Goal: Task Accomplishment & Management: Complete application form

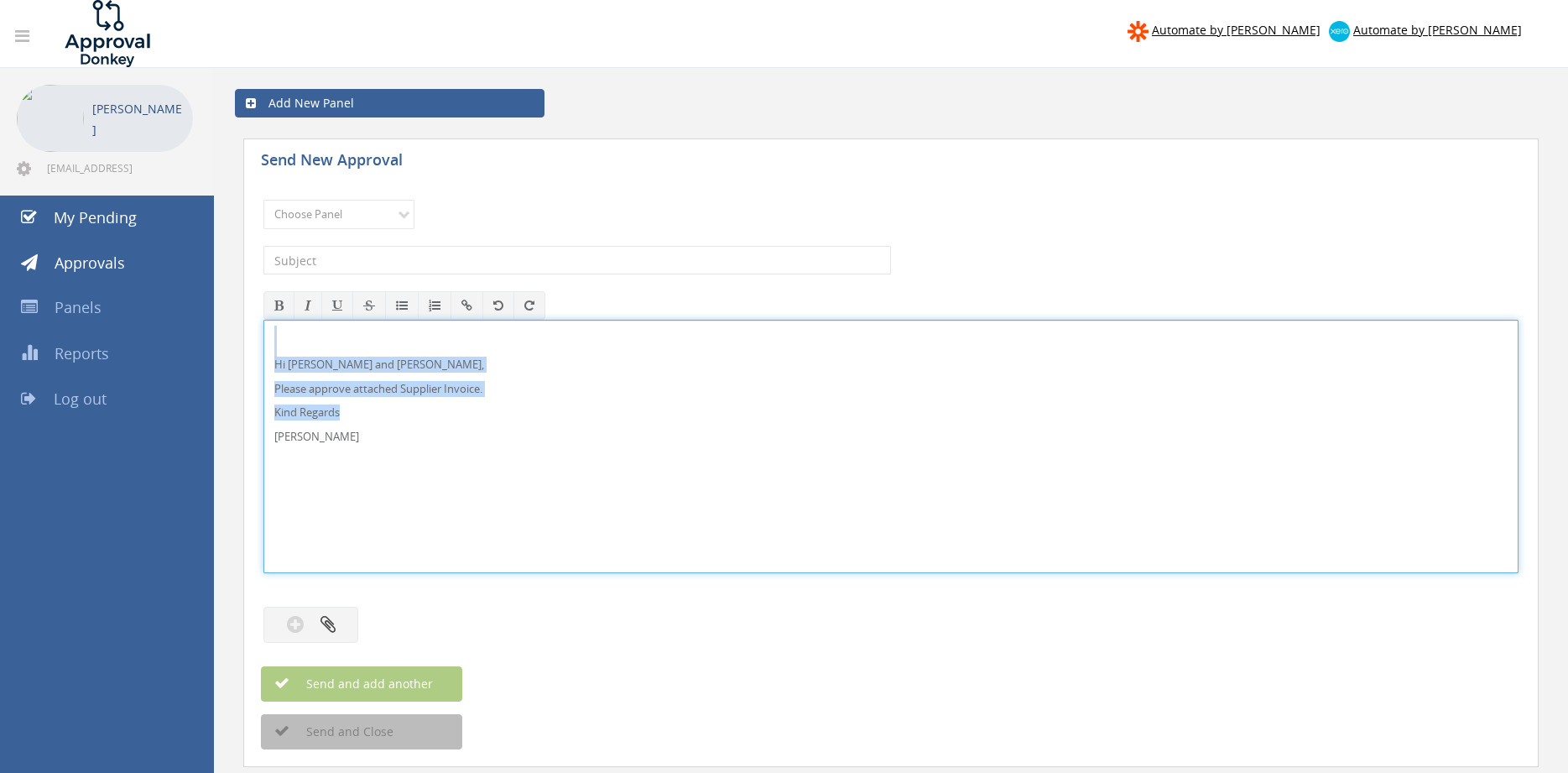
drag, startPoint x: 277, startPoint y: 426, endPoint x: 255, endPoint y: 318, distance: 110.2
click at [263, 320] on div "Hi [PERSON_NAME] and [PERSON_NAME], Please approve attached Supplier Invoice. K…" at bounding box center [890, 447] width 1255 height 253
copy div "Hi [PERSON_NAME] and [PERSON_NAME], Please approve attached Supplier Invoice. K…"
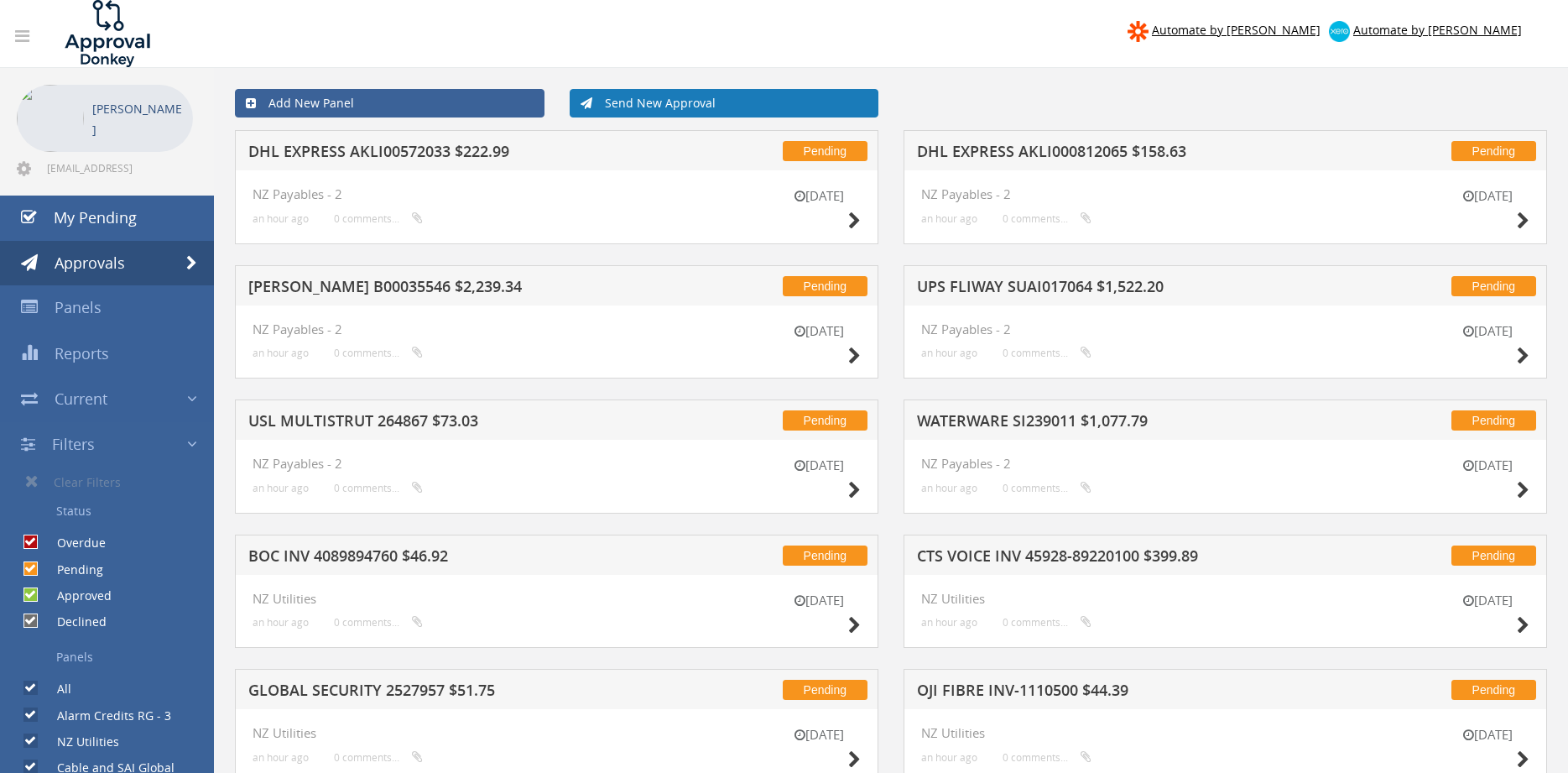
click at [725, 105] on link "Send New Approval" at bounding box center [724, 103] width 310 height 29
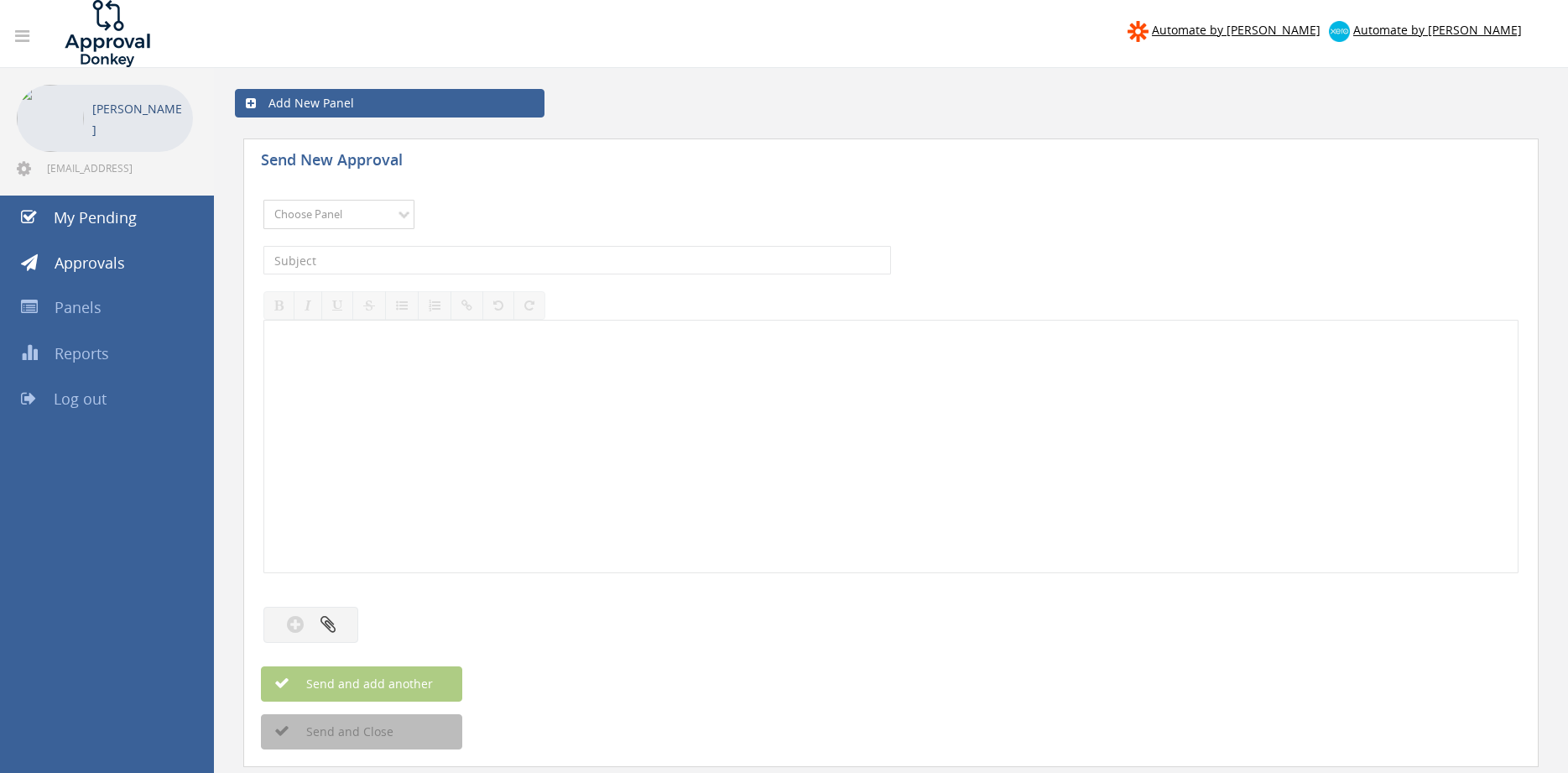
click at [263, 199] on select "Choose Panel Alarm Credits RG - 3 NZ Utilities Cable and SAI Global NZ Alarms-1…" at bounding box center [338, 213] width 151 height 29
select select "9739"
click option "Credit Requests - 2" at bounding box center [0, 0] width 0 height 0
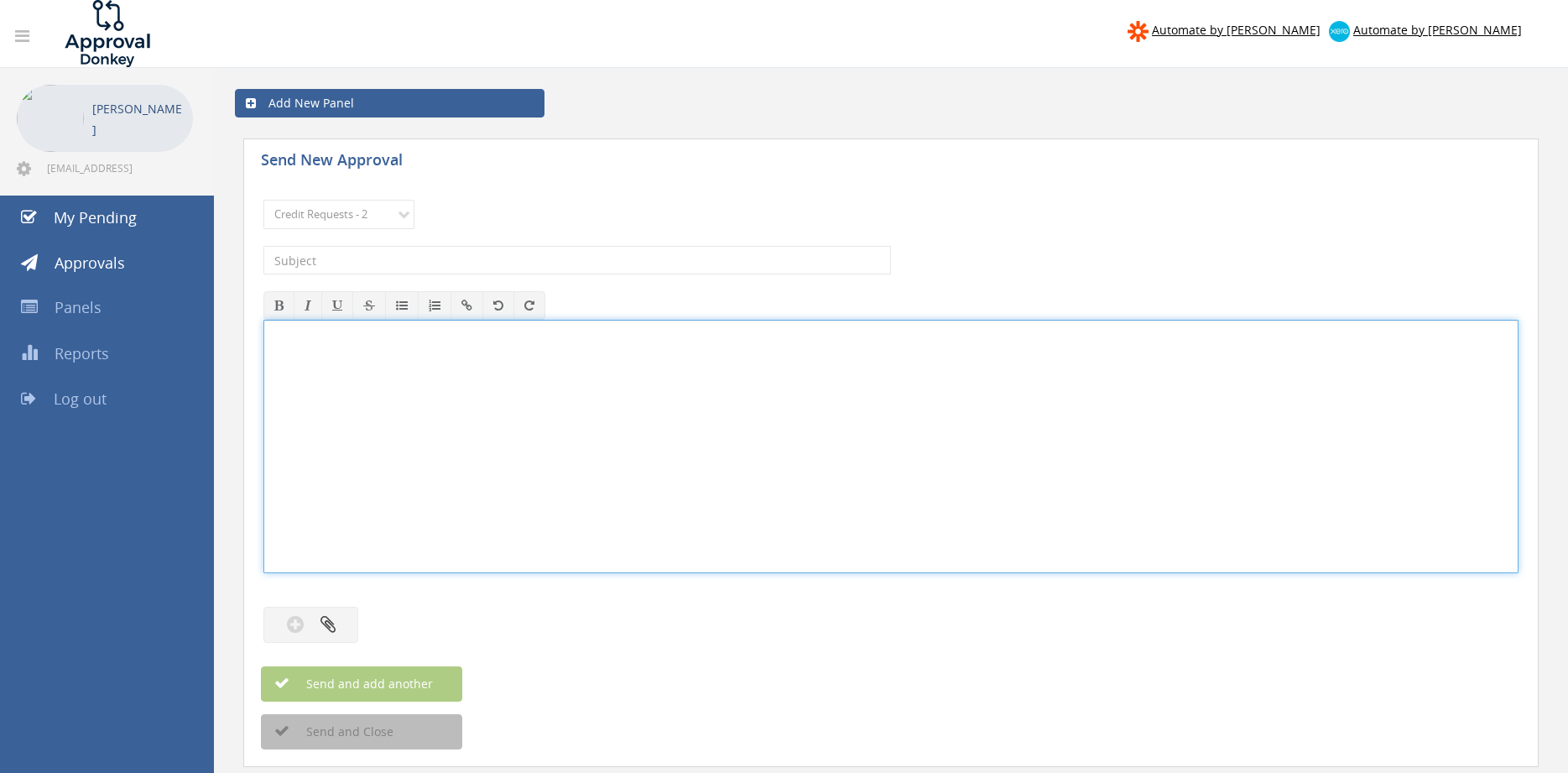
drag, startPoint x: 428, startPoint y: 403, endPoint x: 432, endPoint y: 393, distance: 10.8
click at [427, 402] on div at bounding box center [890, 446] width 1253 height 251
click at [469, 256] on input "text" at bounding box center [576, 260] width 627 height 29
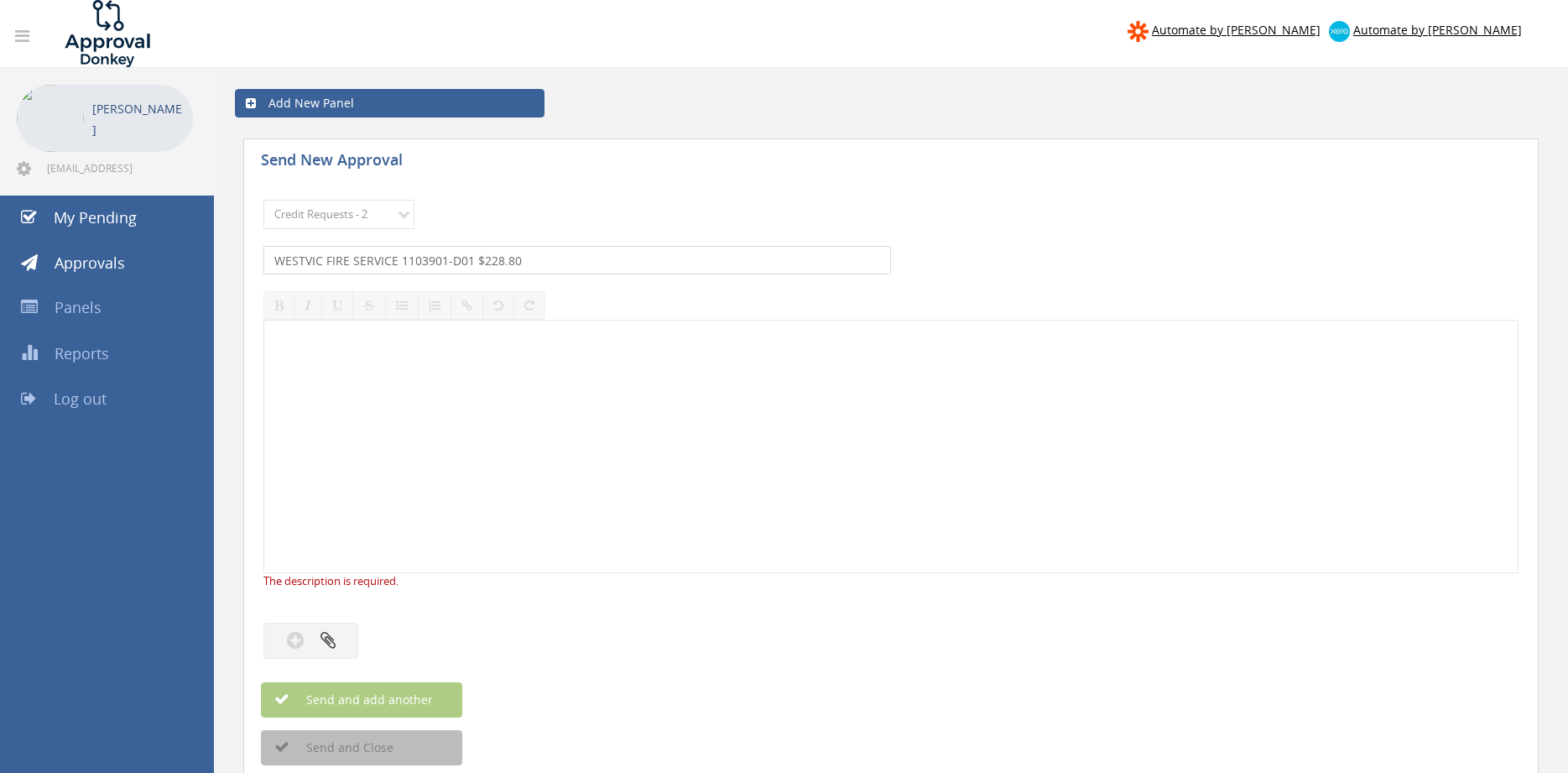
type input "WESTVIC FIRE SERVICE 1103901-D01 $228.80"
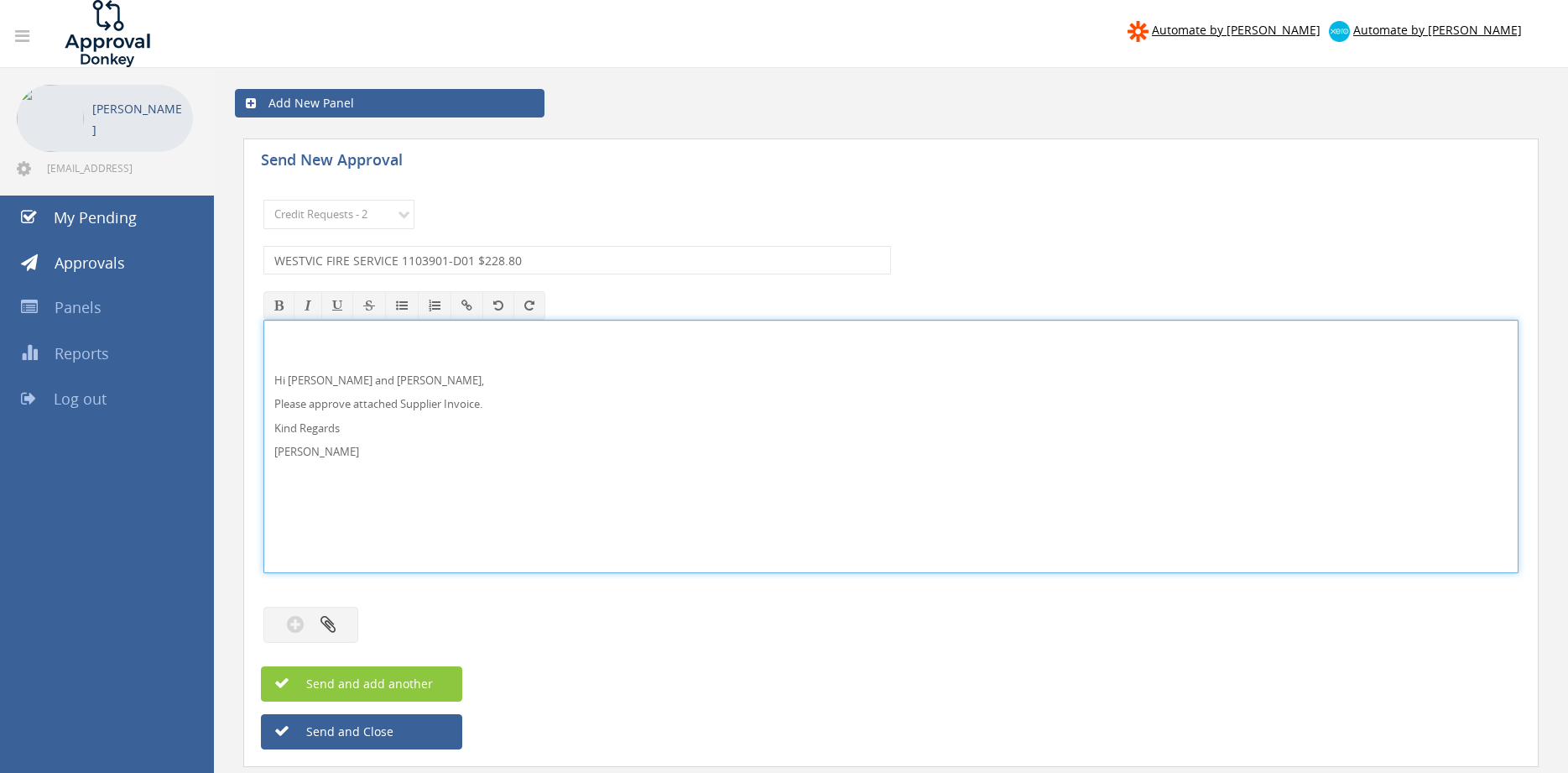
drag, startPoint x: 331, startPoint y: 378, endPoint x: 336, endPoint y: 369, distance: 10.3
click at [331, 378] on p "Hi [PERSON_NAME] and [PERSON_NAME]," at bounding box center [890, 381] width 1233 height 16
drag, startPoint x: 326, startPoint y: 459, endPoint x: 251, endPoint y: 332, distance: 147.5
click at [263, 333] on div "Hi [PERSON_NAME] and [PERSON_NAME], Please approve attached Credit Request. Kin…" at bounding box center [890, 447] width 1255 height 253
copy div "Hi [PERSON_NAME] and [PERSON_NAME], Please approve attached Credit Request. Kin…"
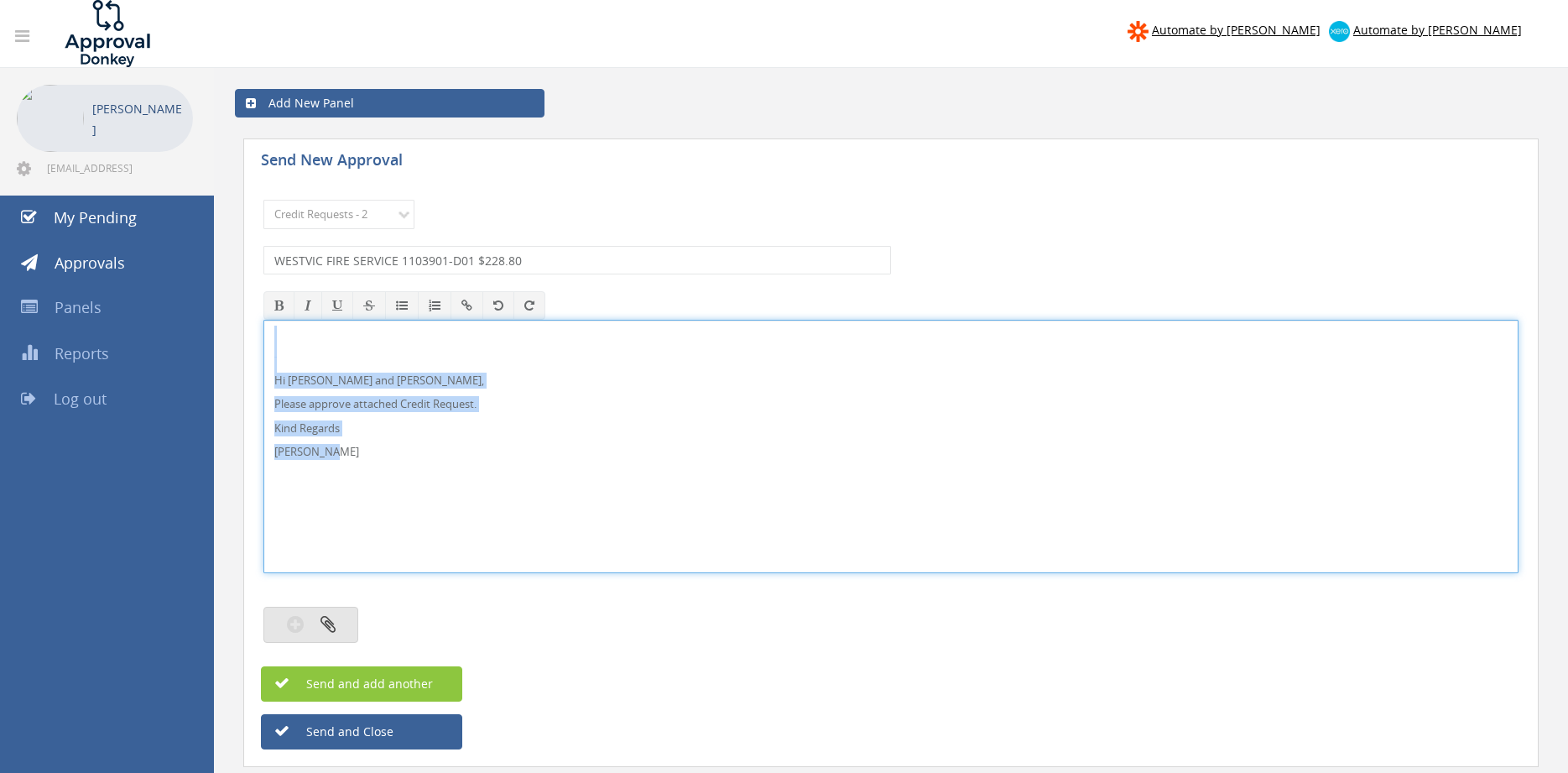
click at [343, 613] on button "button" at bounding box center [310, 624] width 95 height 36
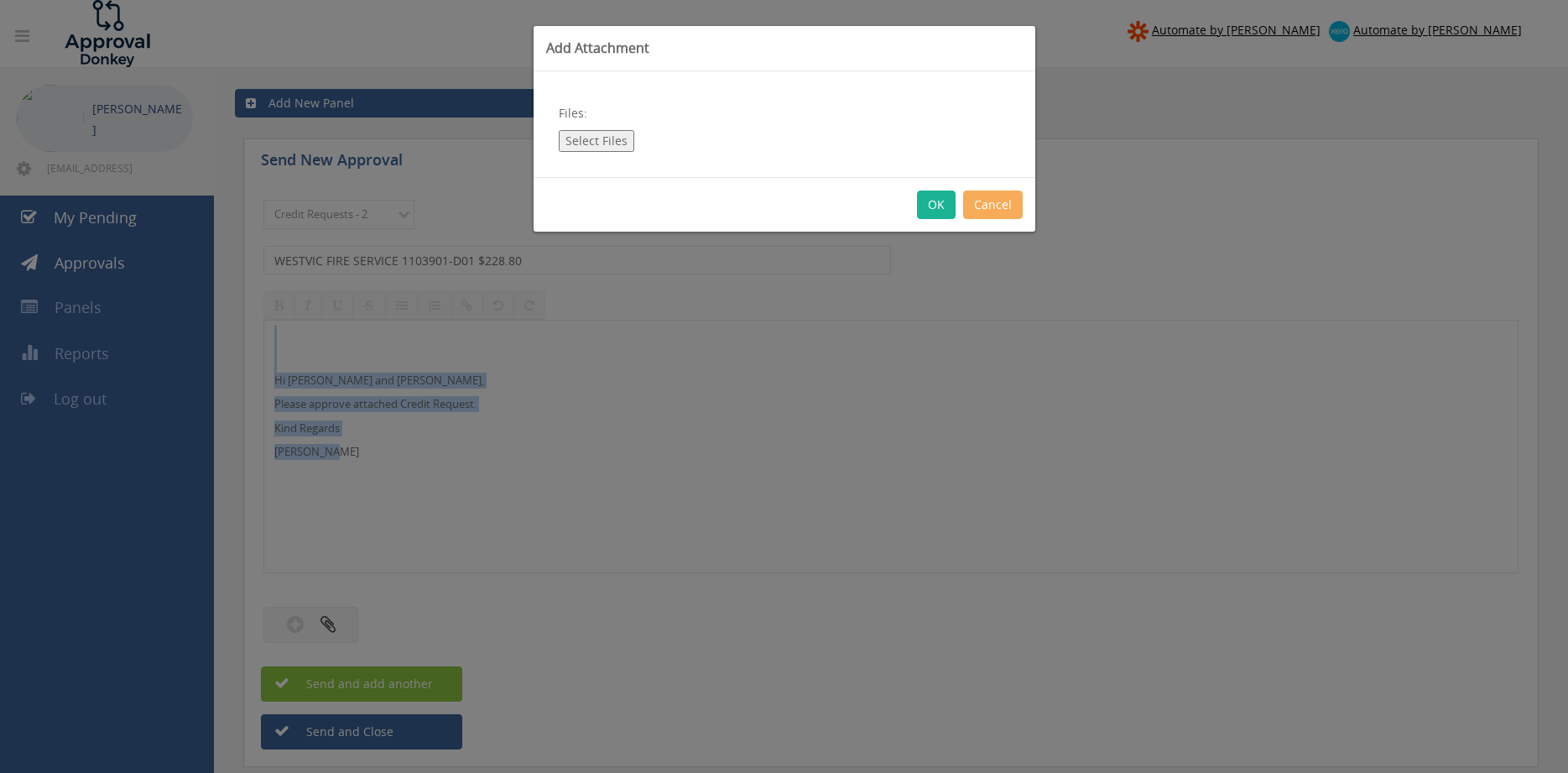
click at [607, 140] on button "Select Files" at bounding box center [596, 141] width 76 height 22
type input "C:\fakepath\WESTVIC FIRE SERVICE 1103901-D01.pdf"
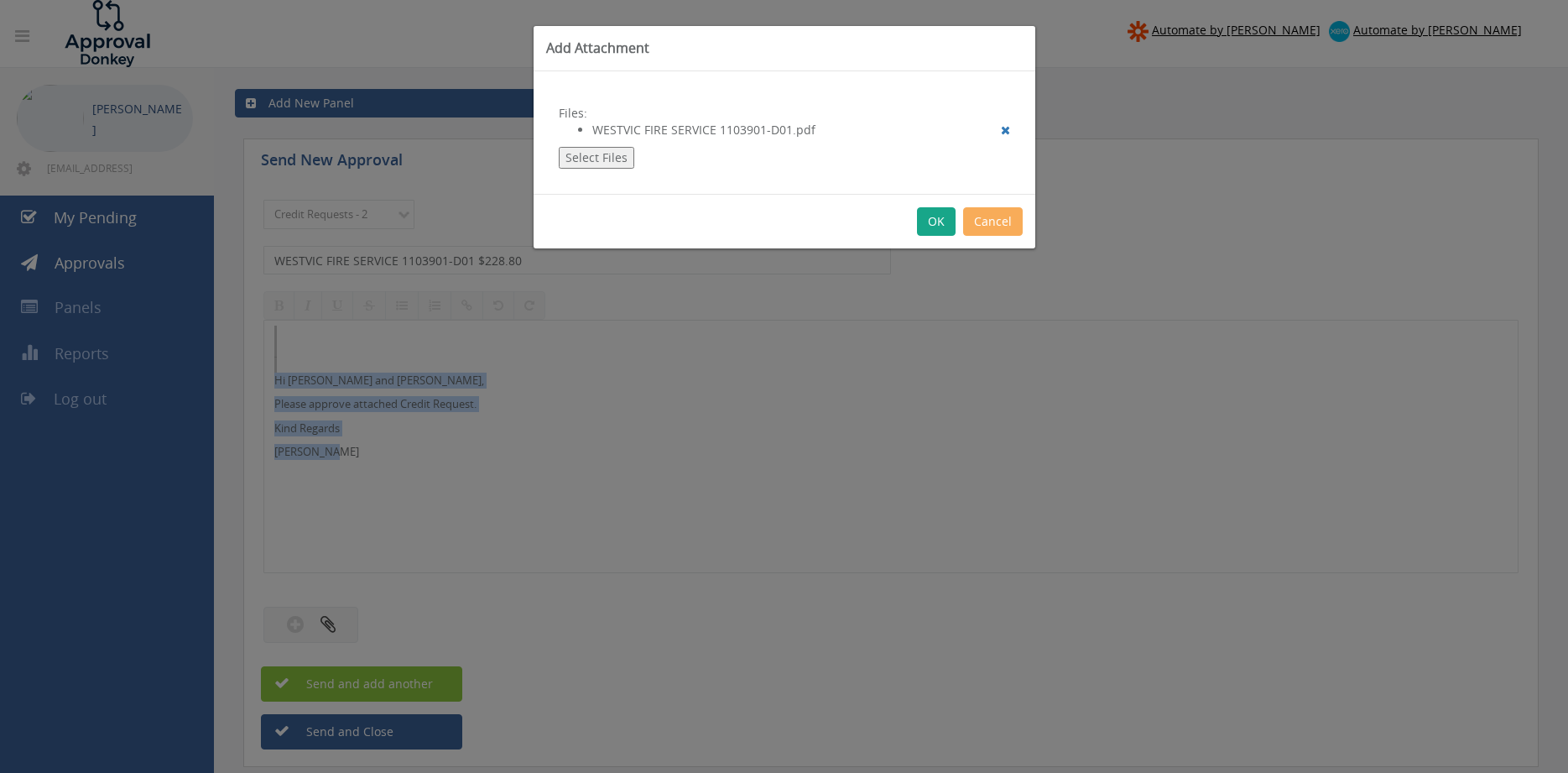
click at [933, 222] on button "OK" at bounding box center [936, 221] width 39 height 29
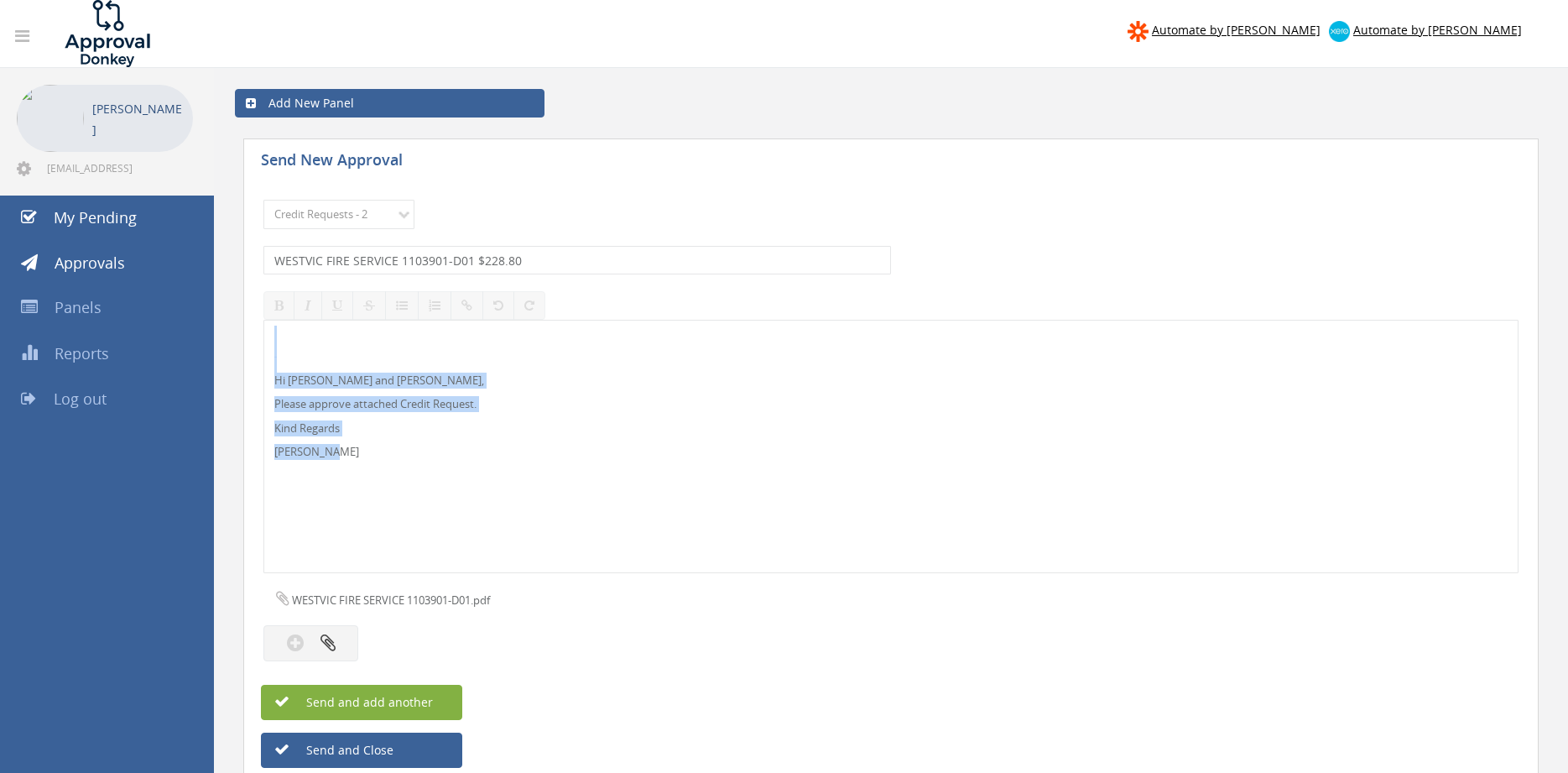
click at [442, 691] on button "Send and add another" at bounding box center [362, 702] width 201 height 35
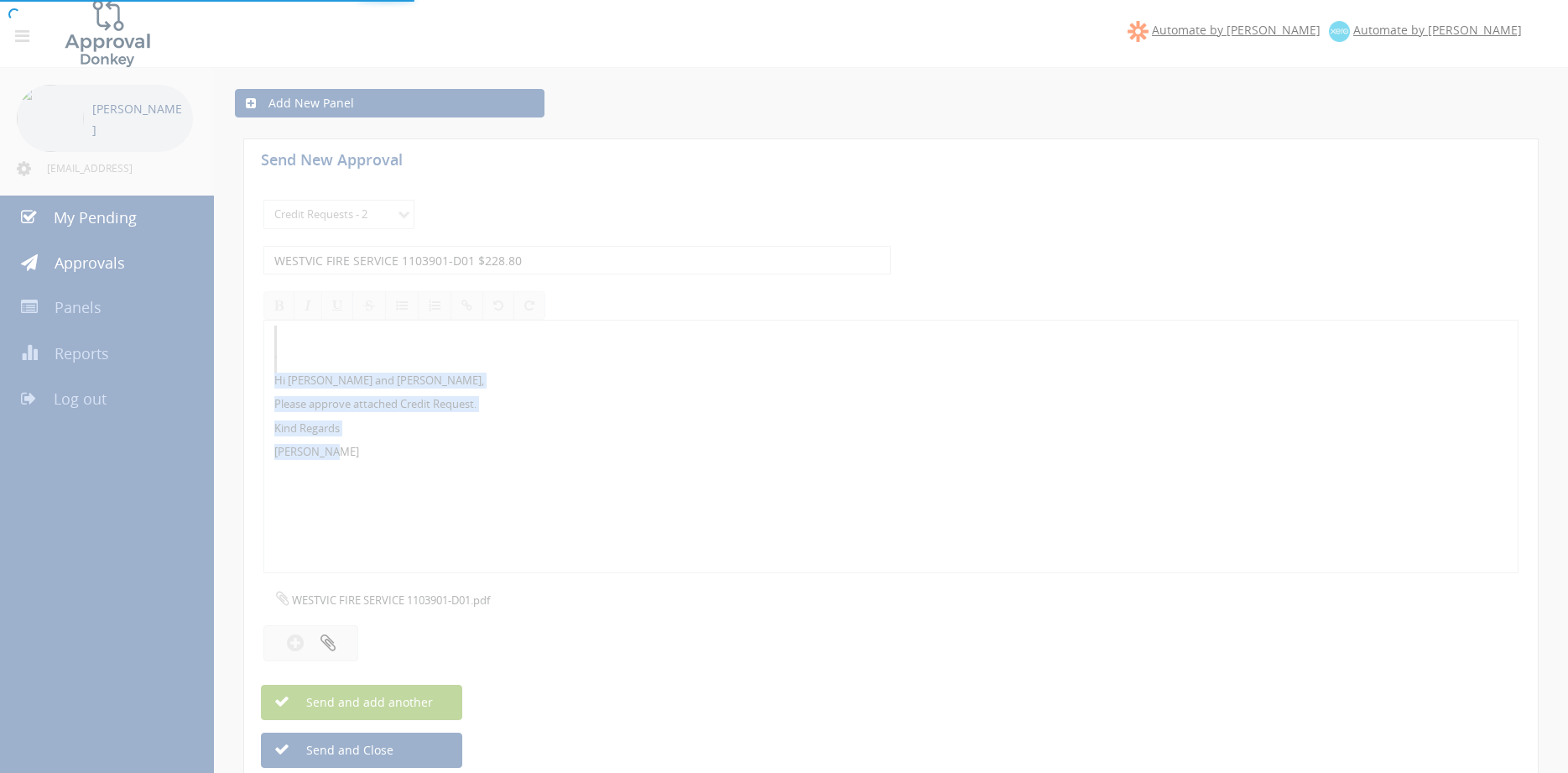
select select
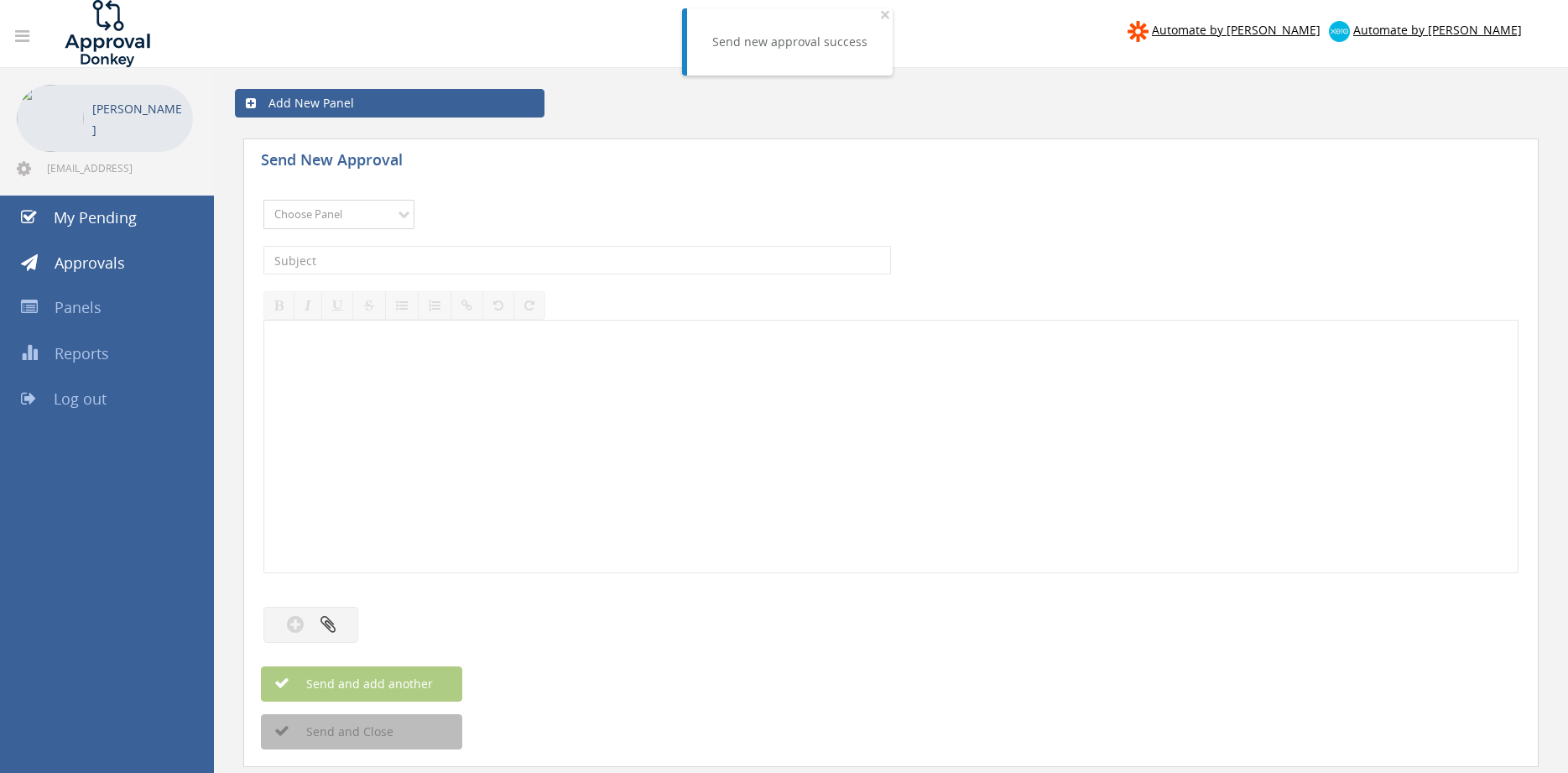
click at [263, 199] on select "Choose Panel Alarm Credits RG - 3 NZ Utilities Cable and SAI Global NZ Alarms-1…" at bounding box center [338, 213] width 151 height 29
select select "9739"
click option "Credit Requests - 2" at bounding box center [0, 0] width 0 height 0
click at [437, 263] on input "text" at bounding box center [576, 260] width 627 height 29
type input "IN2FIRE SERVICES 1105233-D01 $3,218.16"
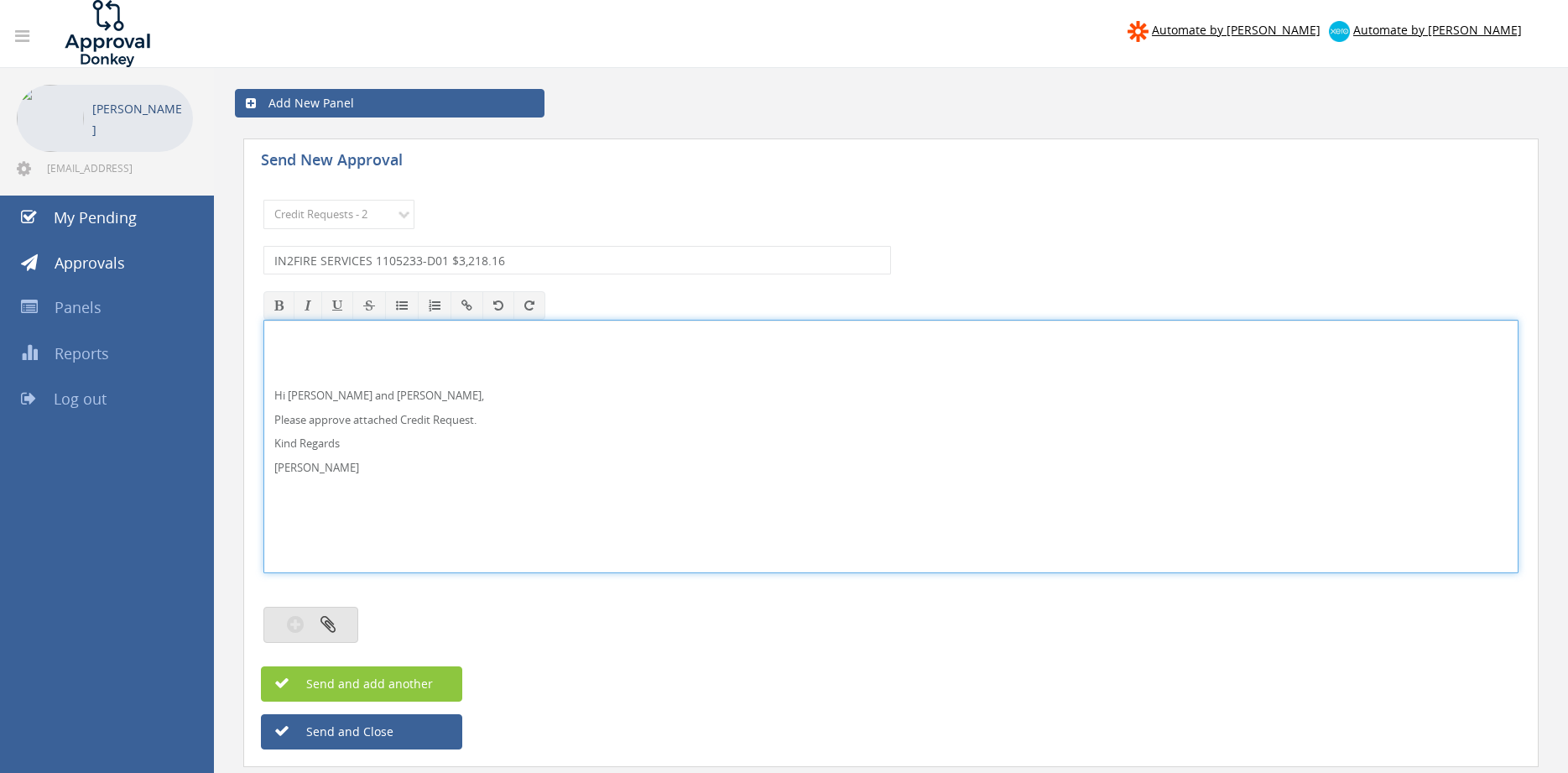
click at [331, 616] on icon "button" at bounding box center [327, 623] width 15 height 19
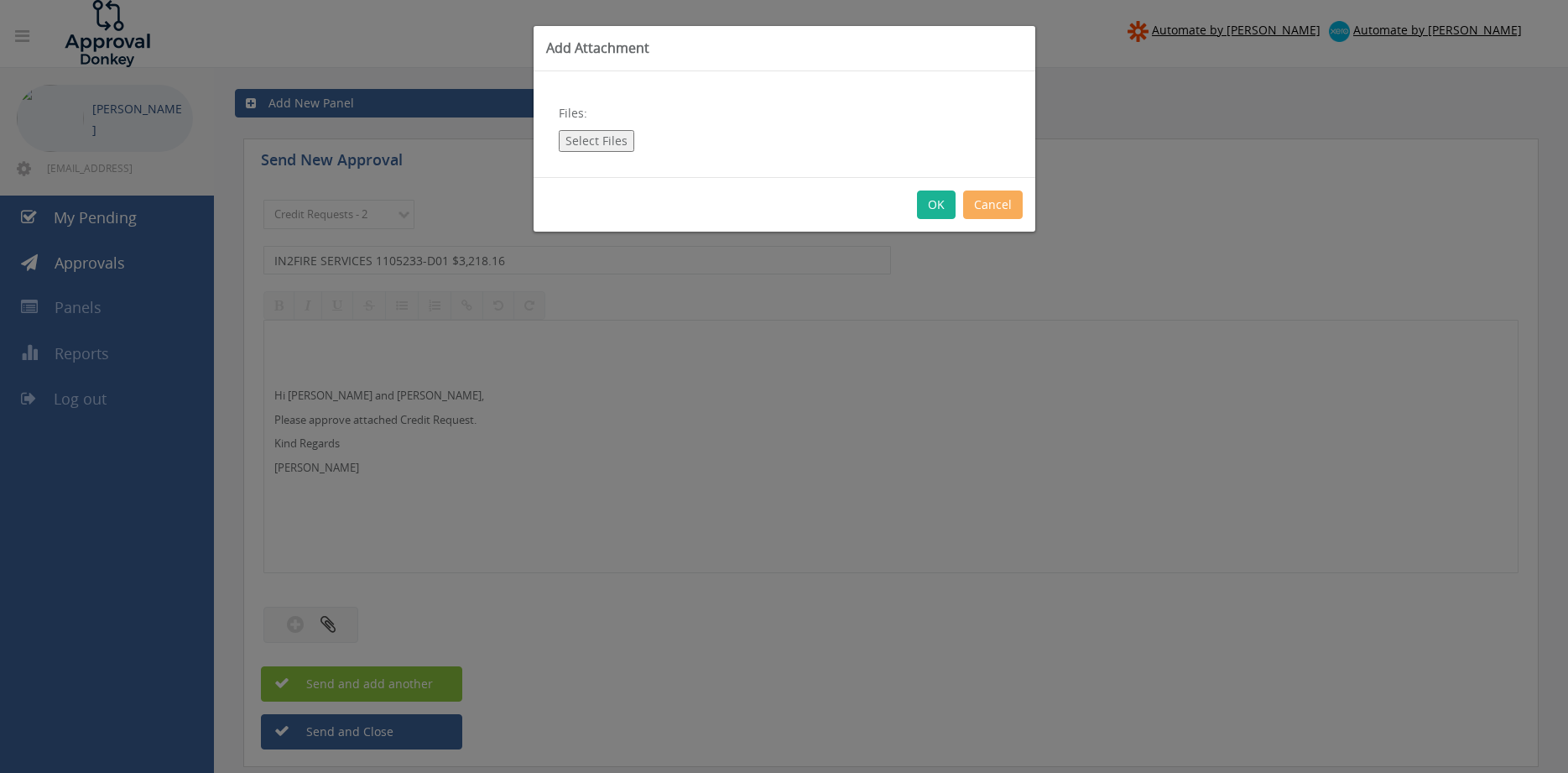
click at [594, 139] on button "Select Files" at bounding box center [596, 141] width 76 height 22
type input "C:\fakepath\IN2FIRE SERVICES 1105233-D01.pdf"
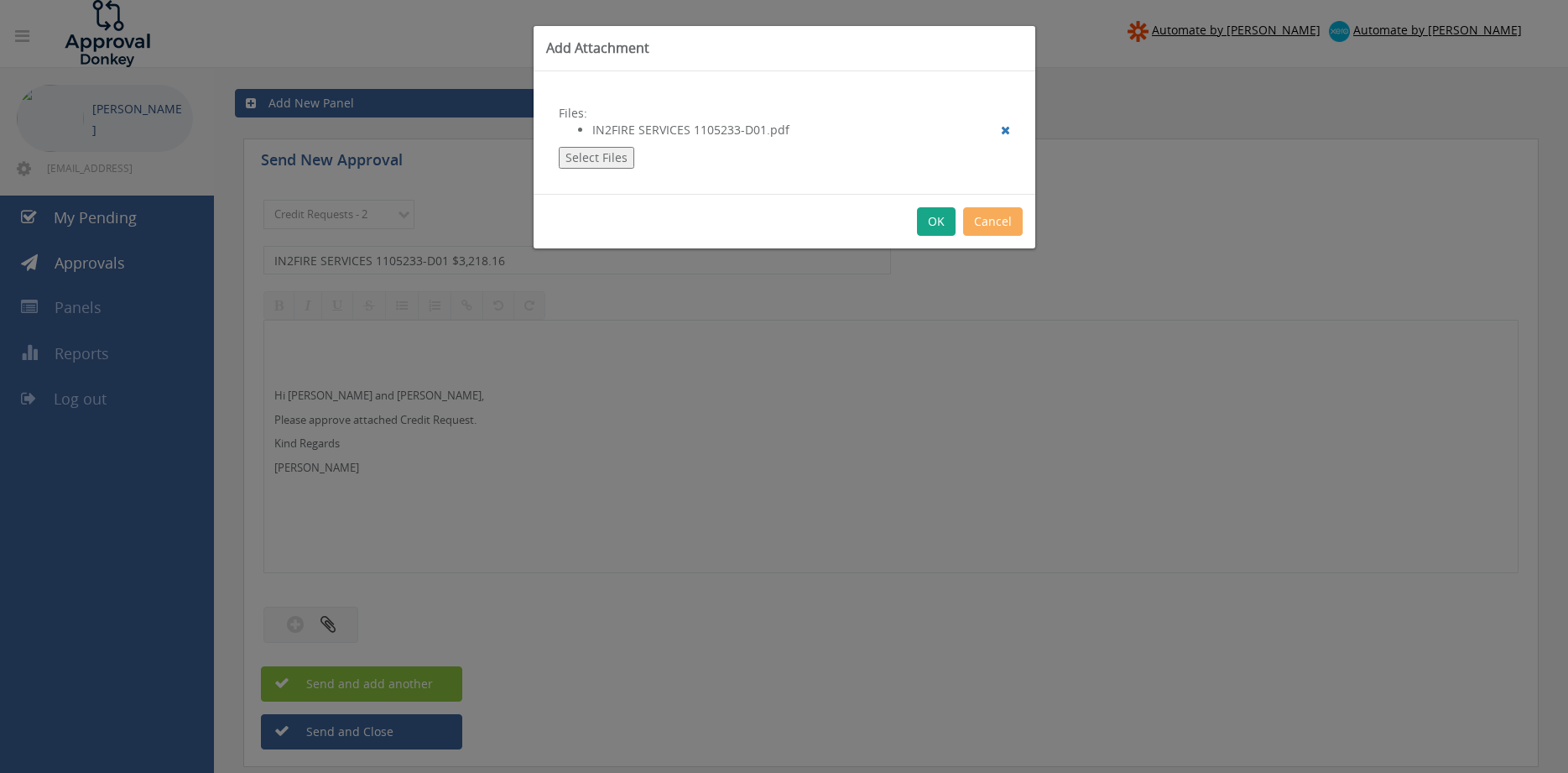
click at [935, 213] on button "OK" at bounding box center [936, 221] width 39 height 29
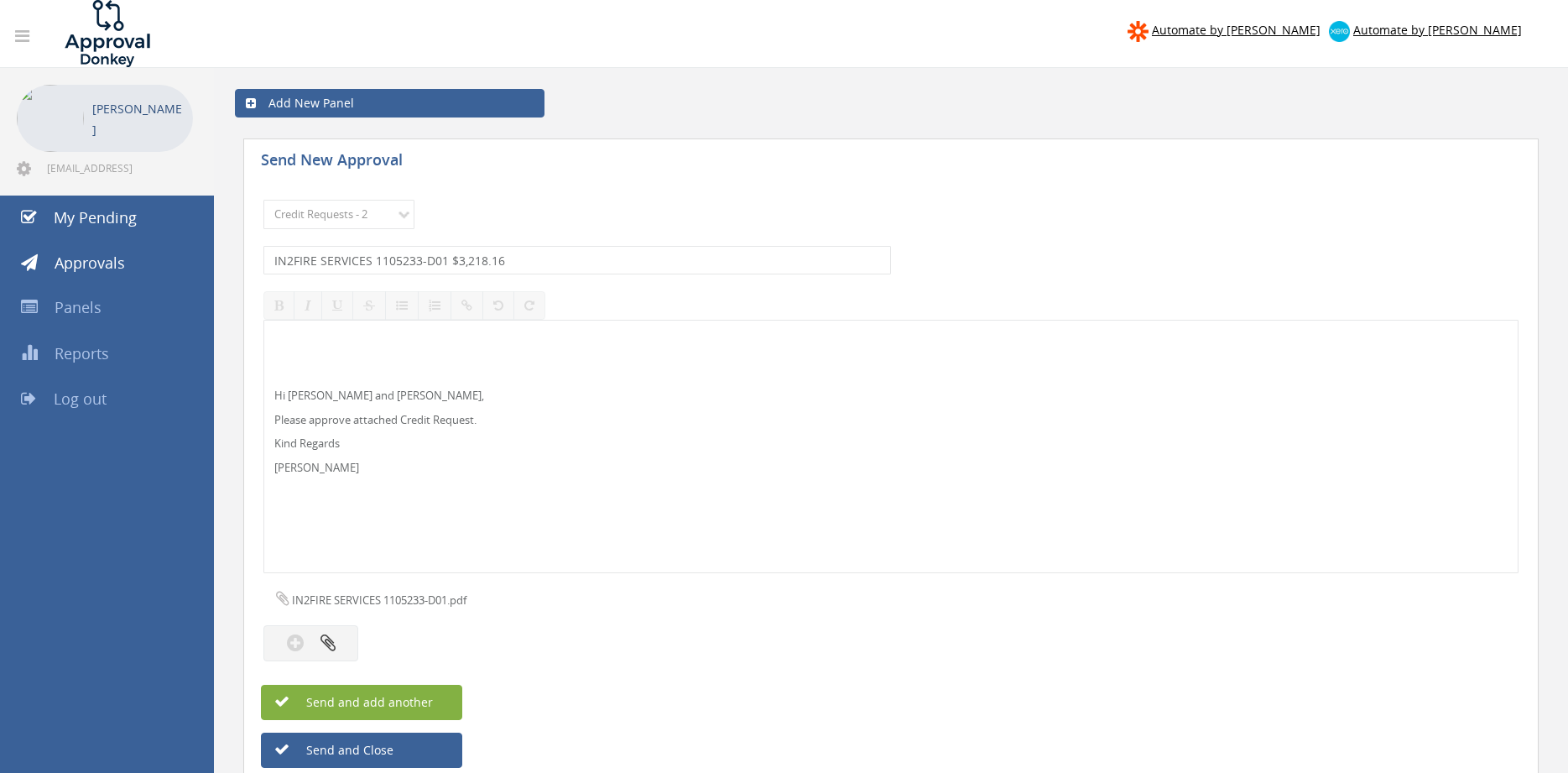
click at [428, 701] on span "Send and add another" at bounding box center [351, 702] width 162 height 16
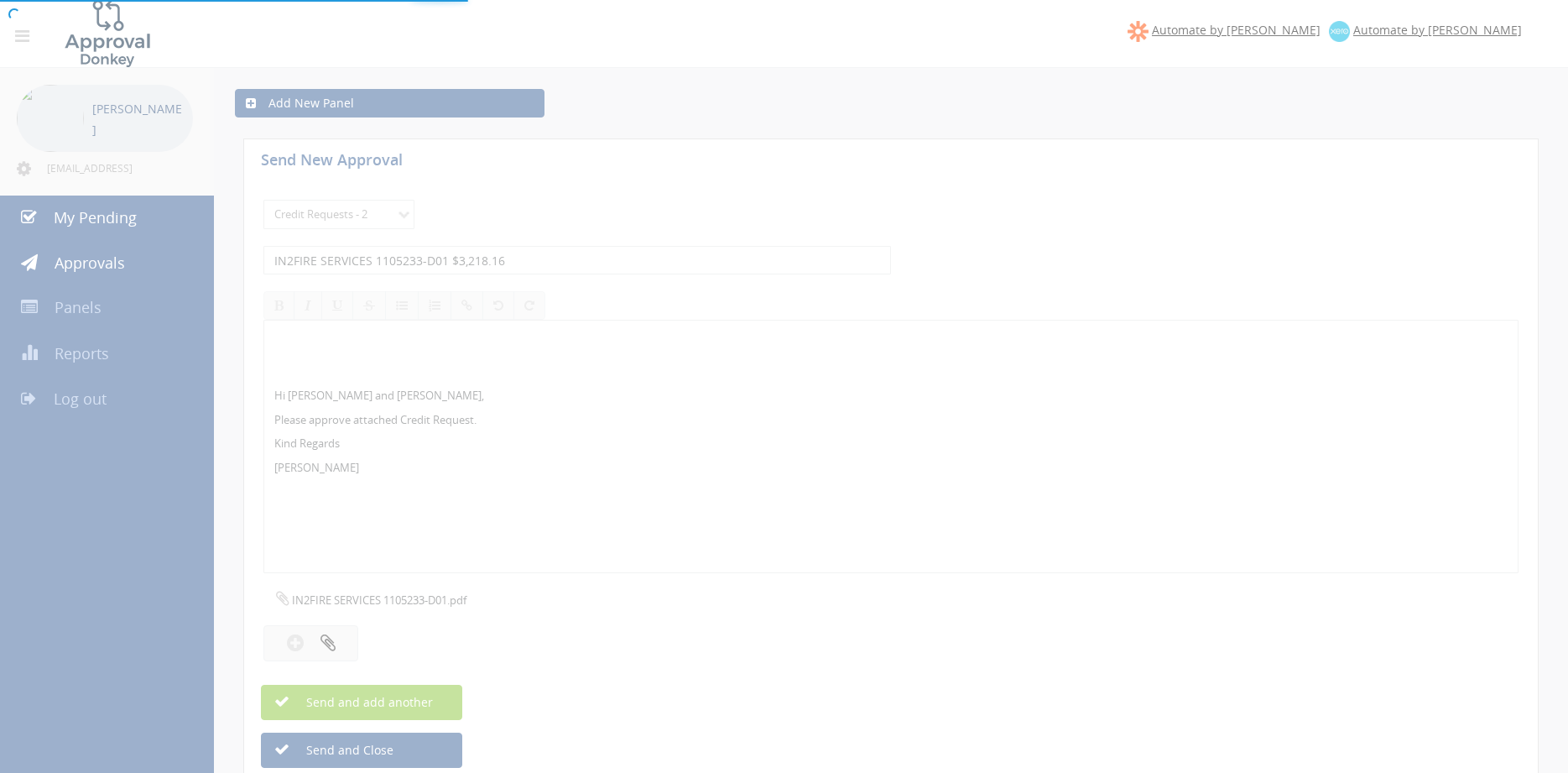
select select
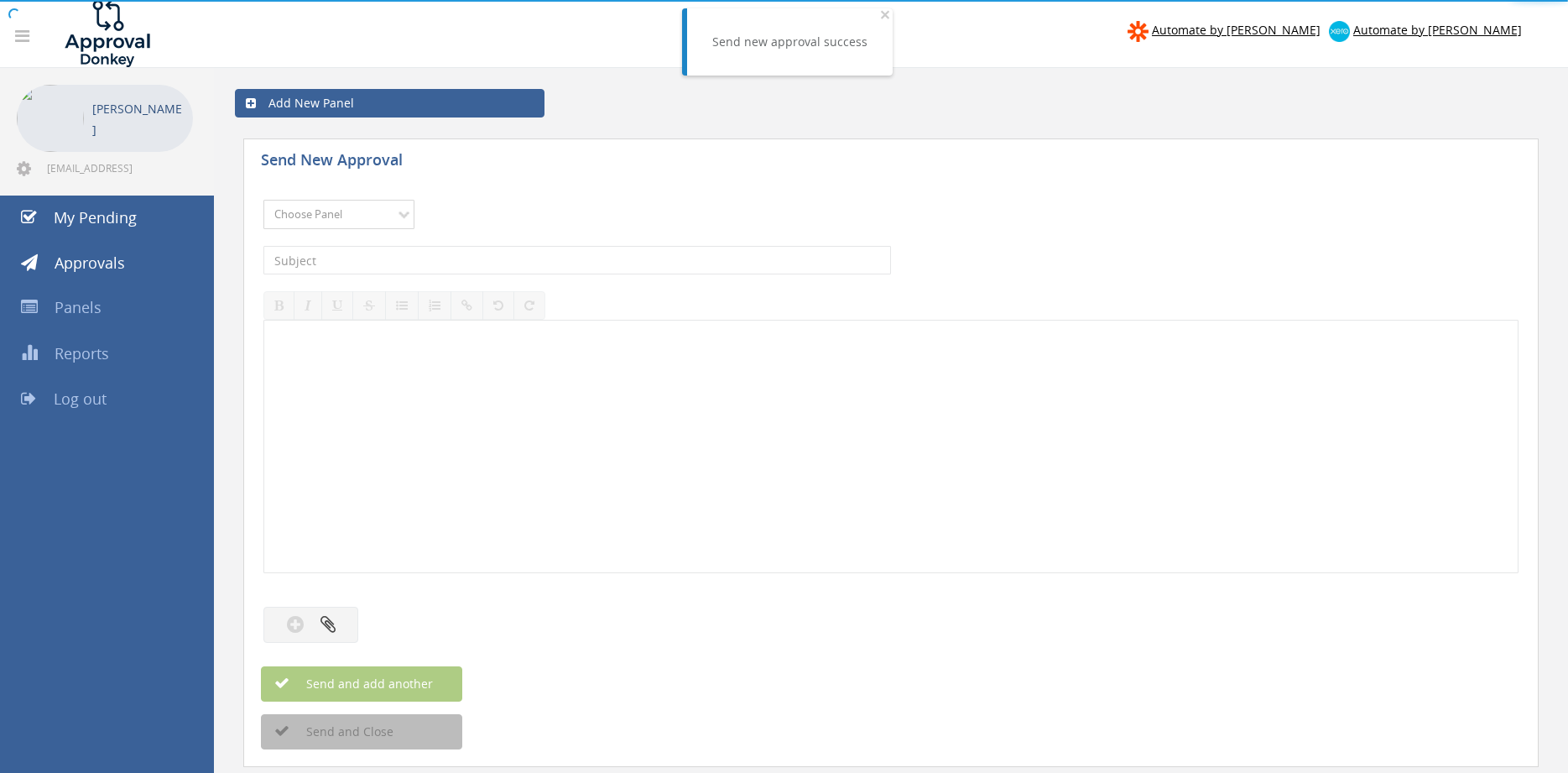
click at [263, 199] on select "Choose Panel Alarm Credits RG - 3 NZ Utilities Cable and SAI Global NZ Alarms-1…" at bounding box center [338, 213] width 151 height 29
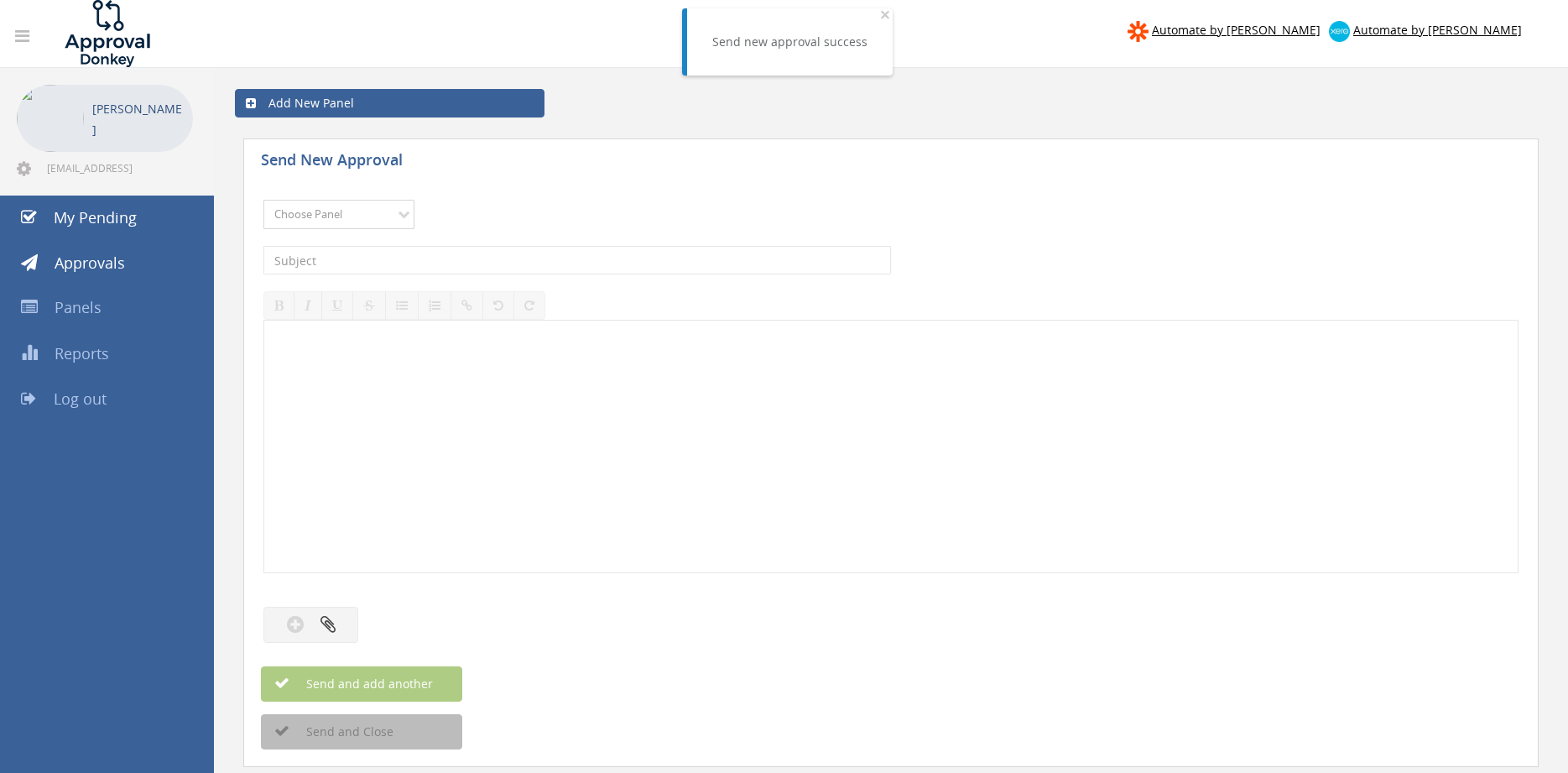
select select "9739"
click option "Credit Requests - 2" at bounding box center [0, 0] width 0 height 0
click at [417, 258] on input "text" at bounding box center [576, 260] width 627 height 29
type input "GH FIRE 1100836-D01 $113.48"
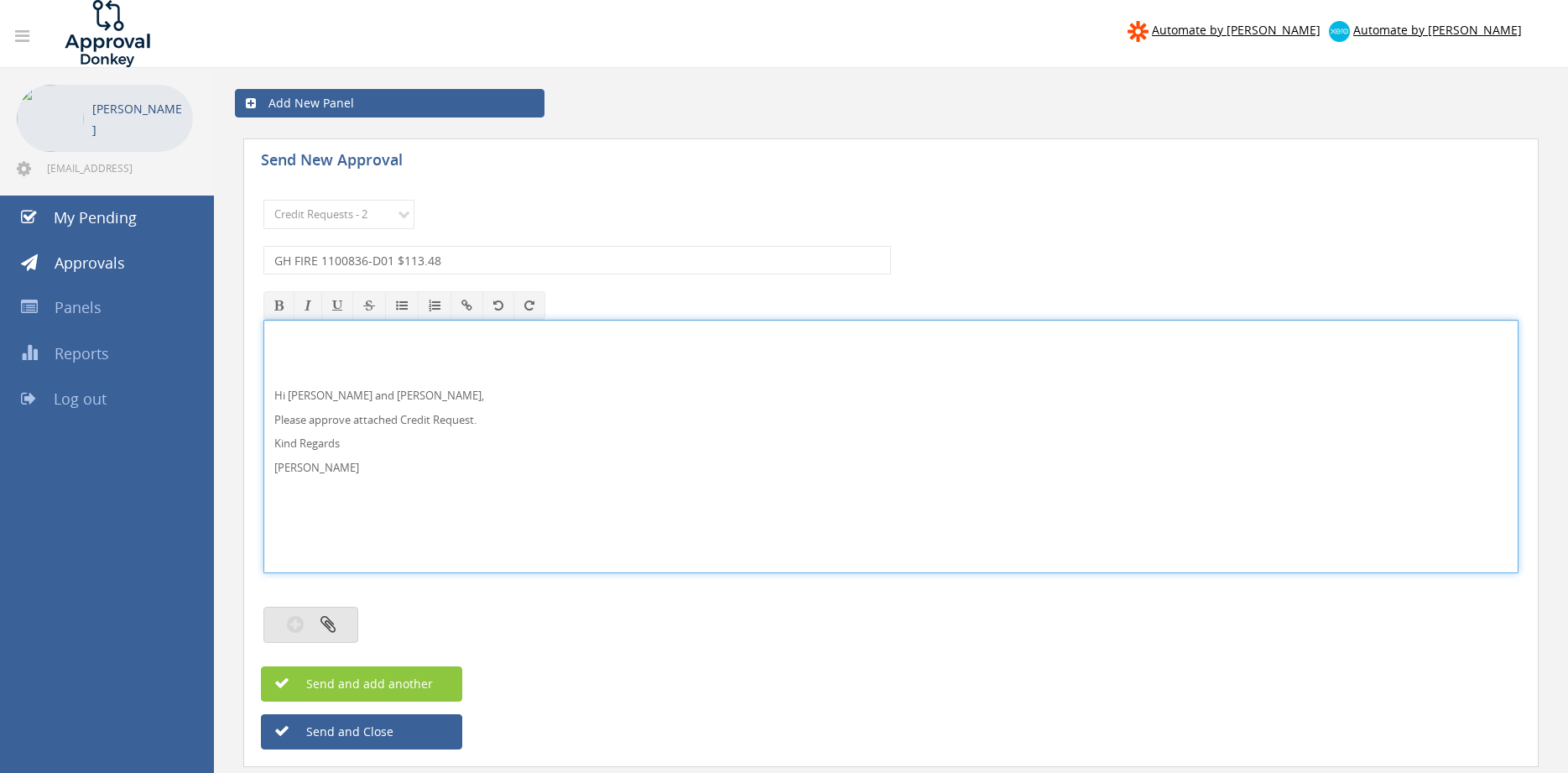
click at [335, 622] on icon "button" at bounding box center [327, 623] width 15 height 19
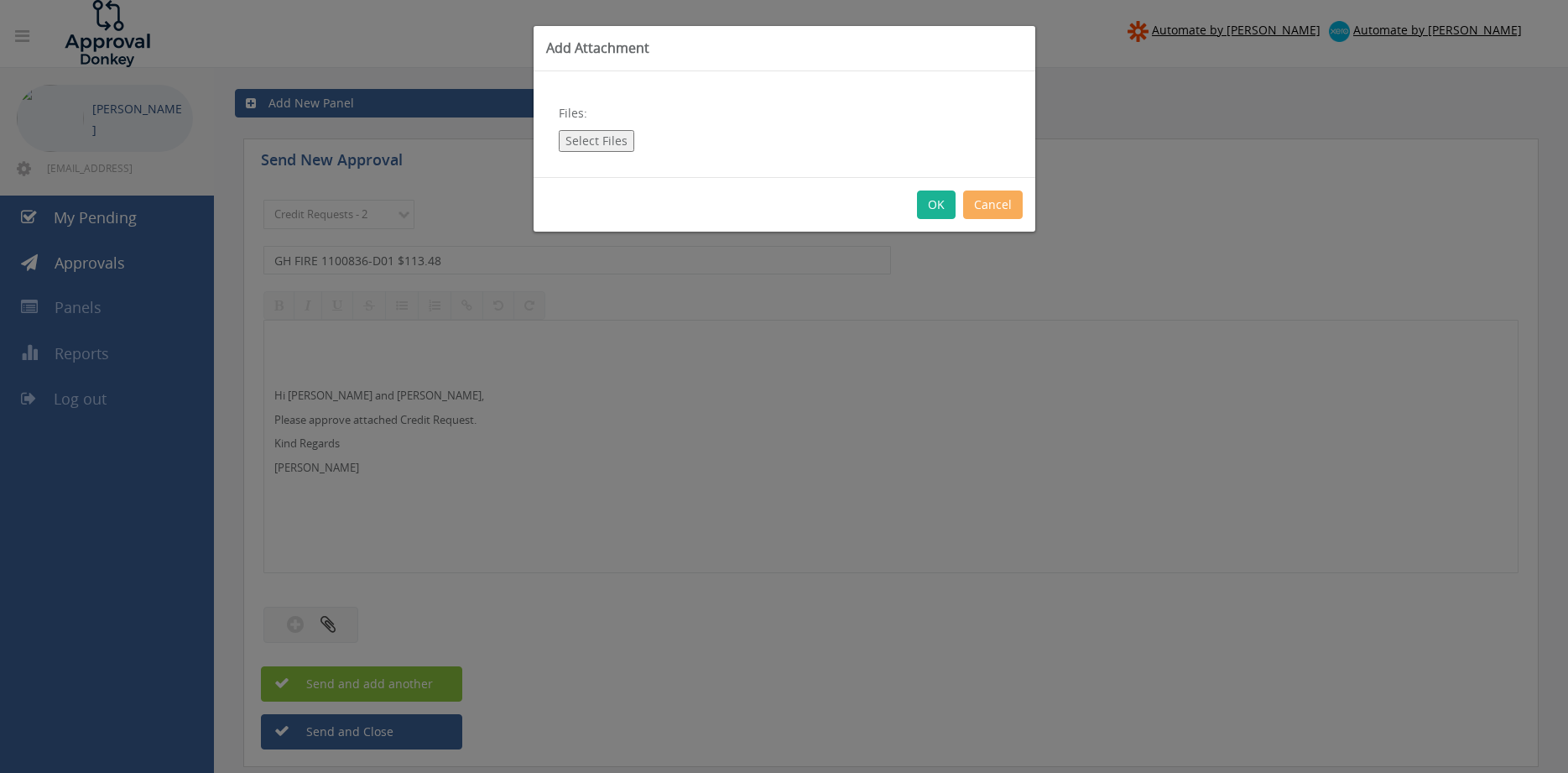
click at [616, 142] on button "Select Files" at bounding box center [596, 141] width 76 height 22
type input "C:\fakepath\GH FIRE 1100836-D-1.pdf"
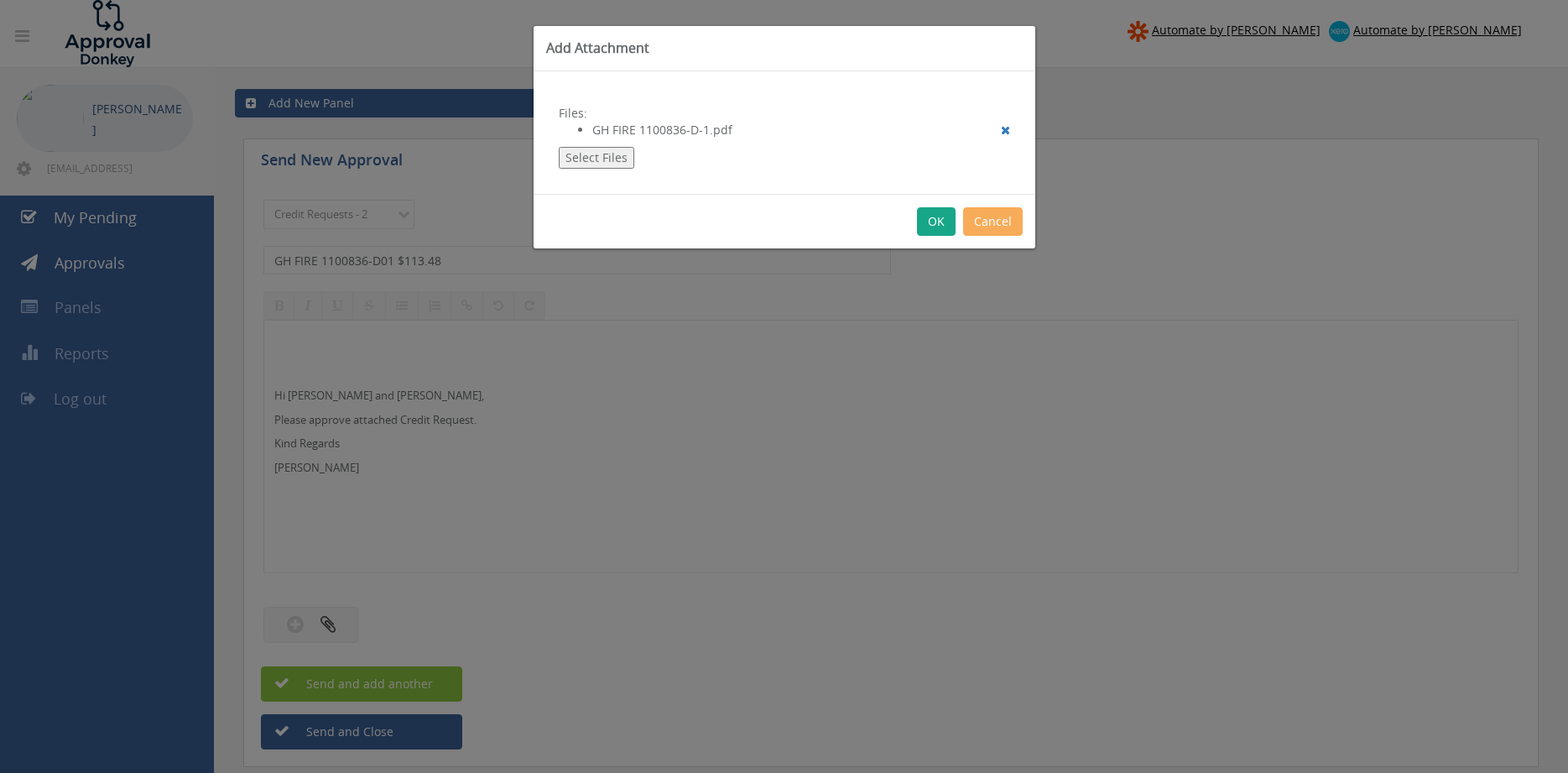
click at [930, 227] on button "OK" at bounding box center [936, 221] width 39 height 29
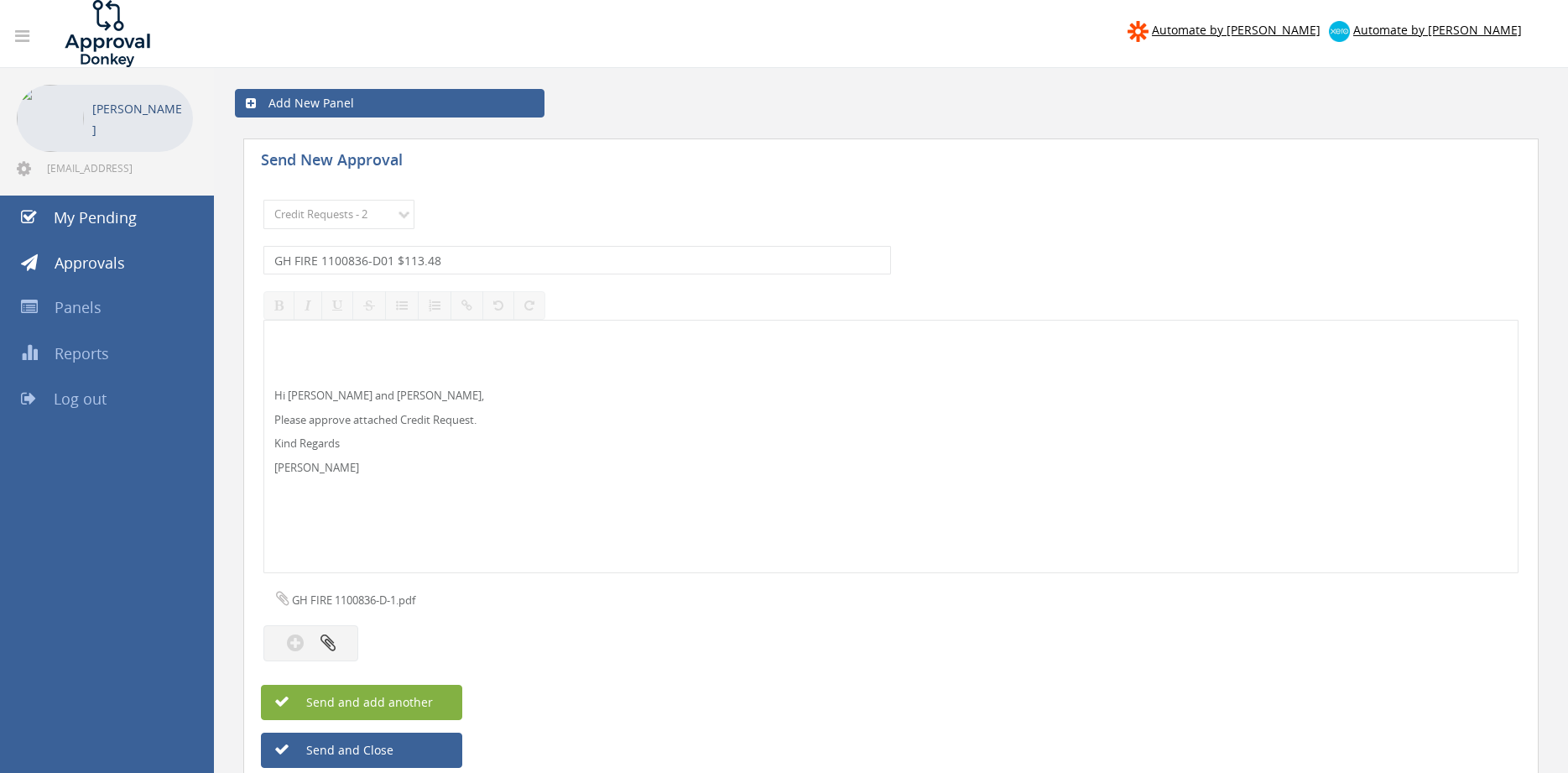
click at [434, 699] on button "Send and add another" at bounding box center [362, 702] width 201 height 35
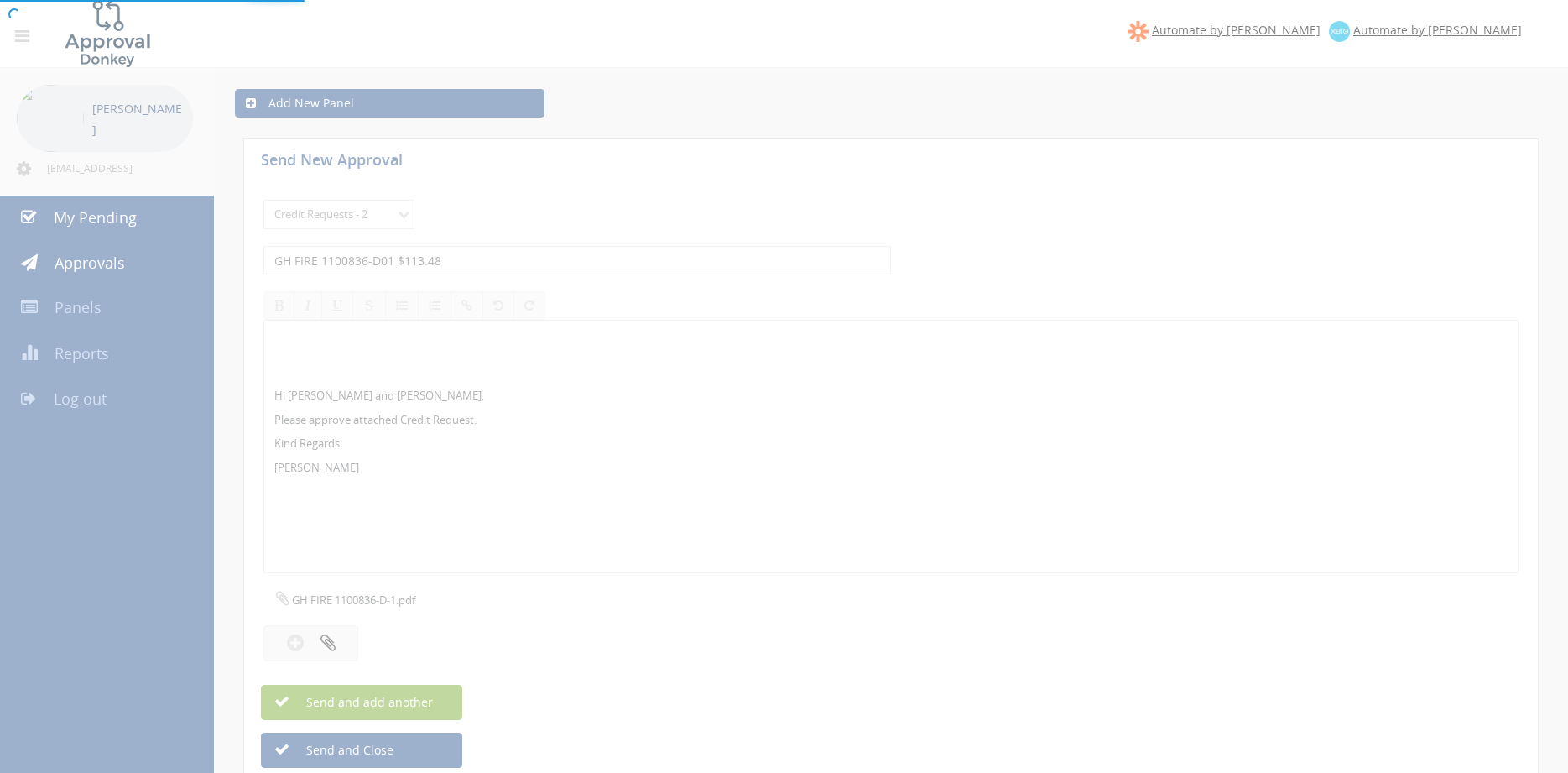
select select
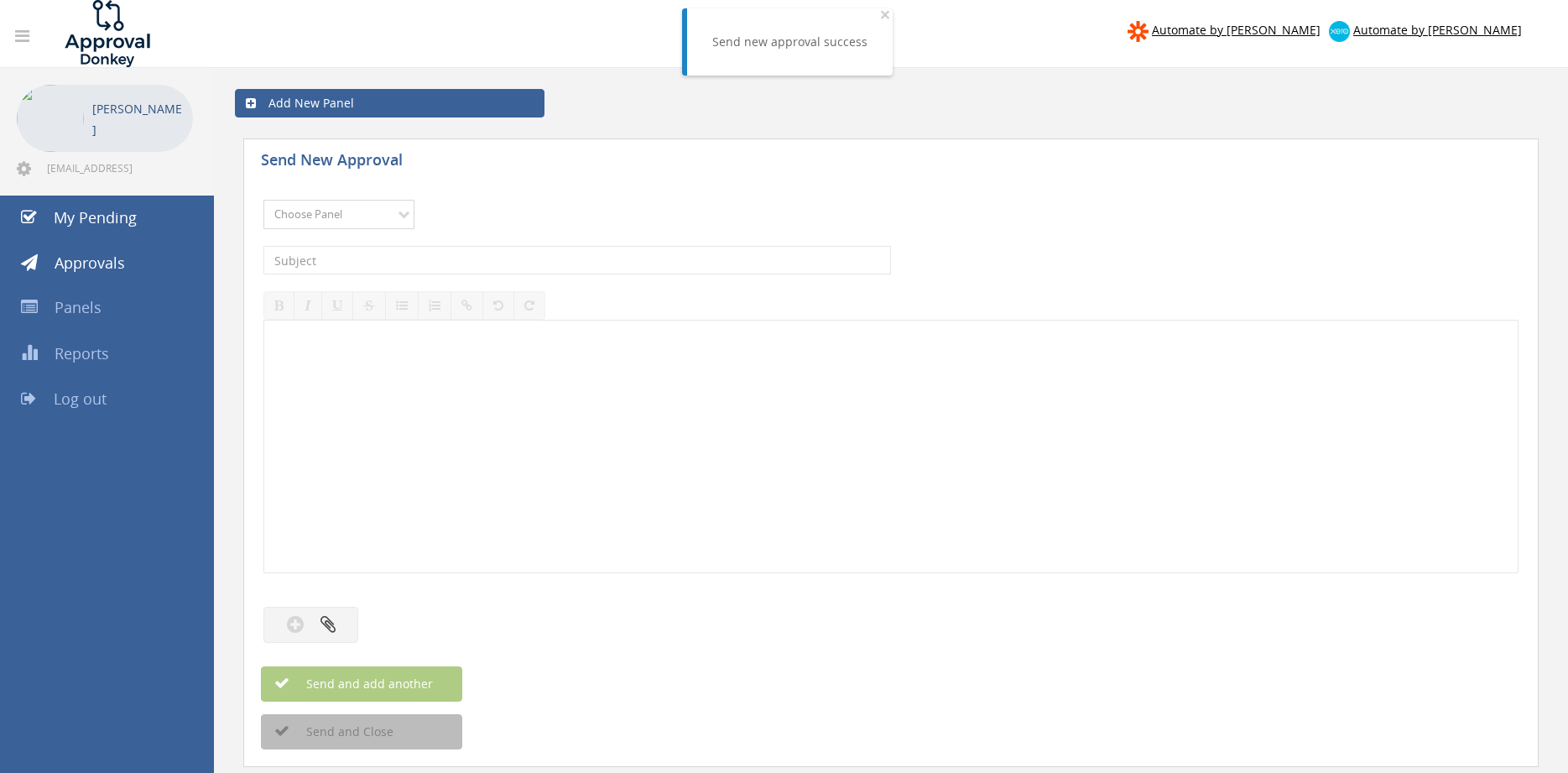
click at [263, 199] on select "Choose Panel Alarm Credits RG - 3 NZ Utilities Cable and SAI Global NZ Alarms-1…" at bounding box center [338, 213] width 151 height 29
select select "9739"
click option "Credit Requests - 2" at bounding box center [0, 0] width 0 height 0
click at [421, 248] on input "text" at bounding box center [576, 260] width 627 height 29
type input "GEM FIRE SERVICE 1107171-D01 $161.10"
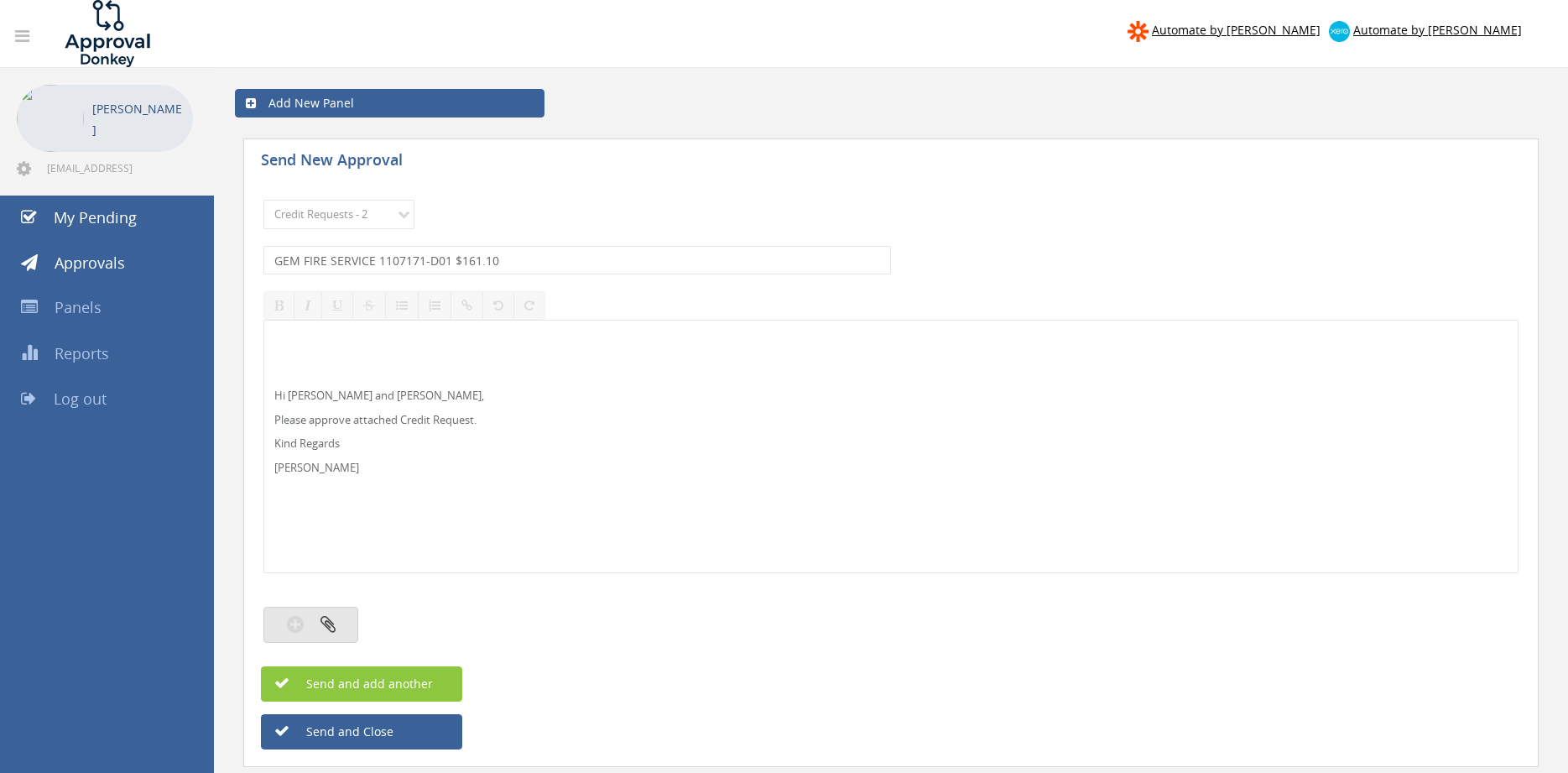
click at [339, 618] on button "button" at bounding box center [310, 624] width 95 height 36
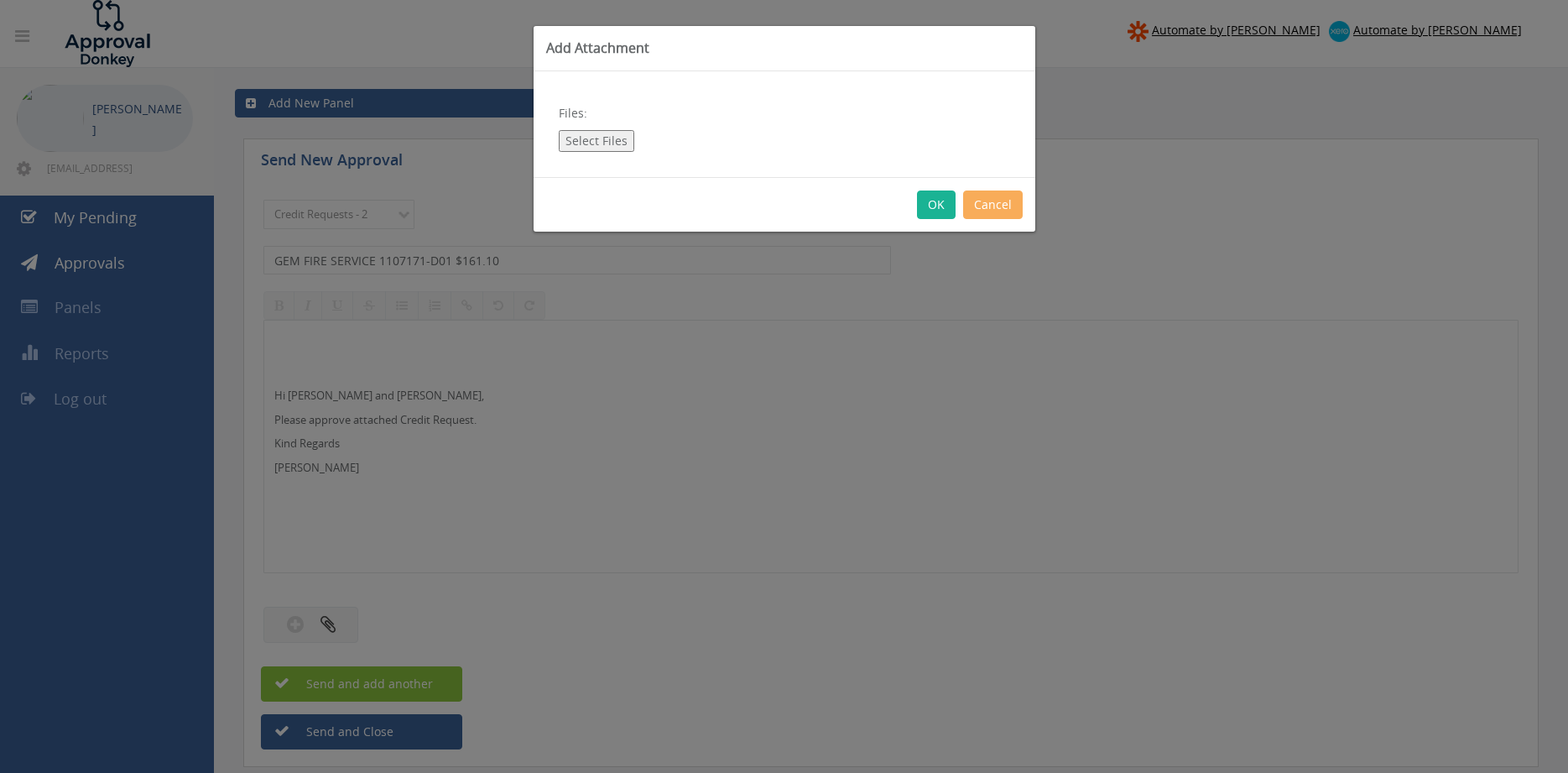
click at [595, 136] on button "Select Files" at bounding box center [596, 141] width 76 height 22
type input "C:\fakepath\GEM FIRE SERVICE 1107171-D01.pdf"
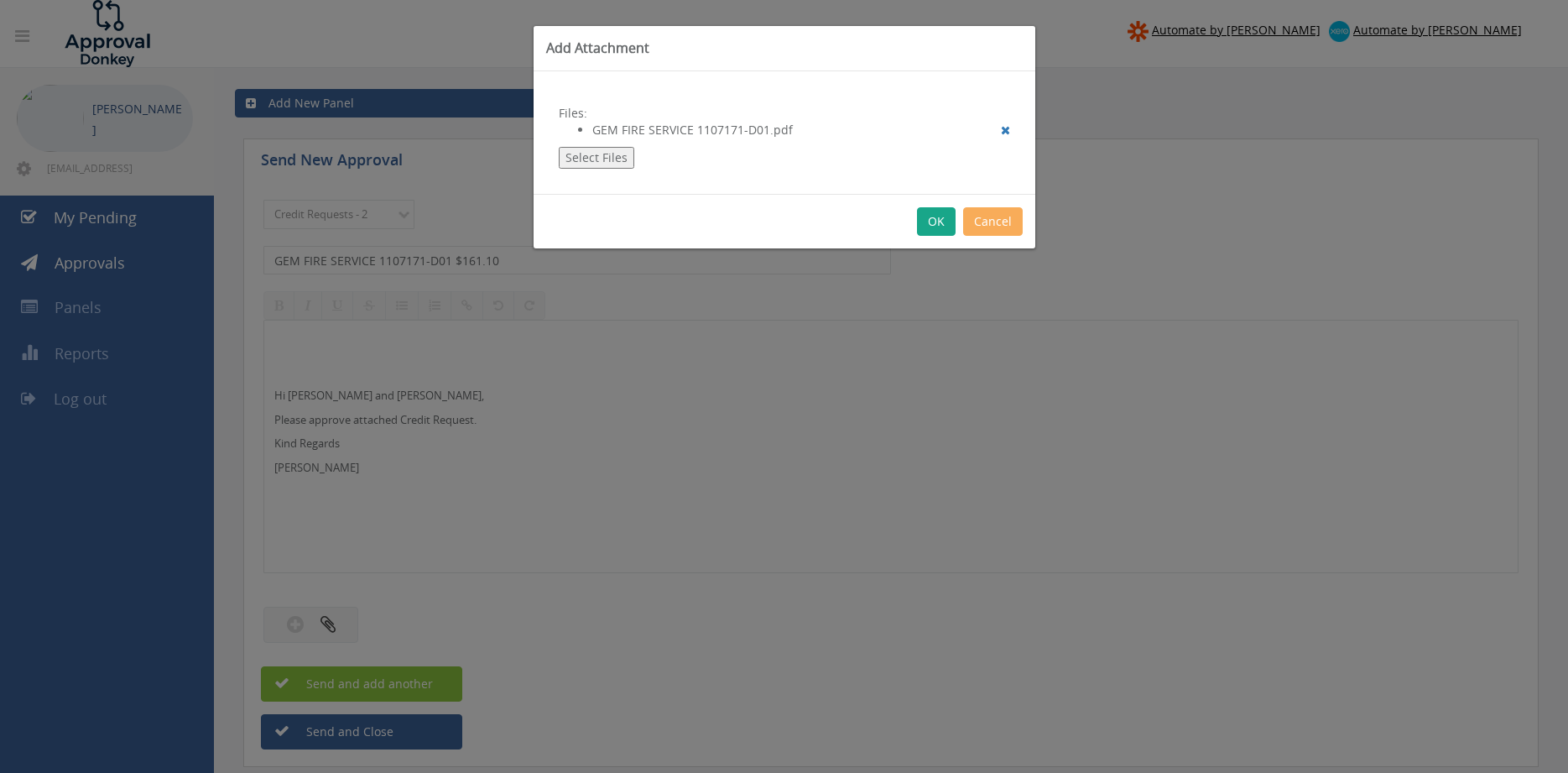
click at [930, 223] on button "OK" at bounding box center [936, 221] width 39 height 29
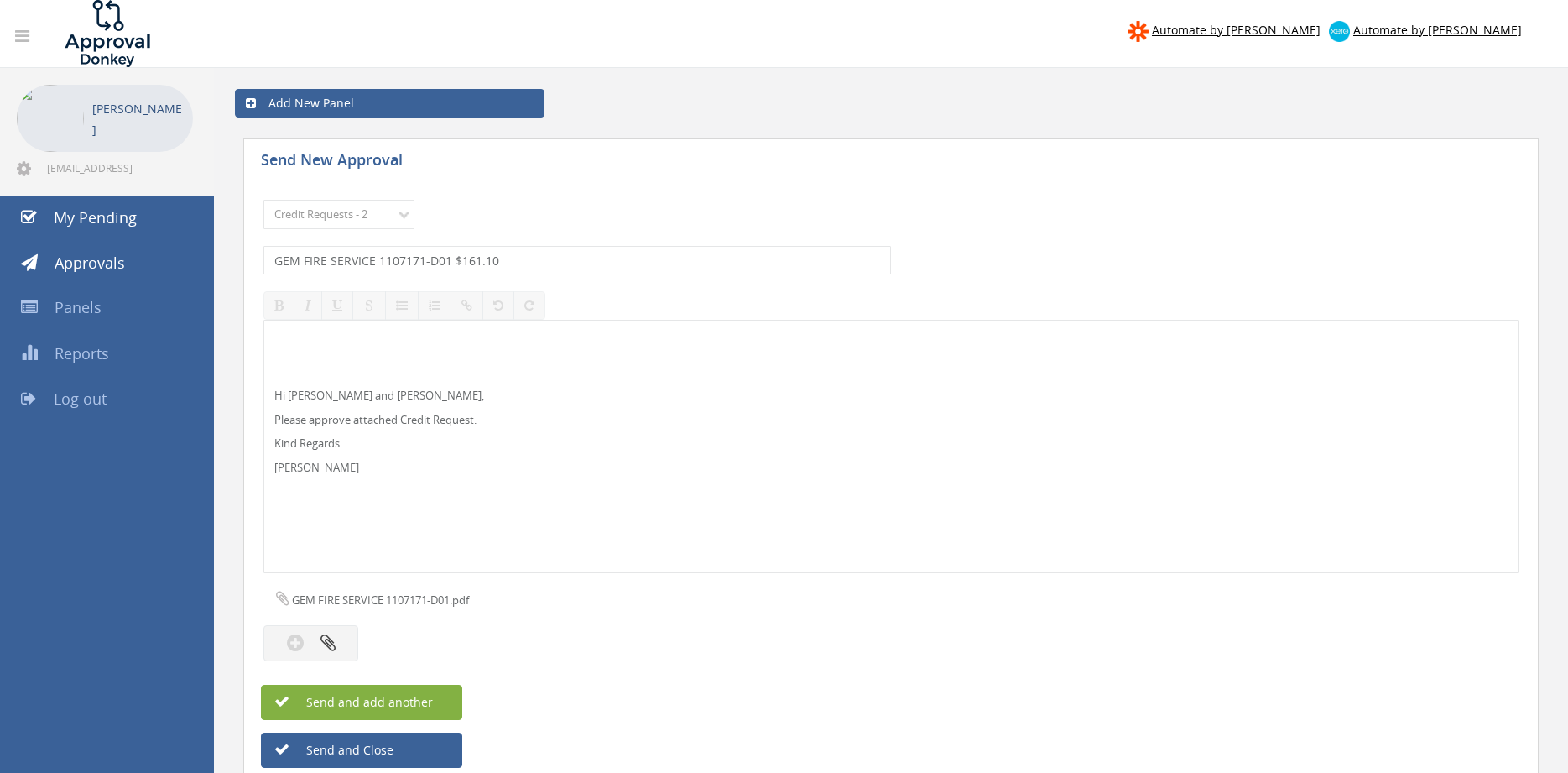
click at [405, 697] on span "Send and add another" at bounding box center [351, 702] width 162 height 16
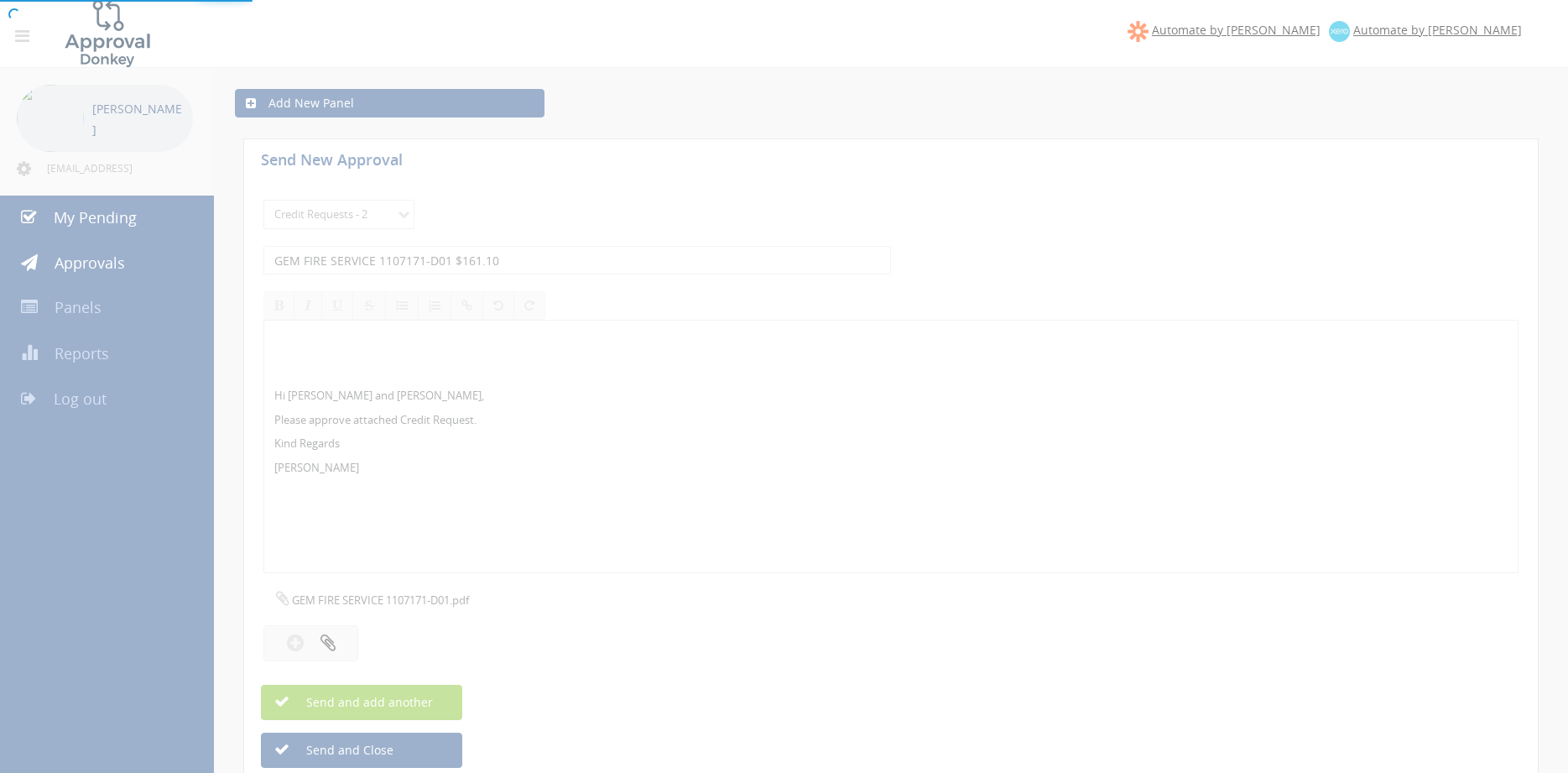
select select
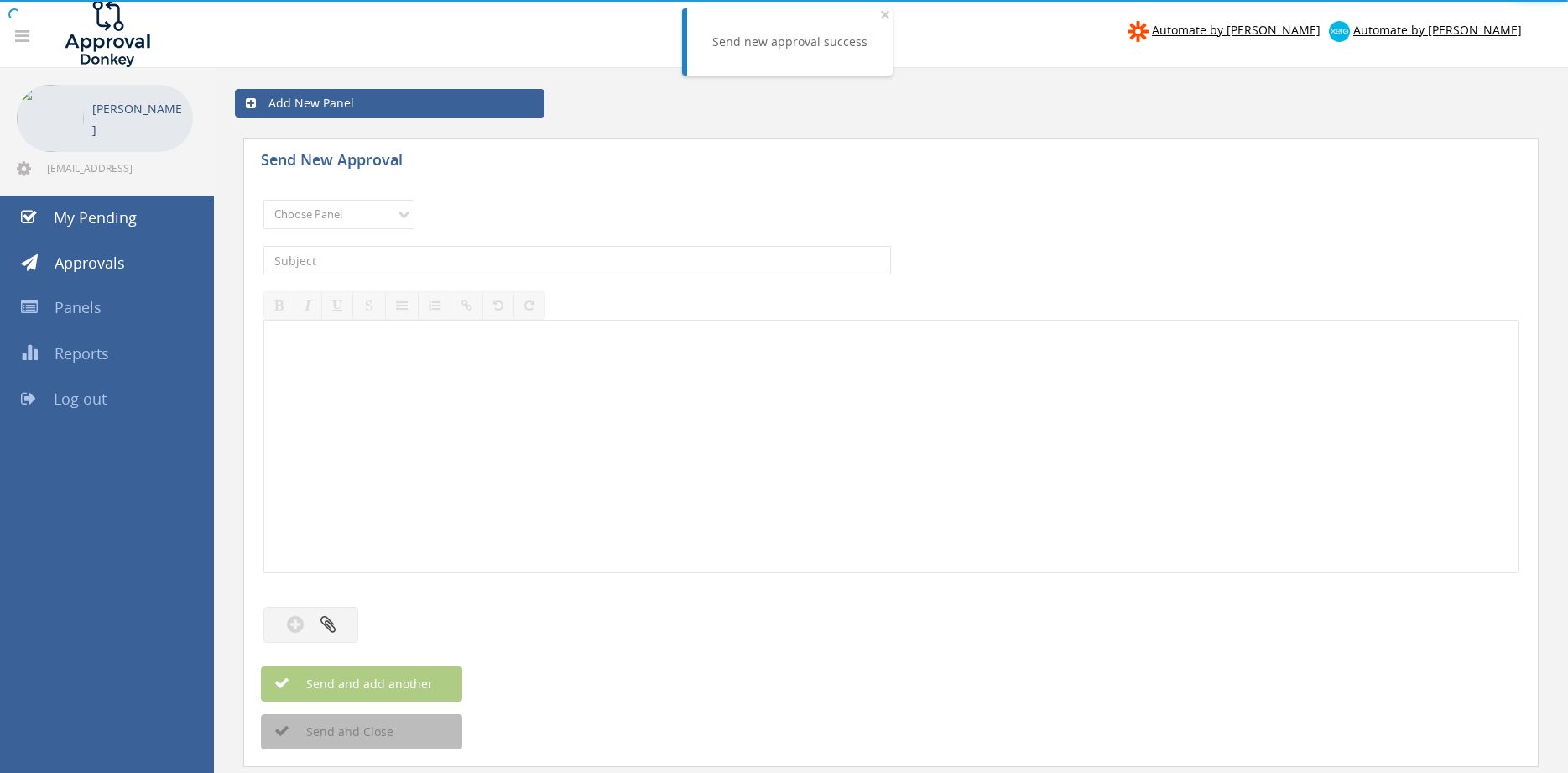
drag, startPoint x: 457, startPoint y: 404, endPoint x: 473, endPoint y: 404, distance: 16.0
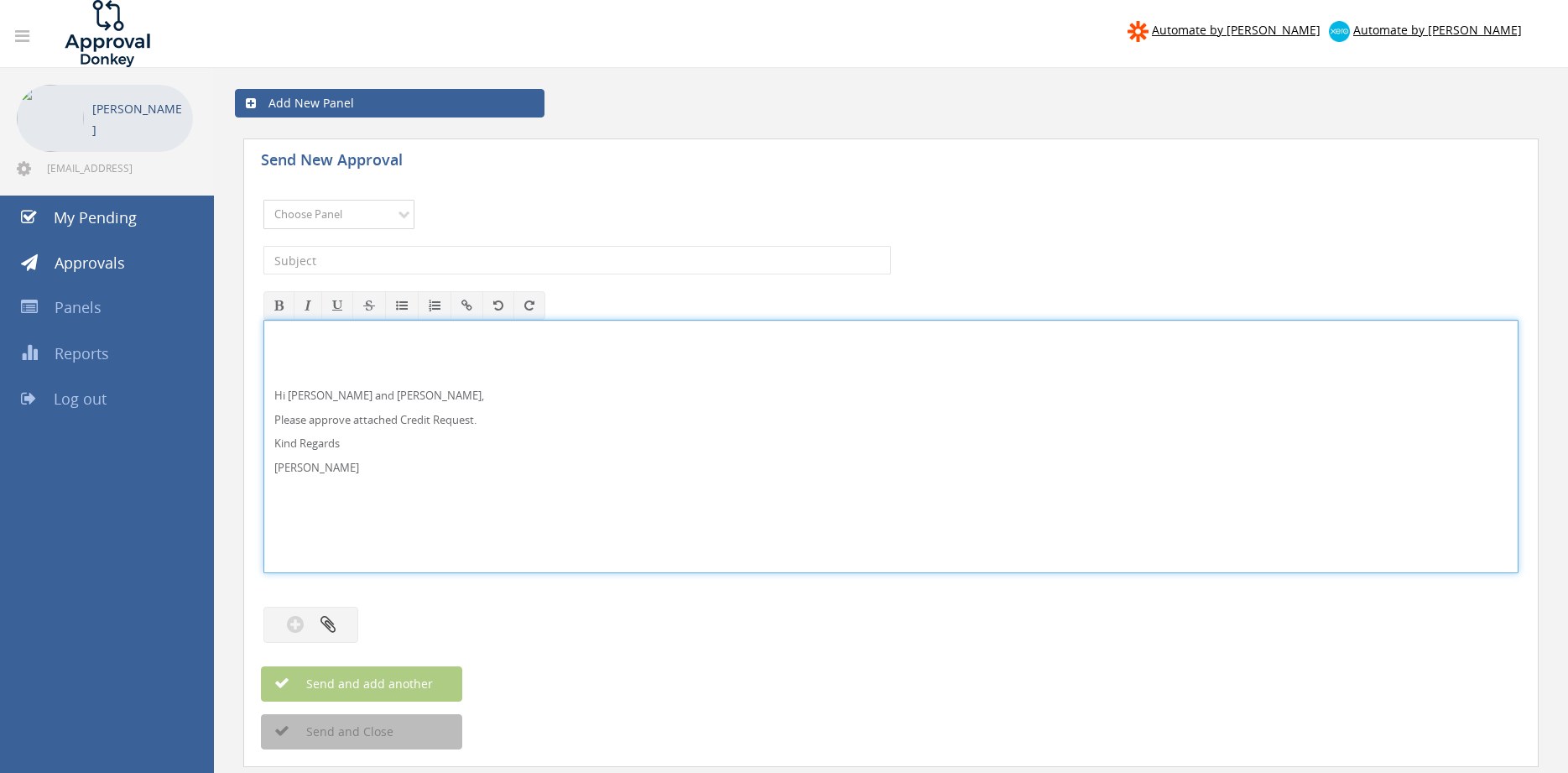
click at [392, 215] on select "Choose Panel Alarm Credits RG - 3 NZ Utilities Cable and SAI Global NZ Alarms-1…" at bounding box center [338, 213] width 151 height 29
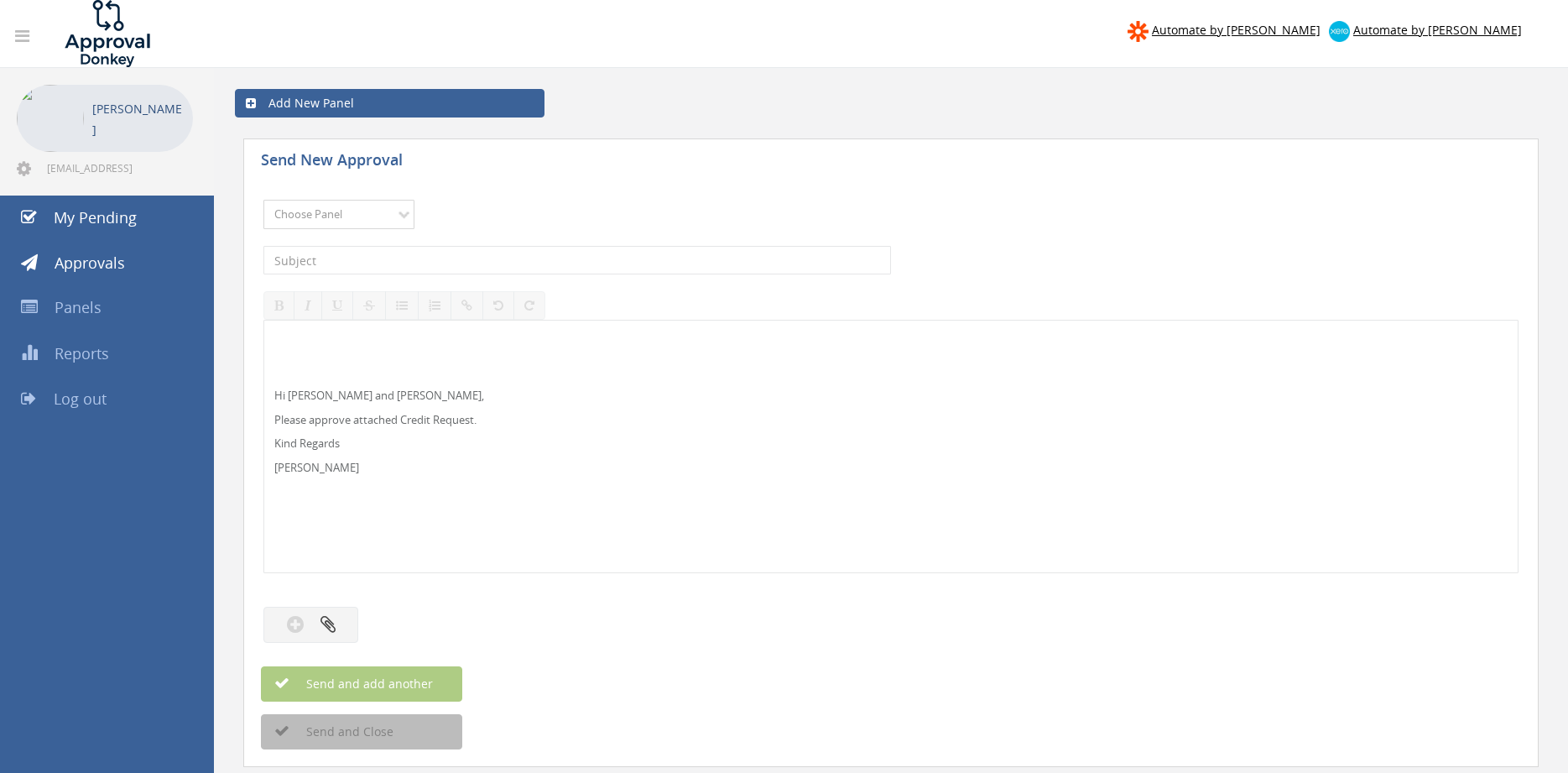
select select "13144"
click option "Alarm Credits RG - 3" at bounding box center [0, 0] width 0 height 0
click at [393, 258] on input "text" at bounding box center [576, 260] width 627 height 29
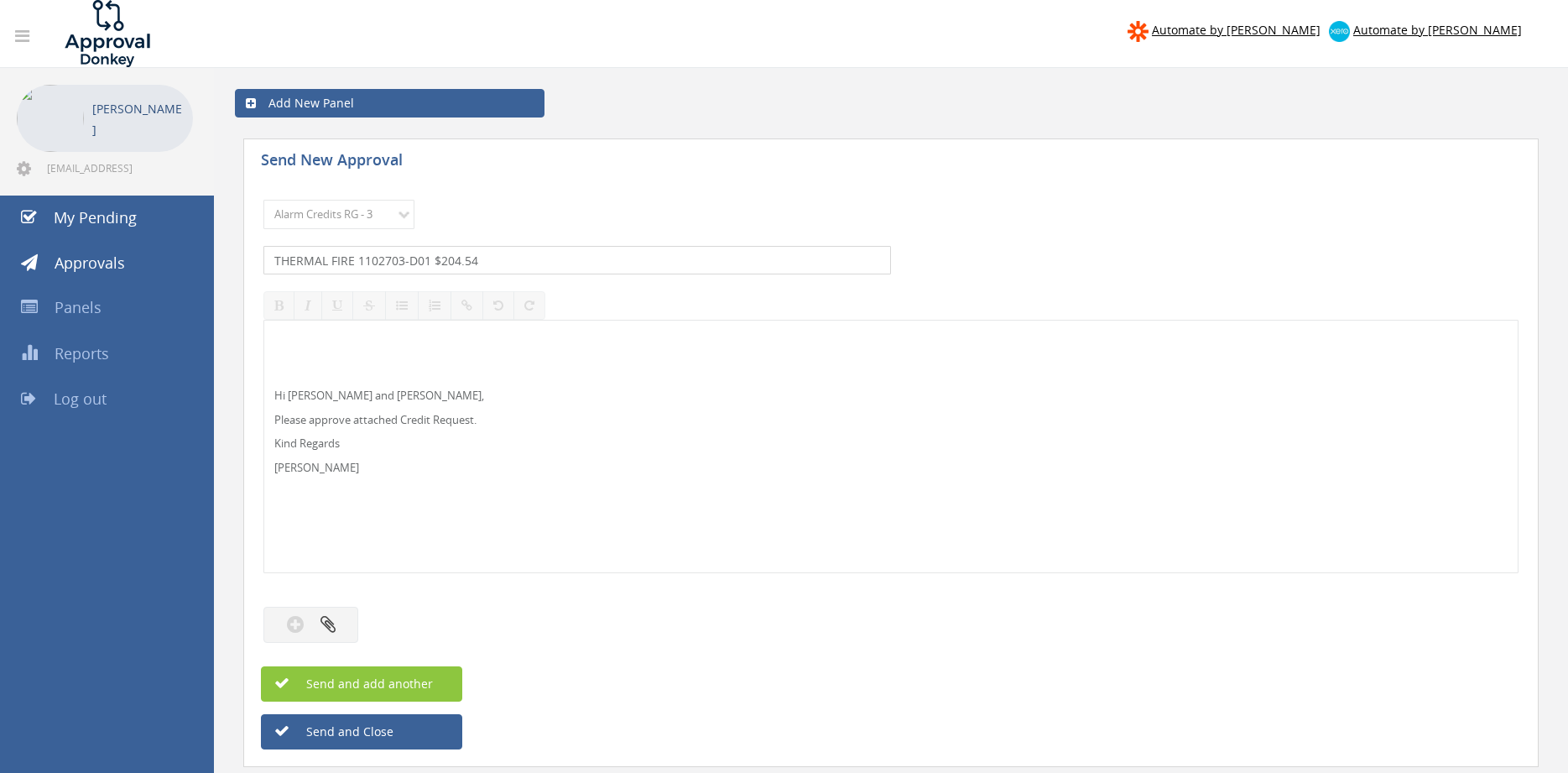
type input "THERMAL FIRE 1102703-D01 $204.54"
click at [306, 397] on p "Hi [PERSON_NAME] and [PERSON_NAME]," at bounding box center [890, 396] width 1233 height 16
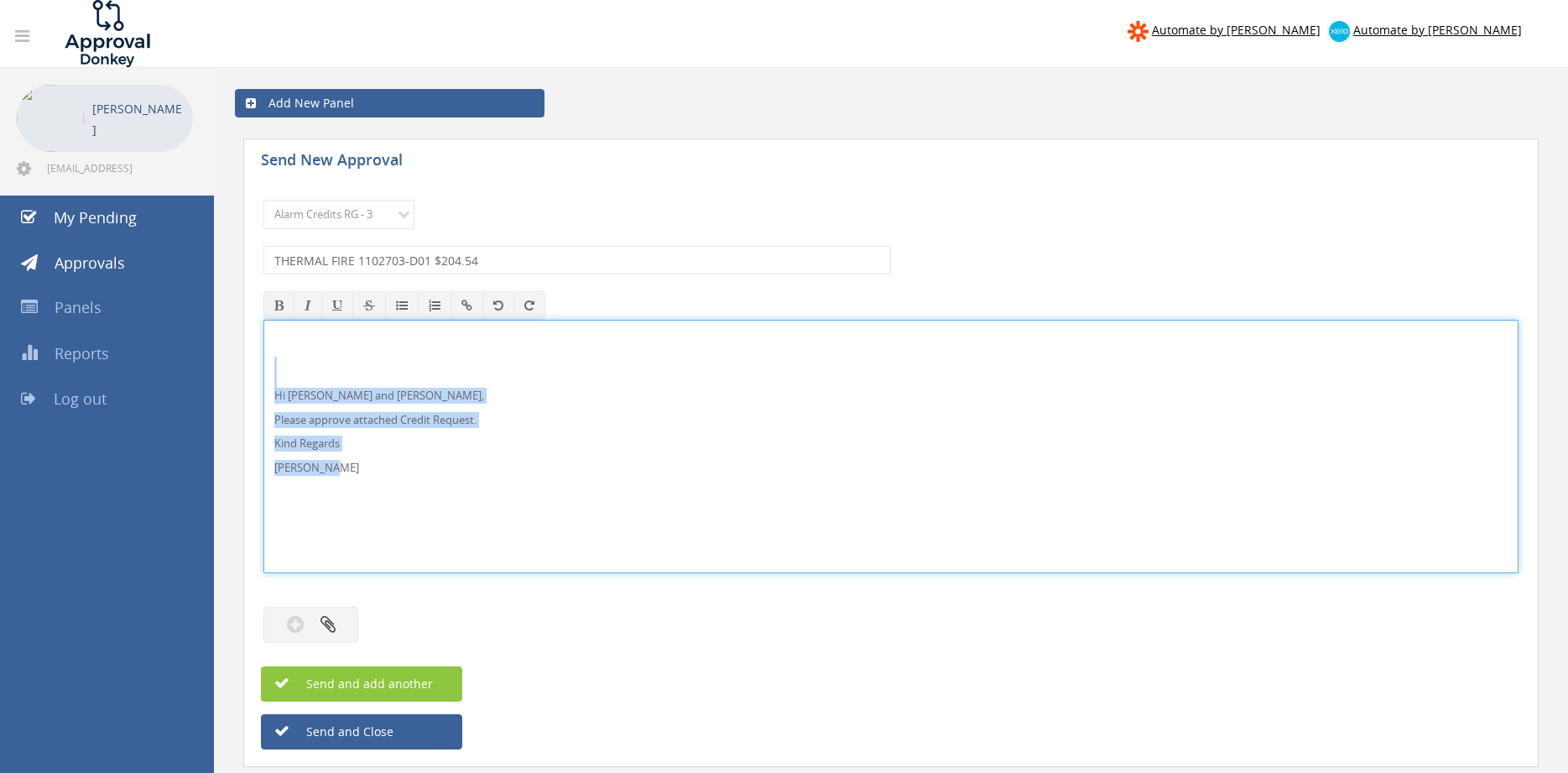
drag, startPoint x: 328, startPoint y: 470, endPoint x: 271, endPoint y: 382, distance: 104.8
click at [263, 374] on div "Hi [PERSON_NAME] and [PERSON_NAME], Please approve attached Credit Request. Kin…" at bounding box center [890, 447] width 1255 height 253
copy div "Hi [PERSON_NAME] and [PERSON_NAME], Please approve attached Credit Request. Kin…"
click at [335, 616] on icon "button" at bounding box center [327, 623] width 15 height 19
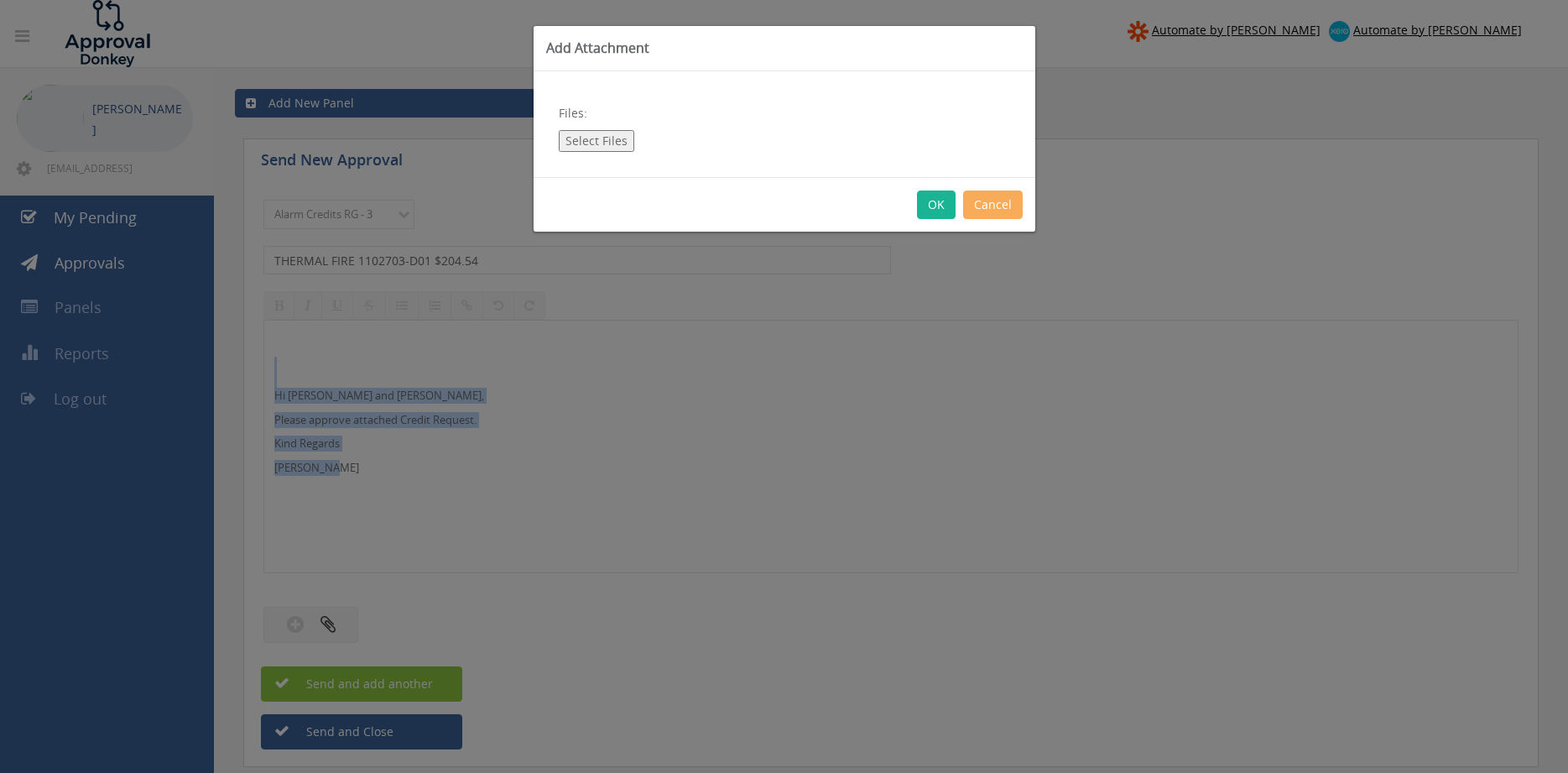
click at [581, 140] on button "Select Files" at bounding box center [596, 141] width 76 height 22
type input "C:\fakepath\THERMAL FIRE 1102703-D01.pdf"
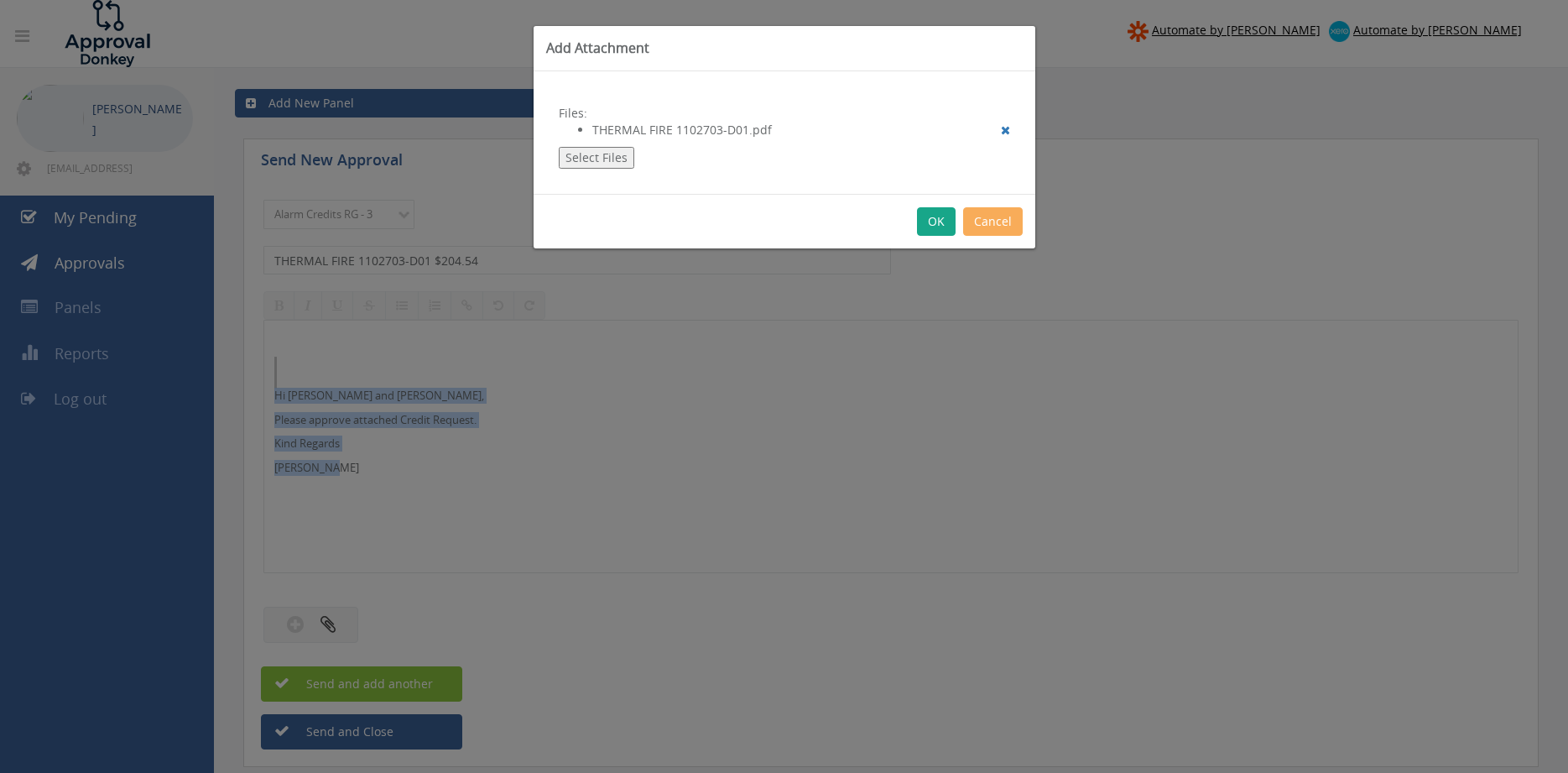
click at [929, 220] on button "OK" at bounding box center [936, 221] width 39 height 29
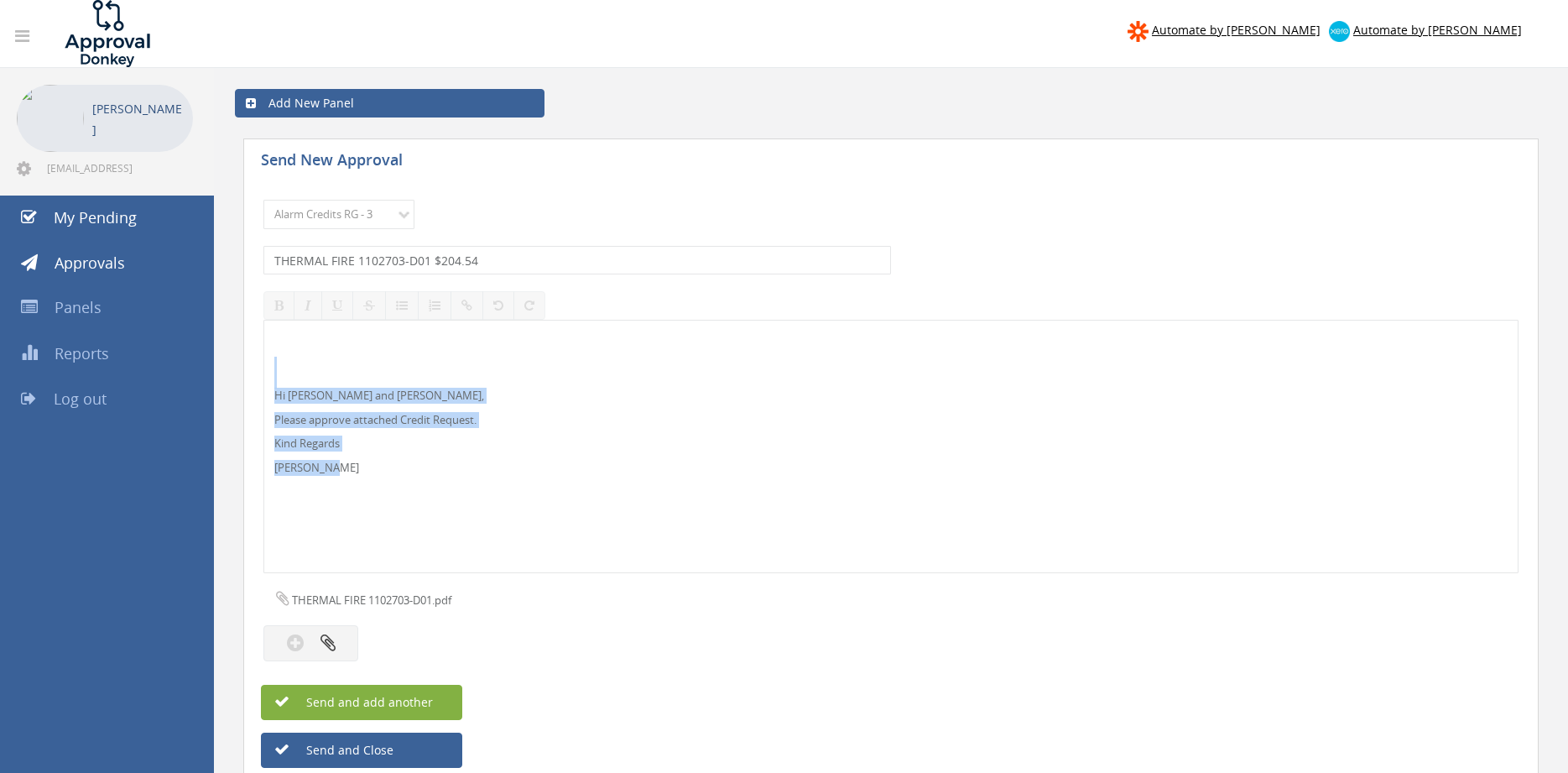
click at [431, 704] on span "Send and add another" at bounding box center [351, 702] width 162 height 16
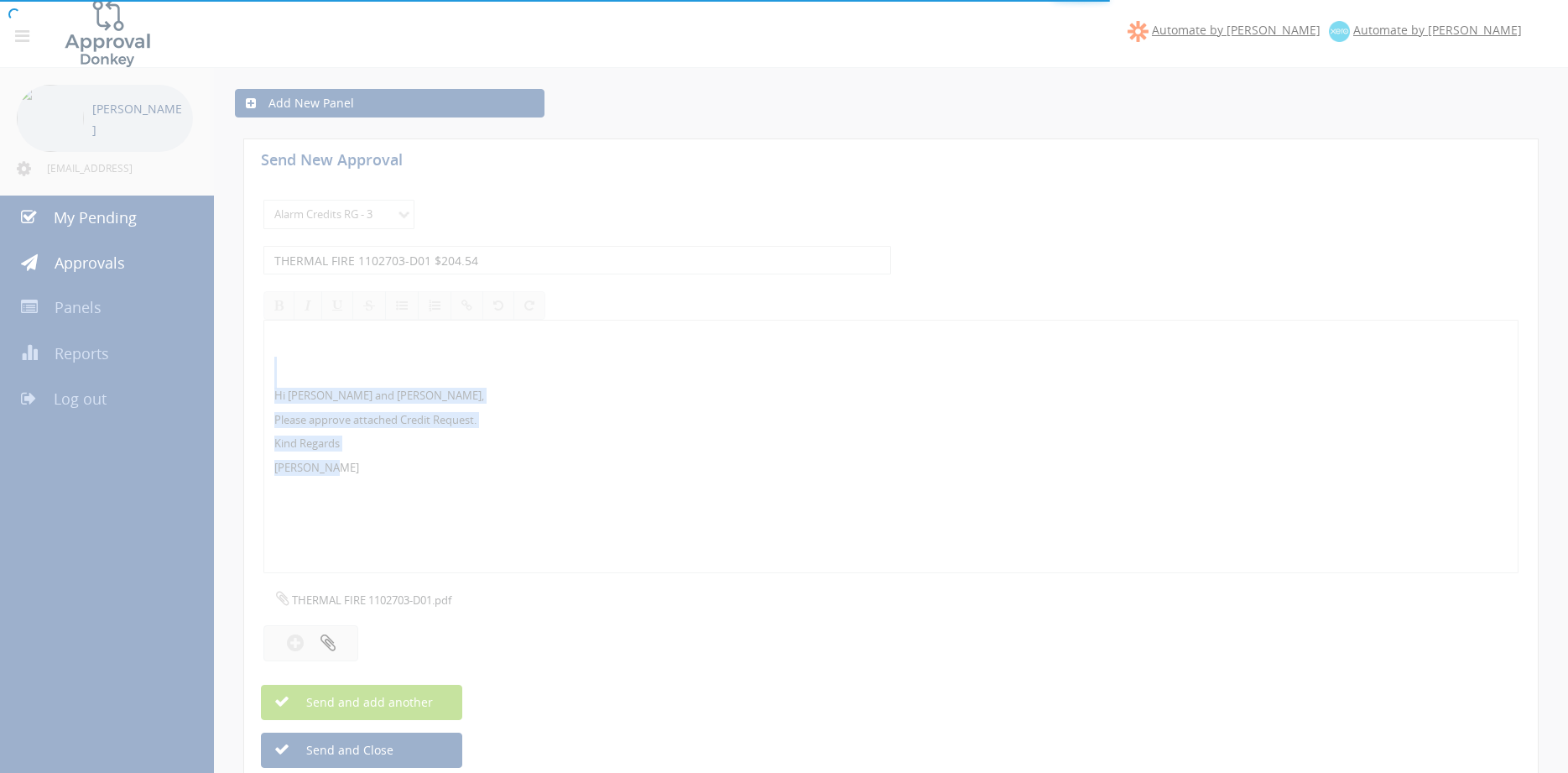
select select
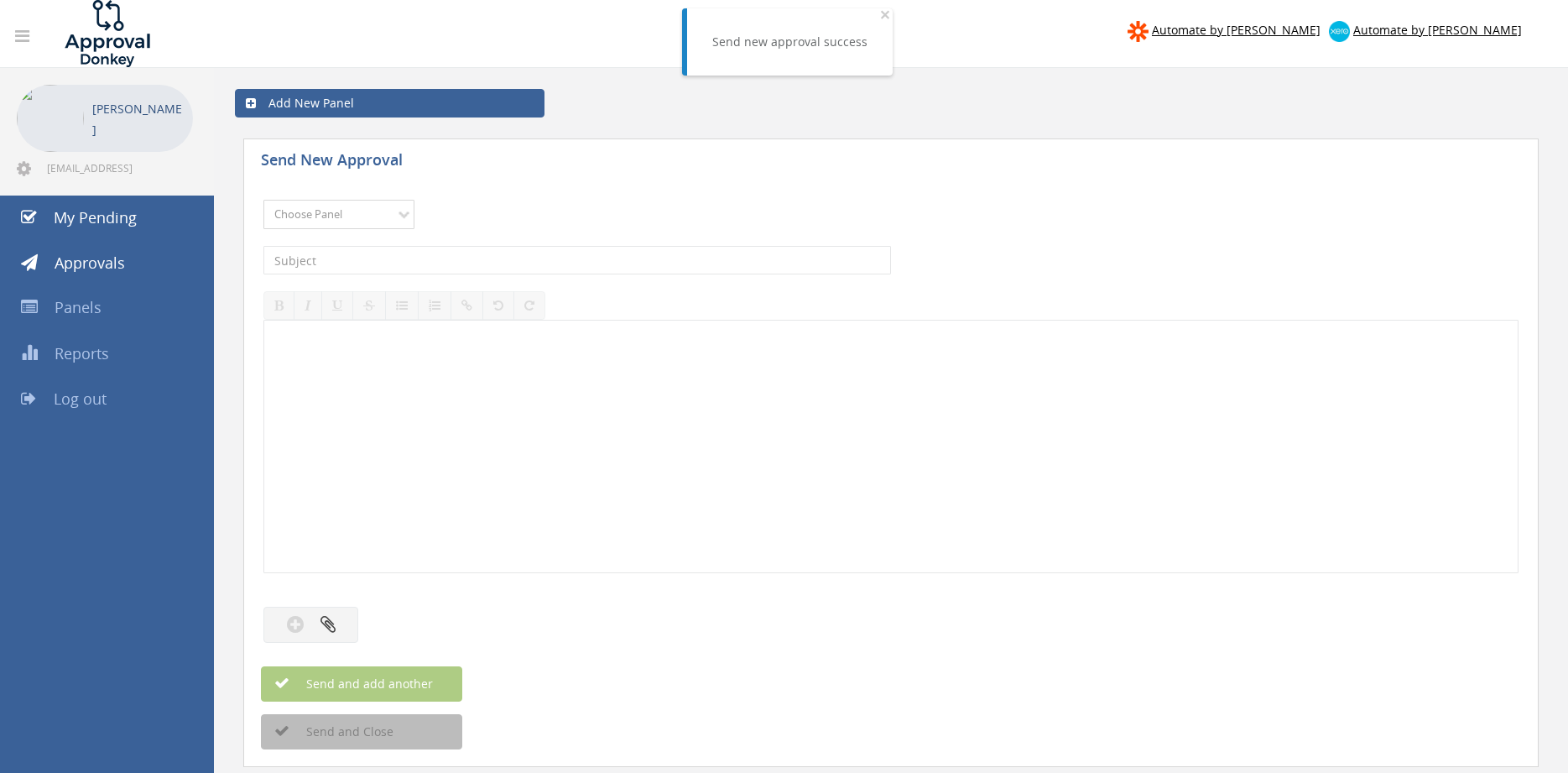
click at [263, 199] on select "Choose Panel Alarm Credits RG - 3 NZ Utilities Cable and SAI Global NZ Alarms-1…" at bounding box center [338, 213] width 151 height 29
select select "13144"
click option "Alarm Credits RG - 3" at bounding box center [0, 0] width 0 height 0
click at [405, 258] on input "text" at bounding box center [576, 260] width 627 height 29
type input "c"
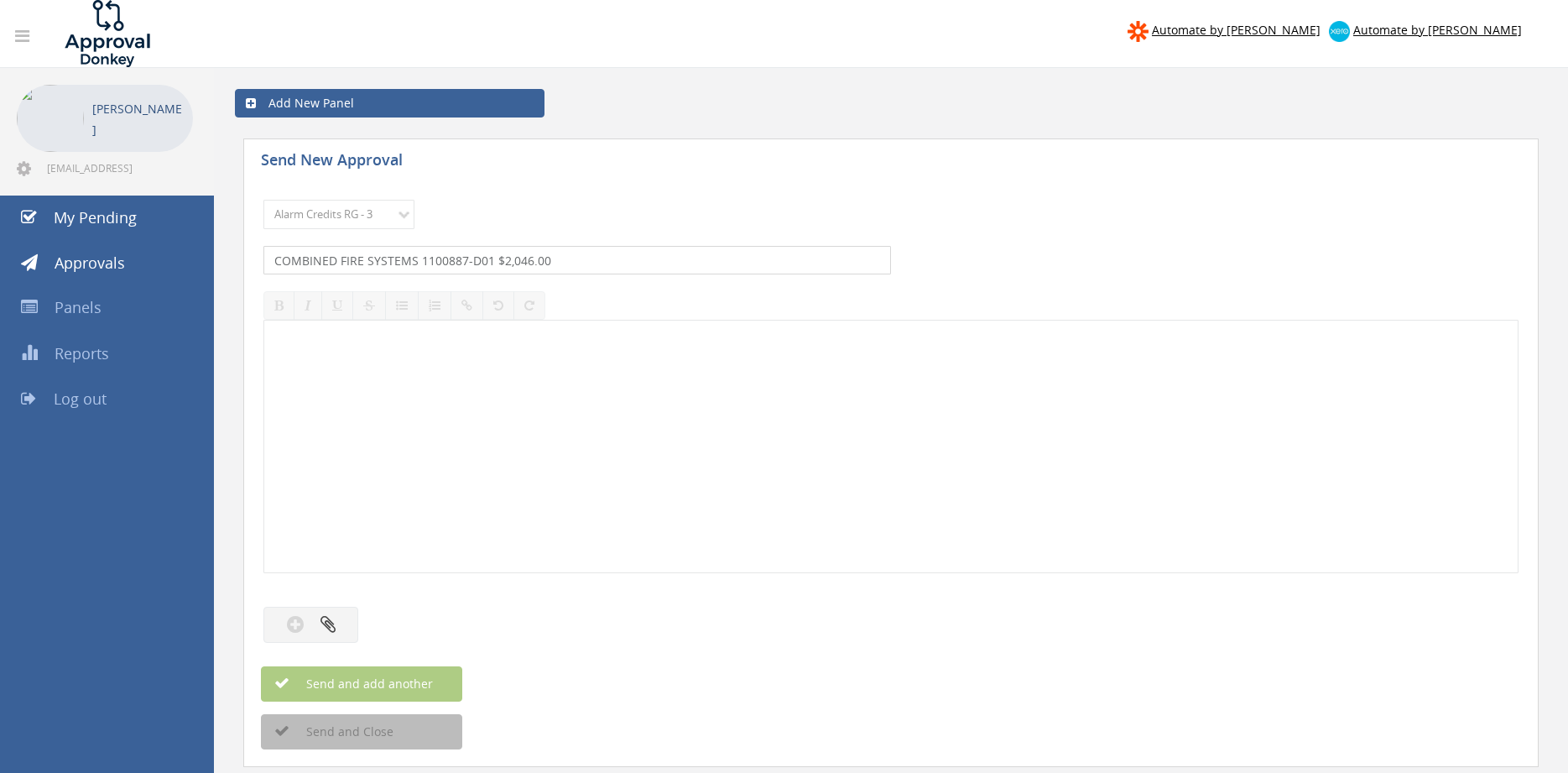
type input "COMBINED FIRE SYSTEMS 1100887-D01 $2,046.00"
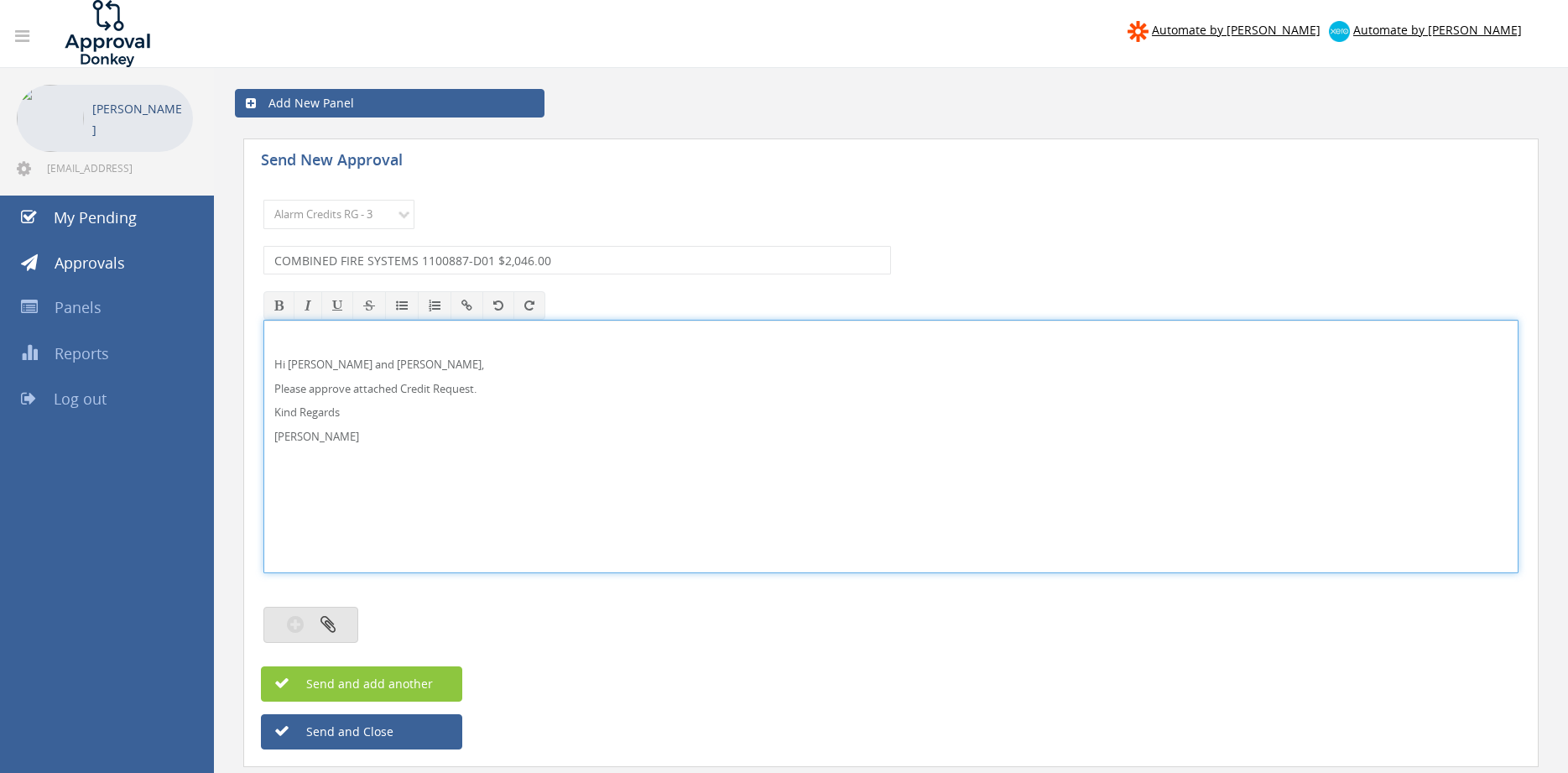
click at [335, 617] on icon "button" at bounding box center [327, 623] width 15 height 19
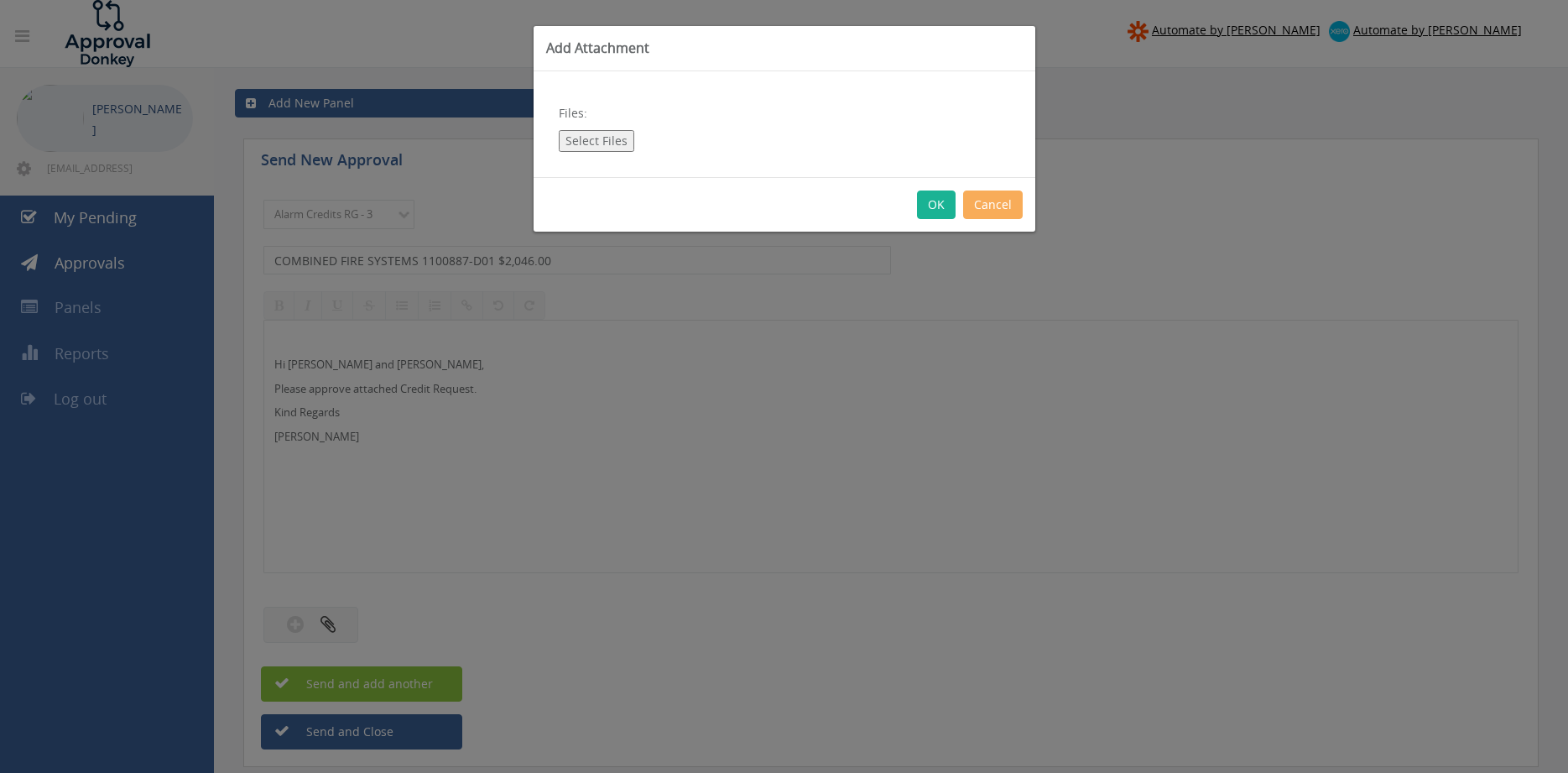
click at [612, 131] on button "Select Files" at bounding box center [596, 141] width 76 height 22
type input "C:\fakepath\COMBINED FIRE SYSTEMS 1100887-D01.pdf"
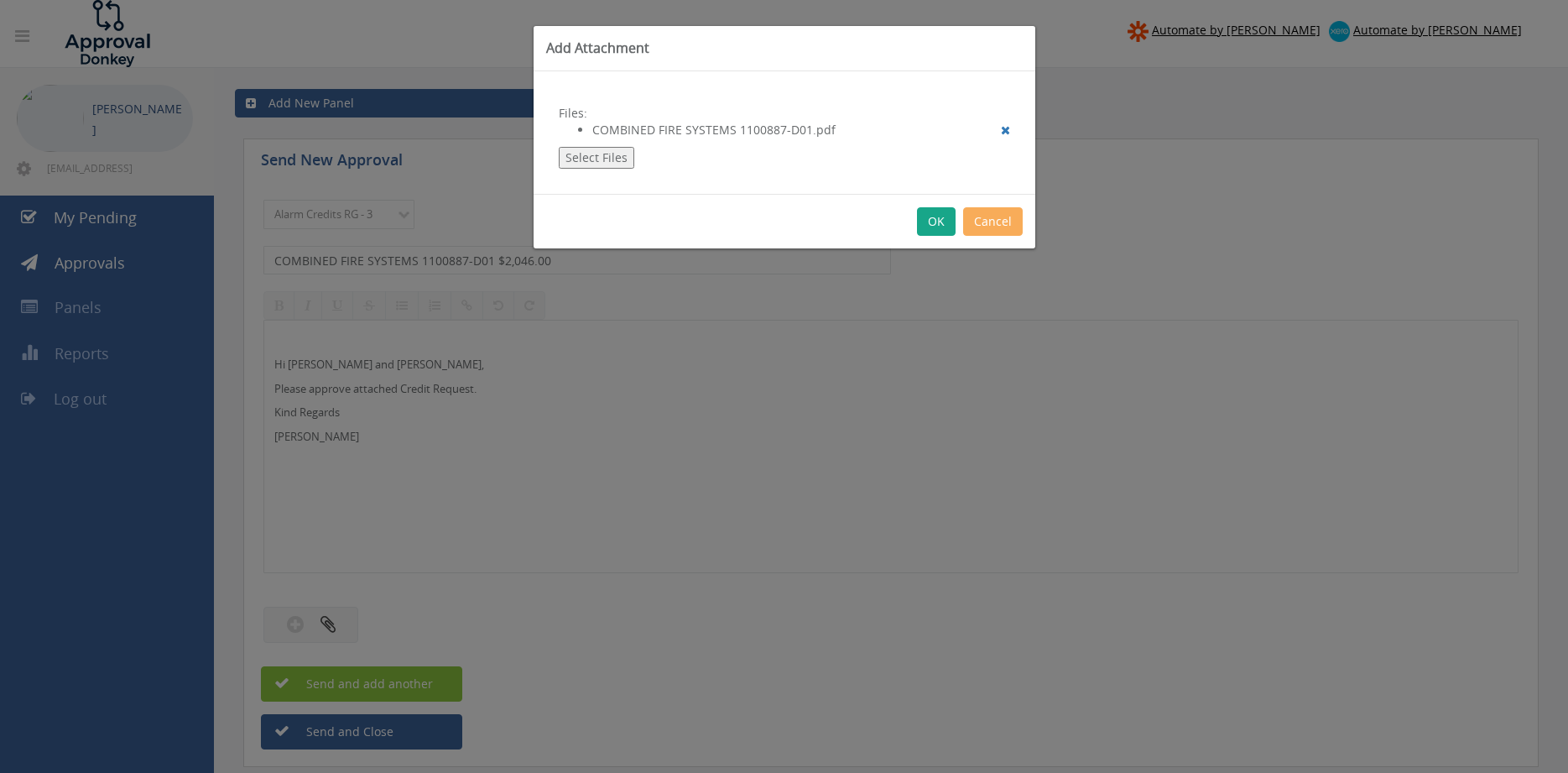
click at [933, 220] on button "OK" at bounding box center [936, 221] width 39 height 29
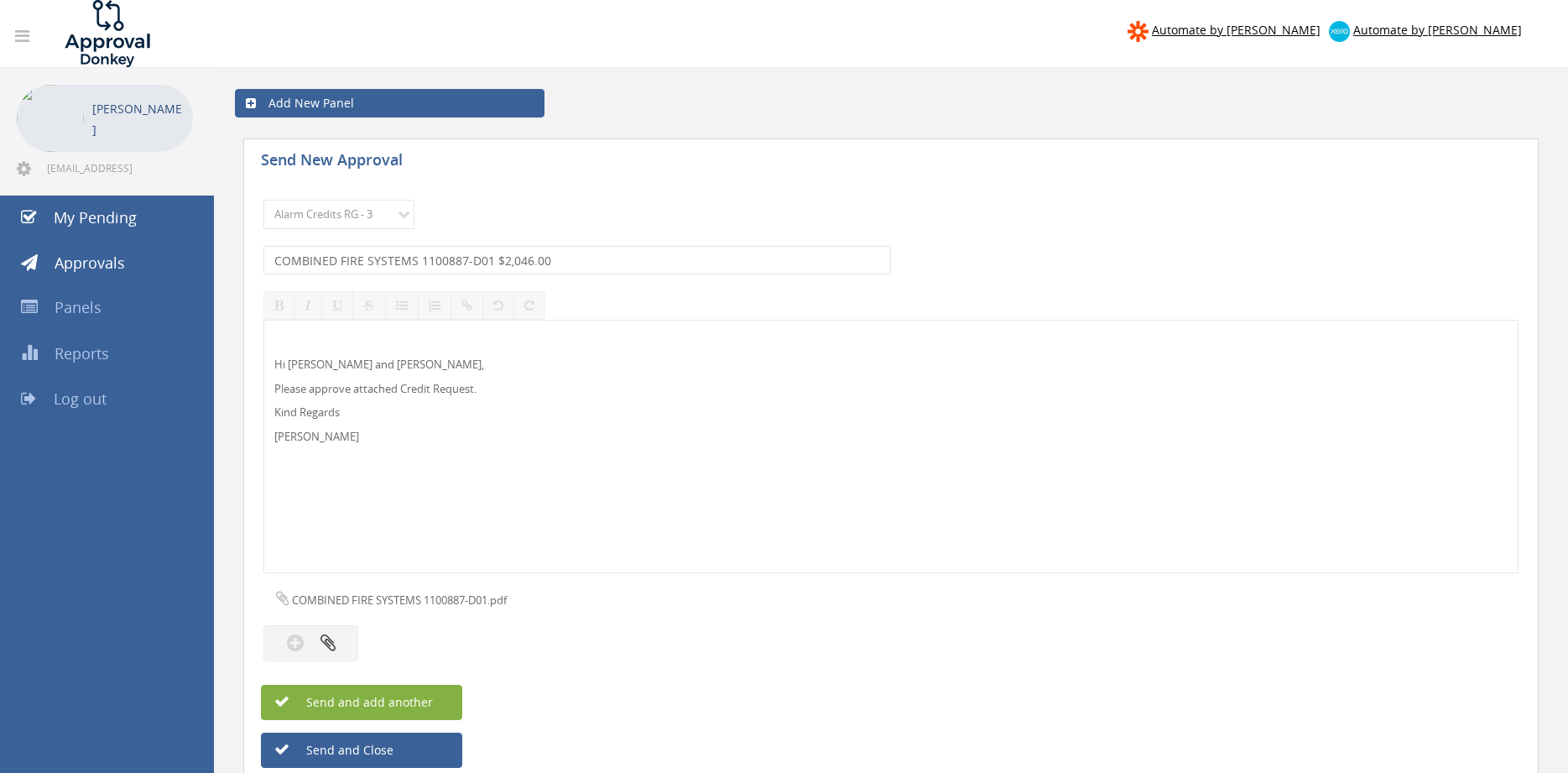
click at [443, 702] on button "Send and add another" at bounding box center [362, 702] width 201 height 35
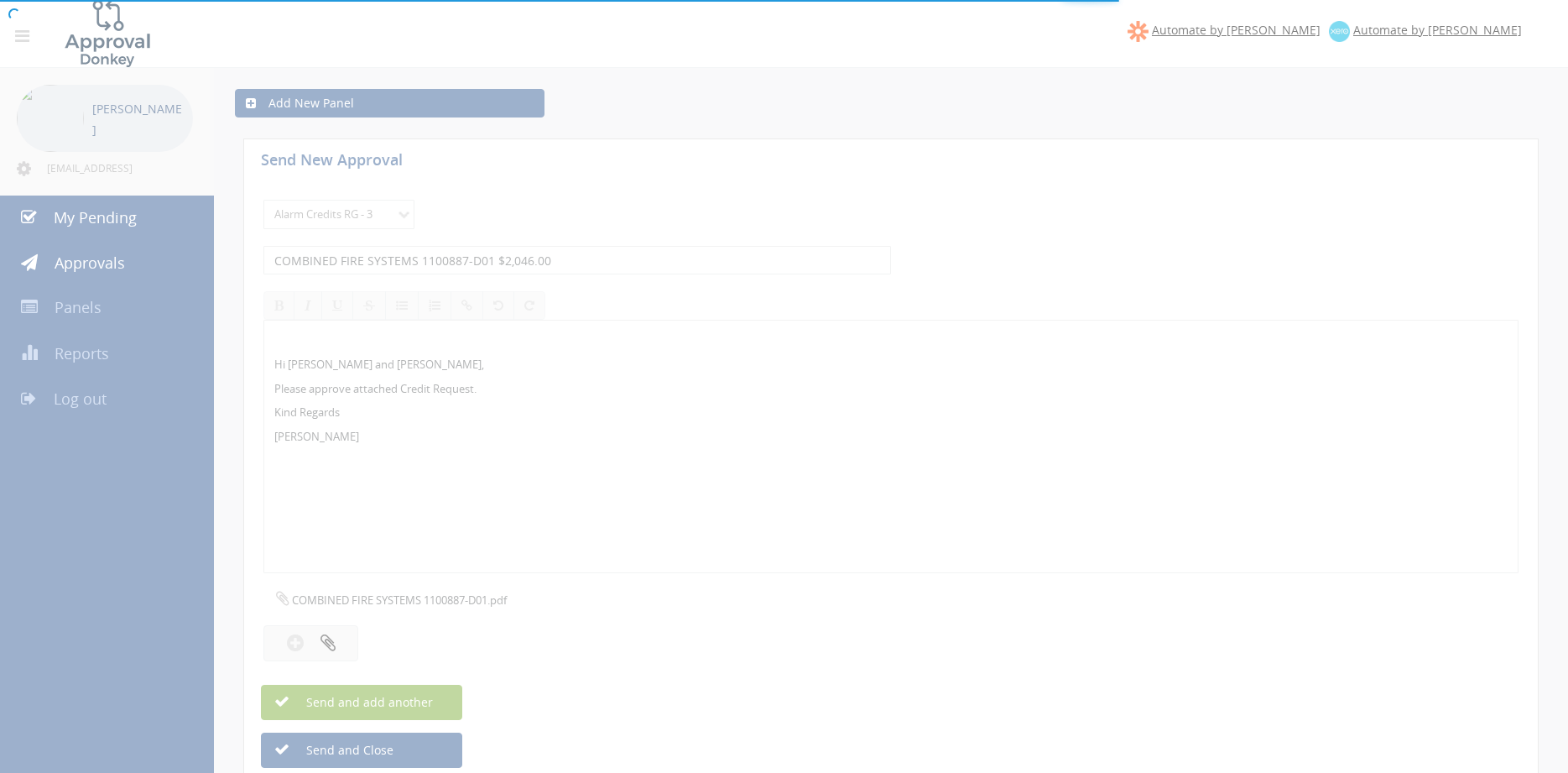
select select
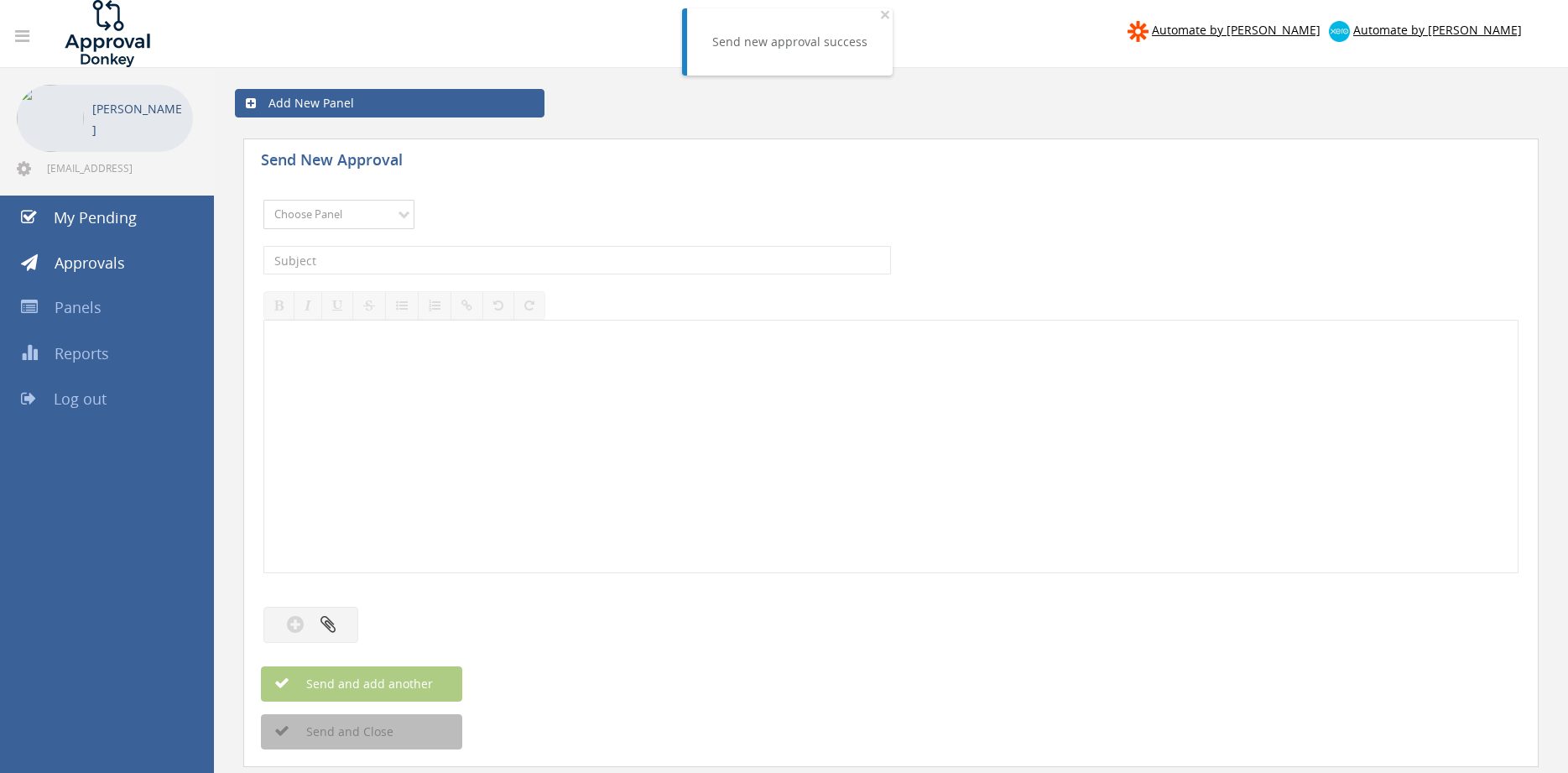
click at [263, 199] on select "Choose Panel Alarm Credits RG - 3 NZ Utilities Cable and SAI Global NZ Alarms-1…" at bounding box center [338, 213] width 151 height 29
select select "13144"
click option "Alarm Credits RG - 3" at bounding box center [0, 0] width 0 height 0
click at [387, 261] on input "text" at bounding box center [576, 260] width 627 height 29
type input "AIRMASTER VIC 1098596-D01 $252.72"
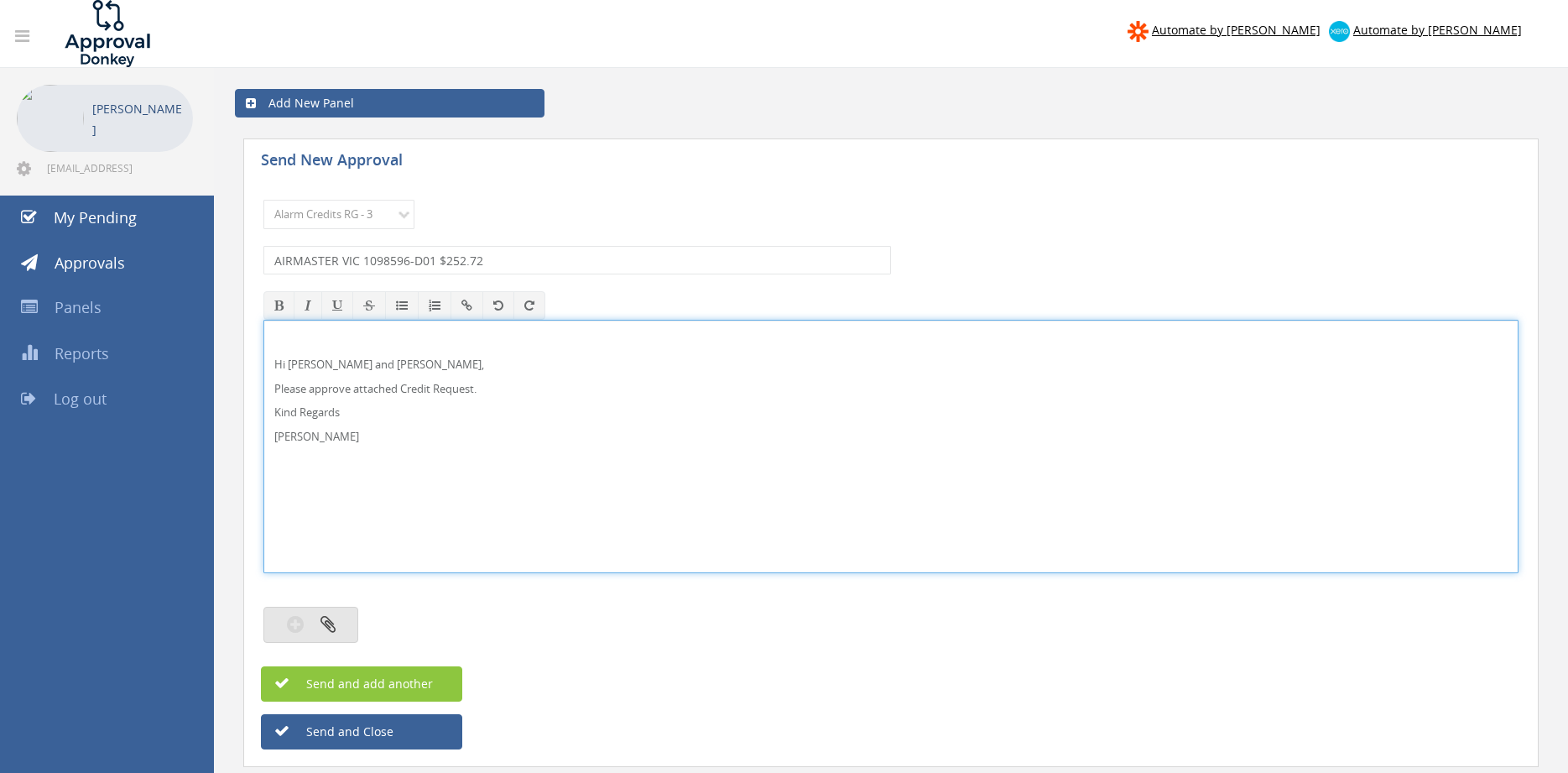
click at [314, 622] on button "button" at bounding box center [310, 624] width 95 height 36
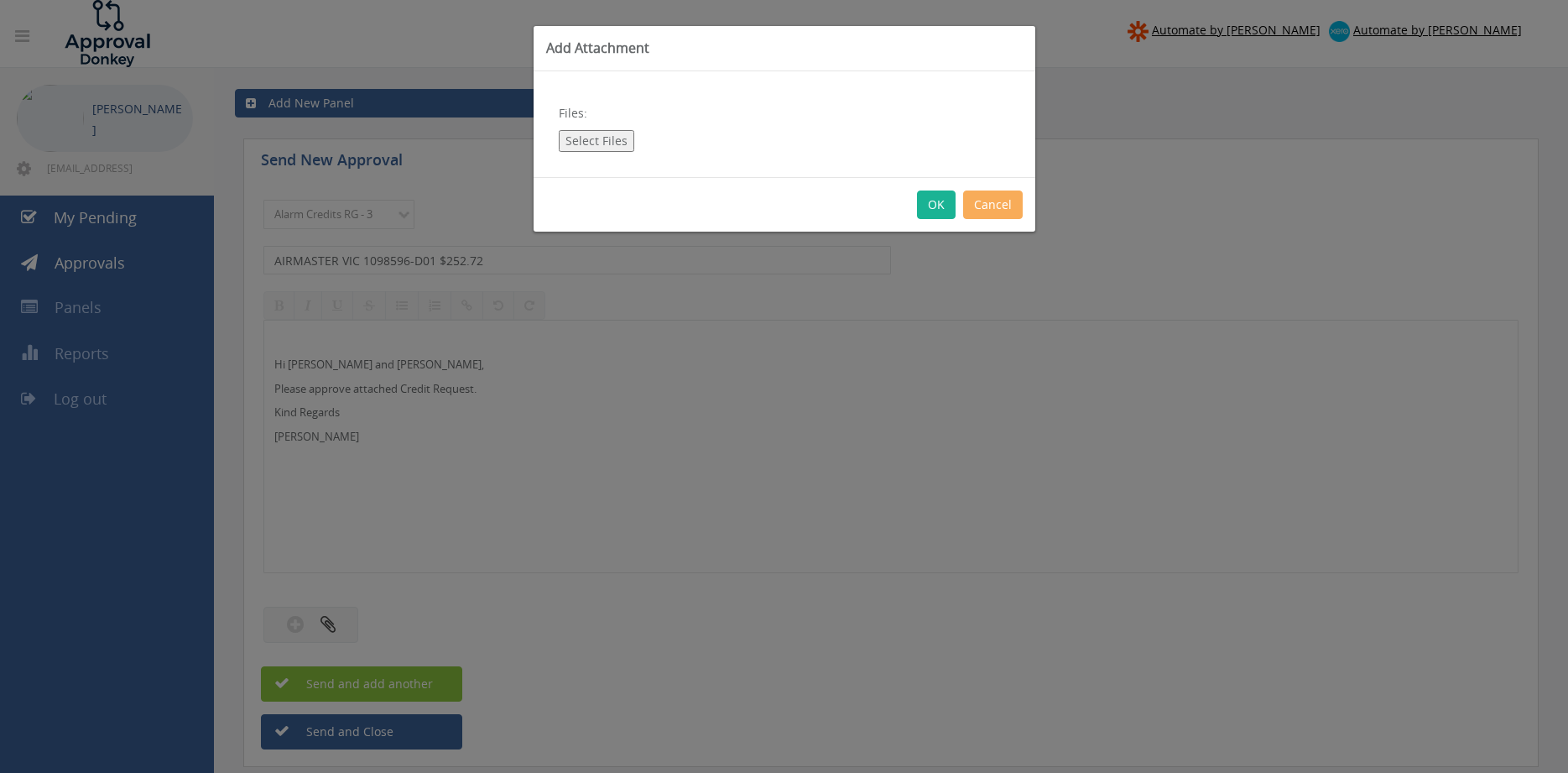
click at [590, 146] on button "Select Files" at bounding box center [596, 141] width 76 height 22
type input "C:\fakepath\AIRMASTER VIC 1098596-D01.pdf"
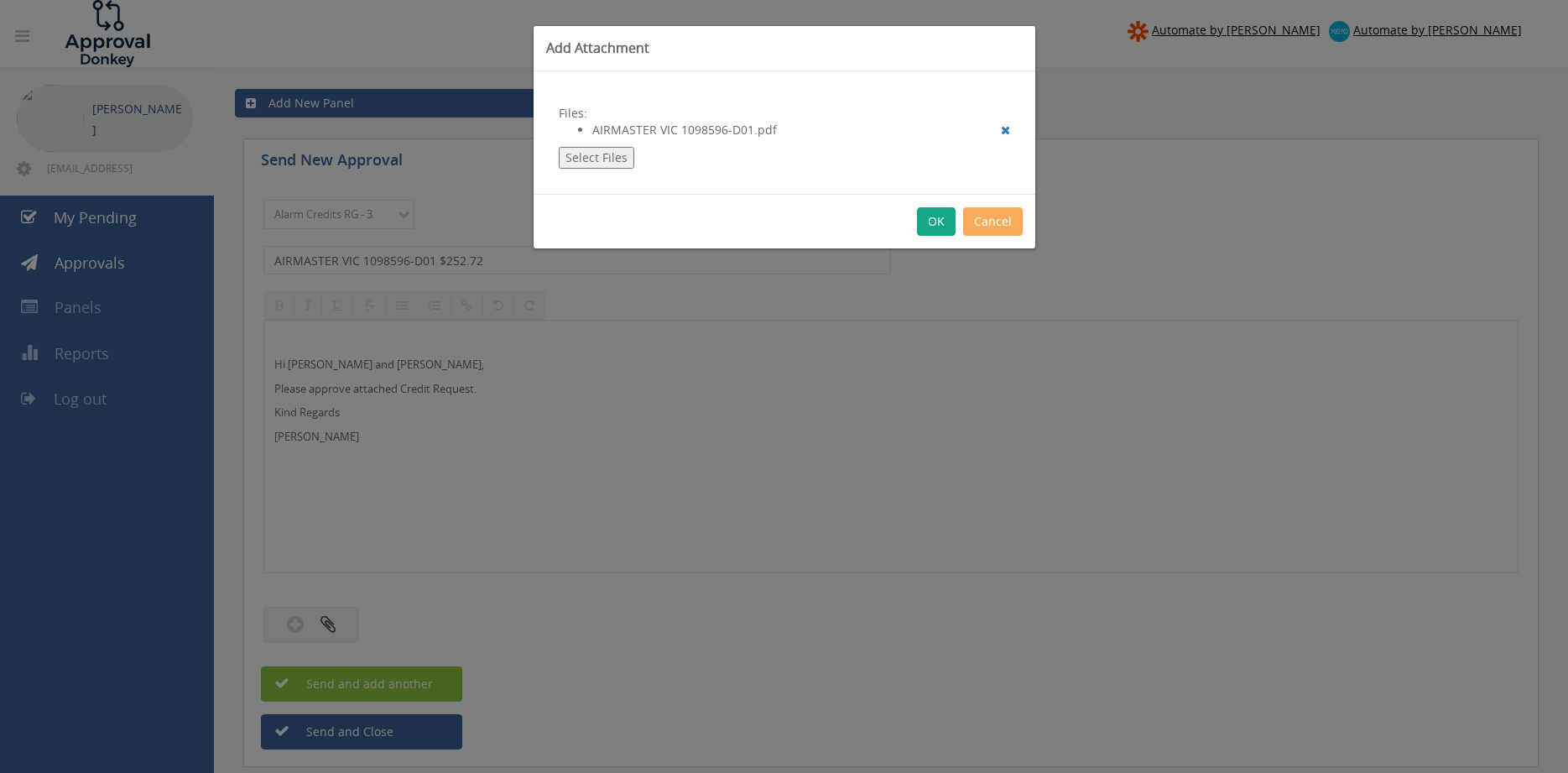
click at [933, 219] on button "OK" at bounding box center [936, 221] width 39 height 29
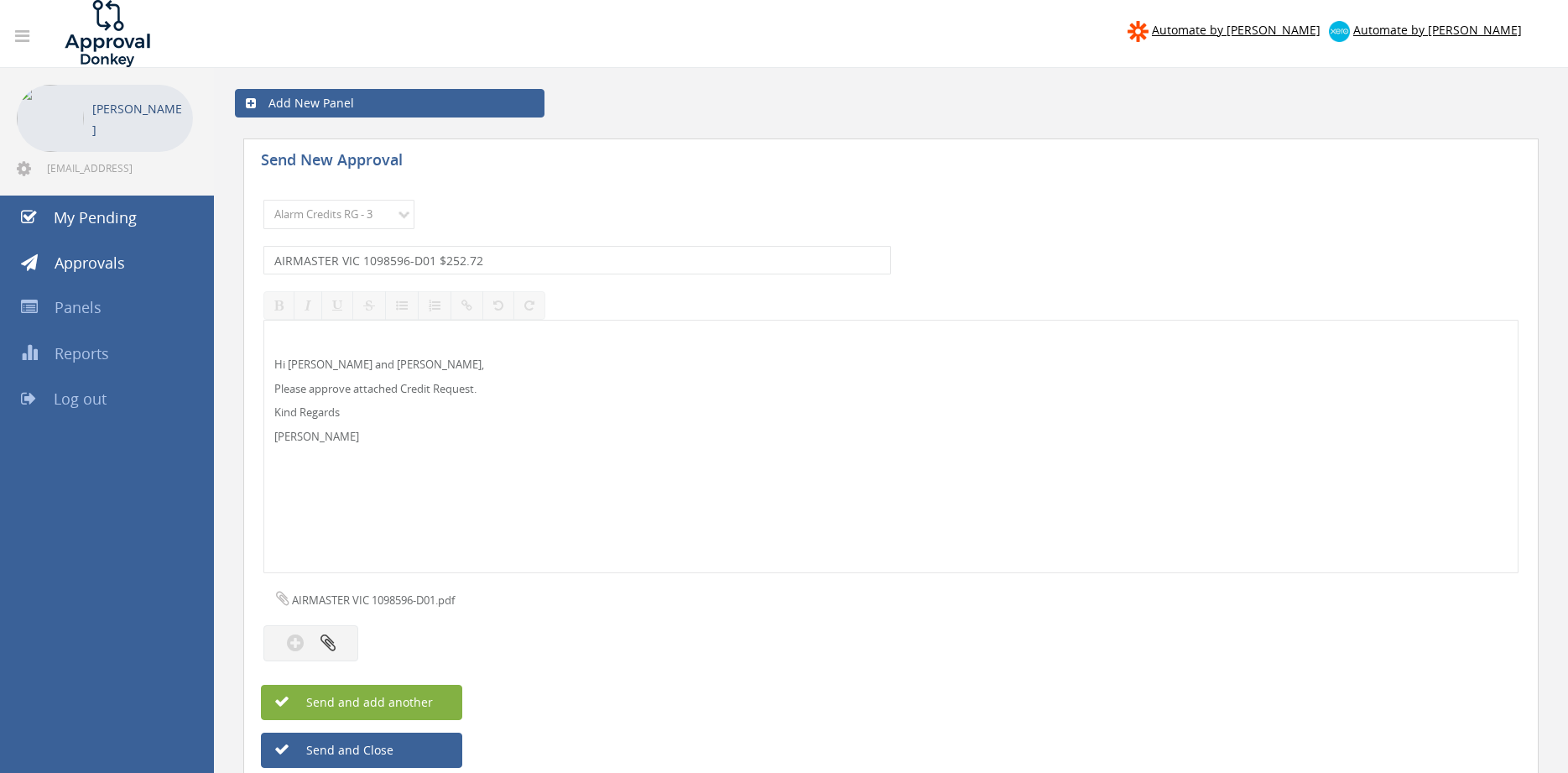
click at [428, 701] on span "Send and add another" at bounding box center [351, 702] width 162 height 16
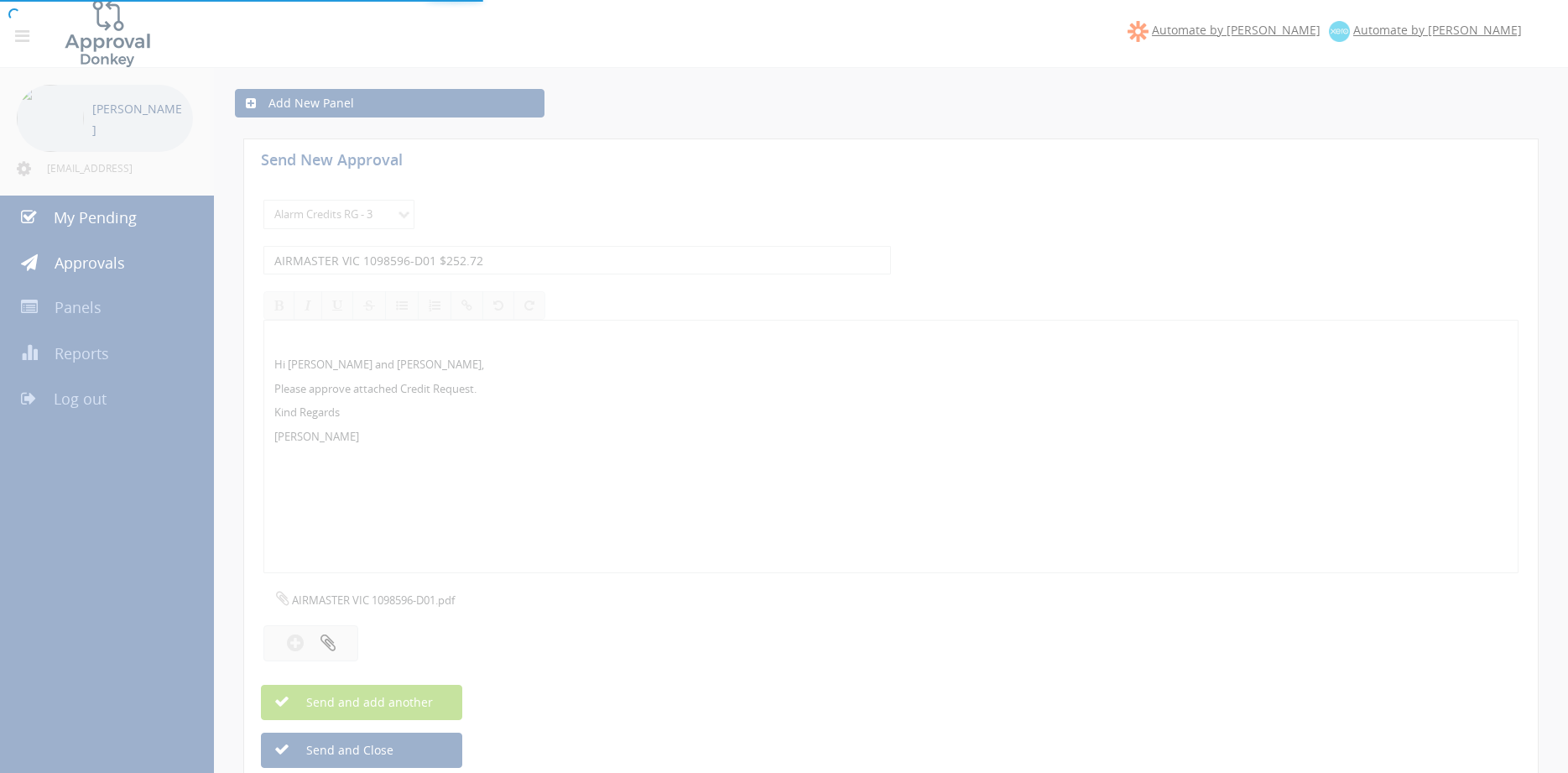
select select
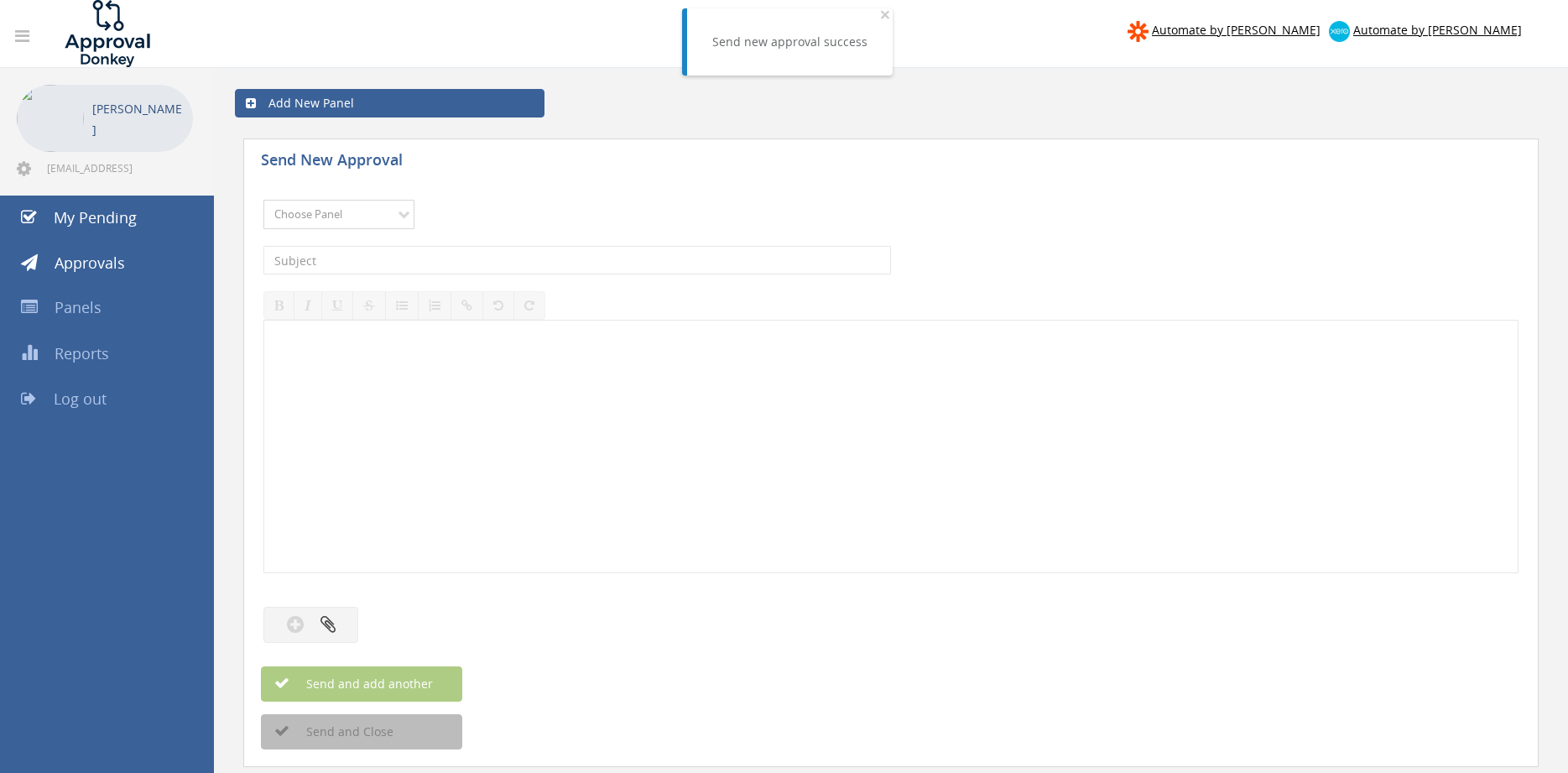
click at [263, 199] on select "Choose Panel Alarm Credits RG - 3 NZ Utilities Cable and SAI Global NZ Alarms-1…" at bounding box center [338, 213] width 151 height 29
select select "13144"
click option "Alarm Credits RG - 3" at bounding box center [0, 0] width 0 height 0
click at [373, 253] on input "text" at bounding box center [576, 260] width 627 height 29
type input "AIRMASTER VIC 1097328-D01 $1,915.76"
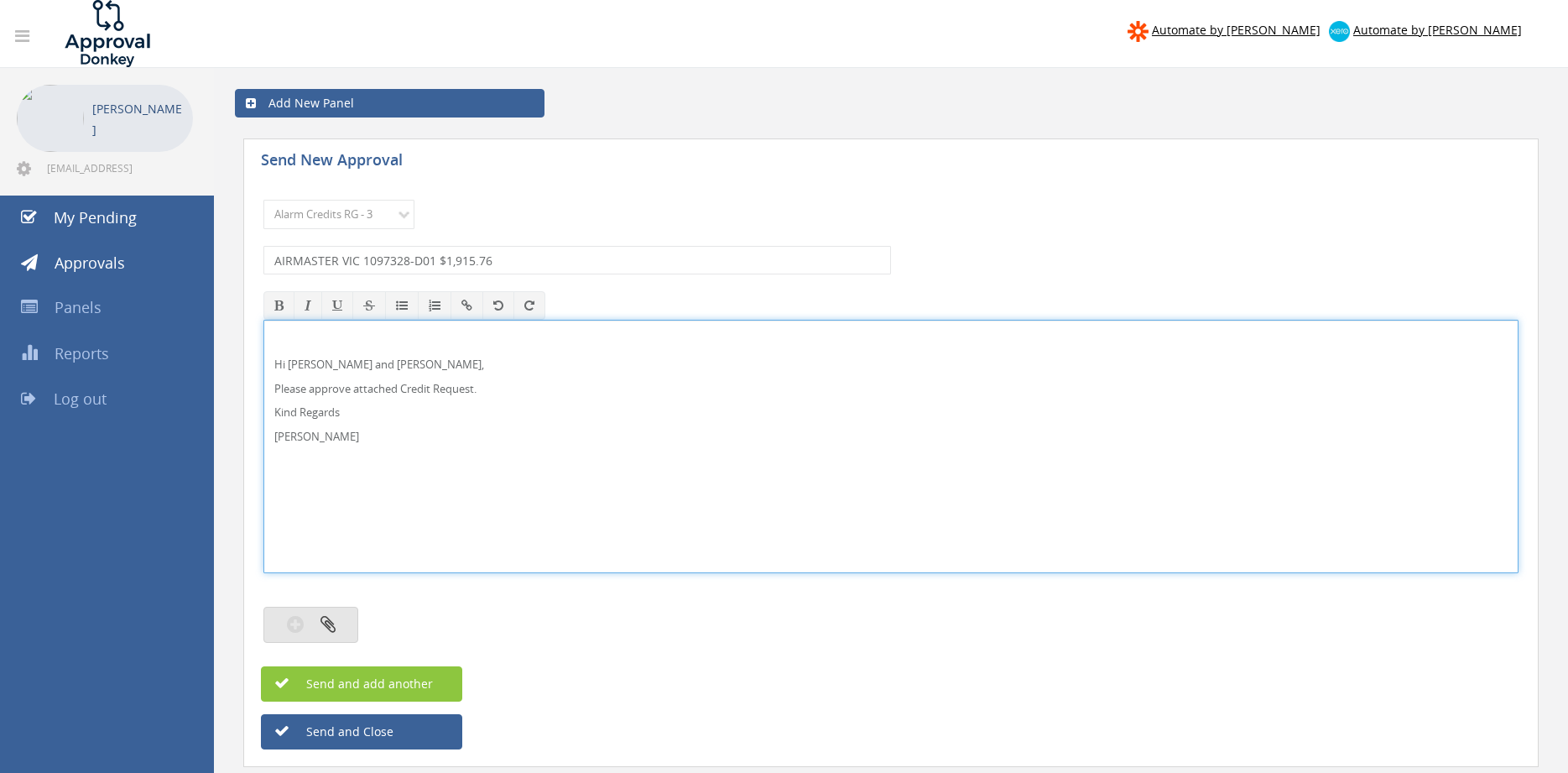
click at [339, 618] on button "button" at bounding box center [310, 624] width 95 height 36
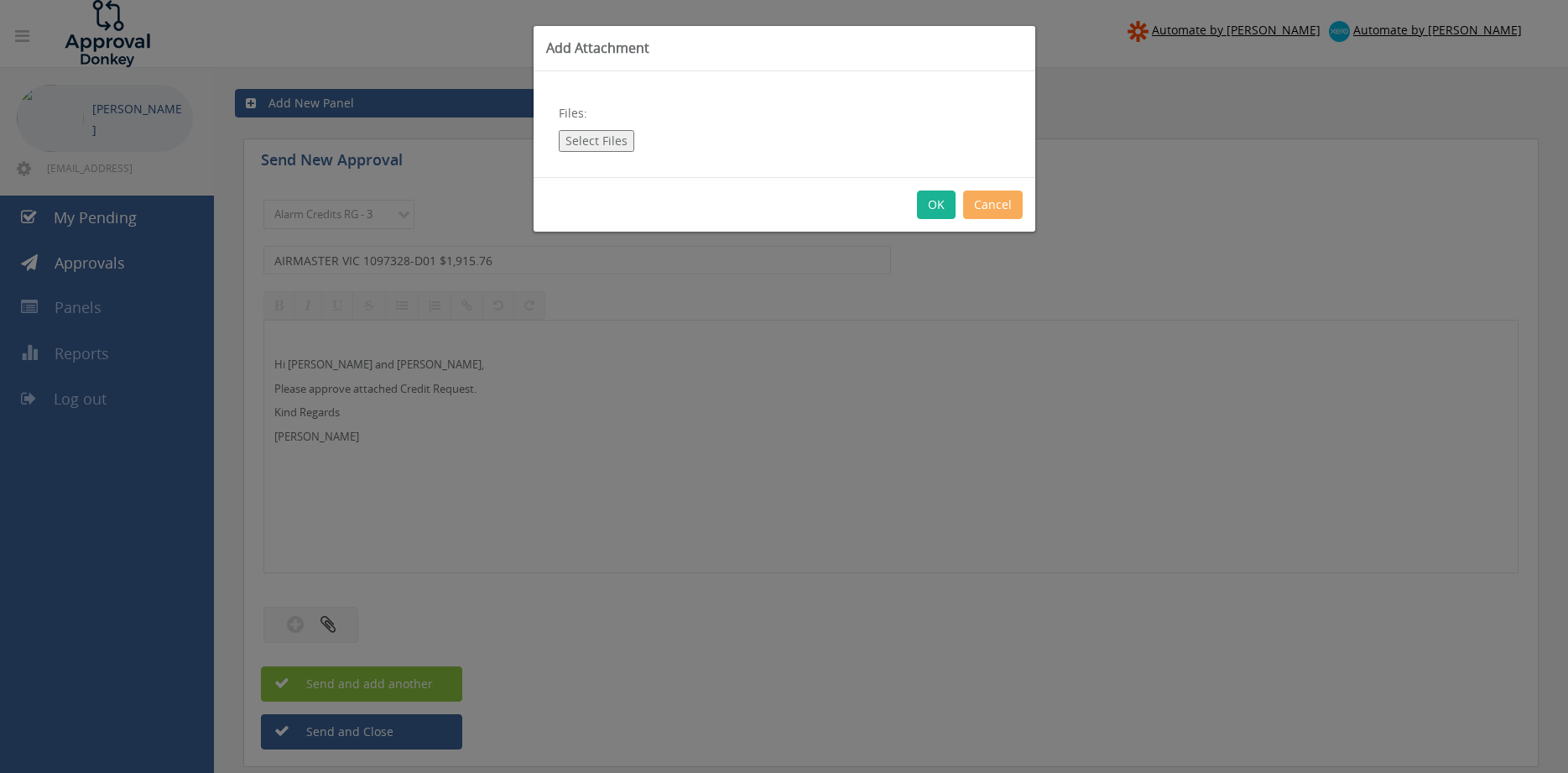
click at [615, 151] on button "Select Files" at bounding box center [596, 141] width 76 height 22
type input "C:\fakepath\AIRMASTER VIC 1097328-D01.pdf"
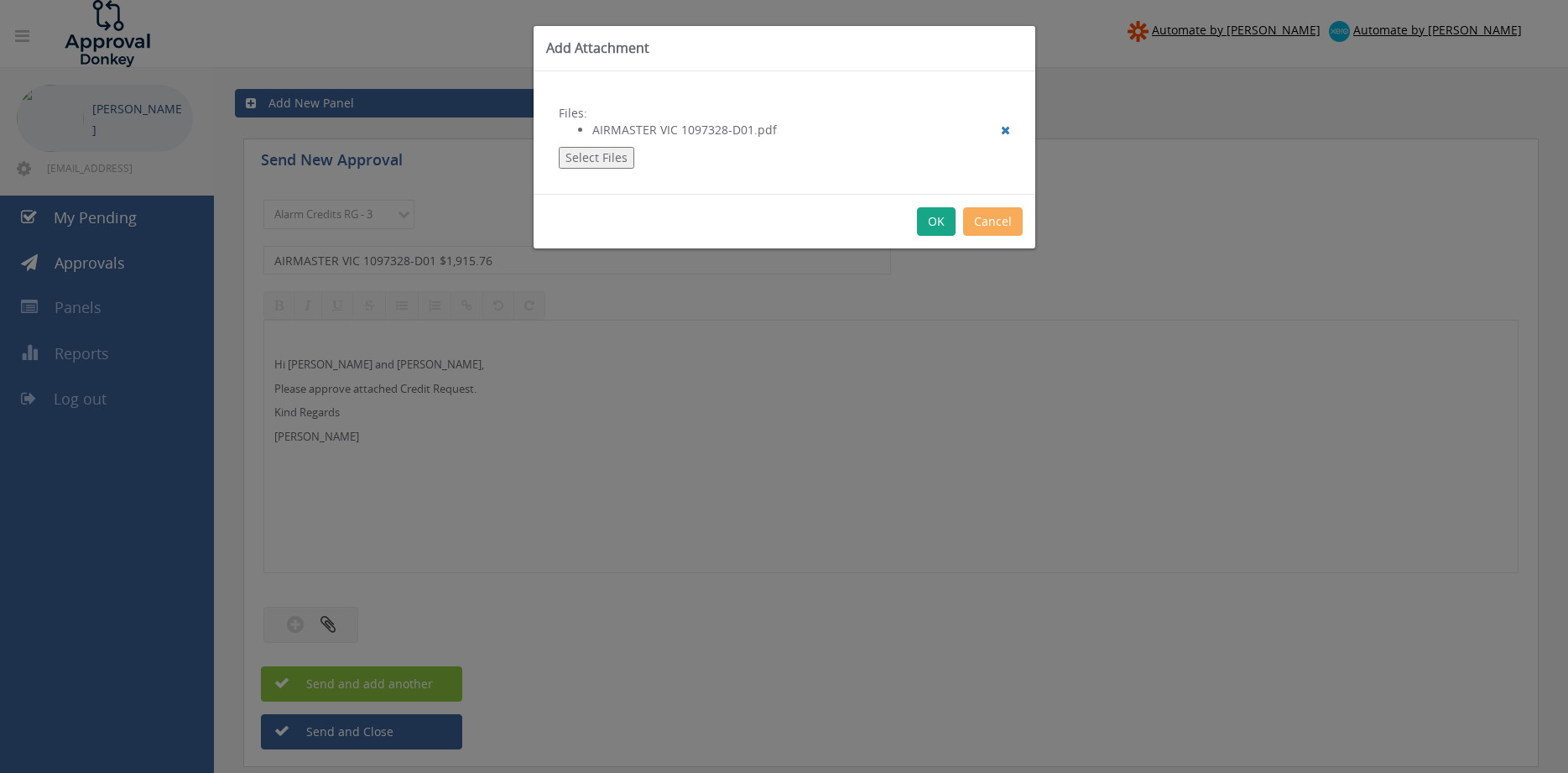
click at [938, 226] on button "OK" at bounding box center [936, 221] width 39 height 29
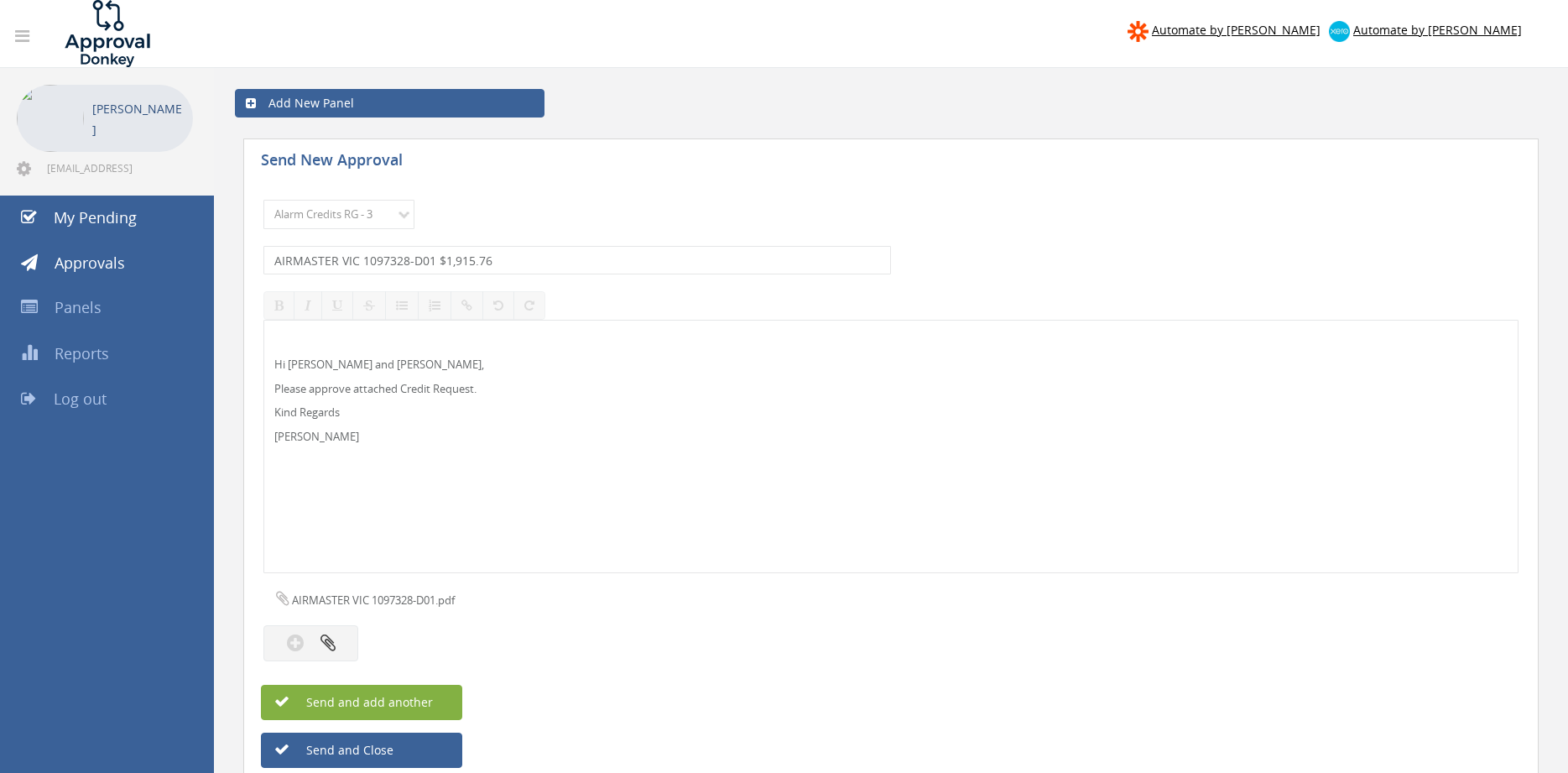
click at [444, 696] on button "Send and add another" at bounding box center [362, 702] width 201 height 35
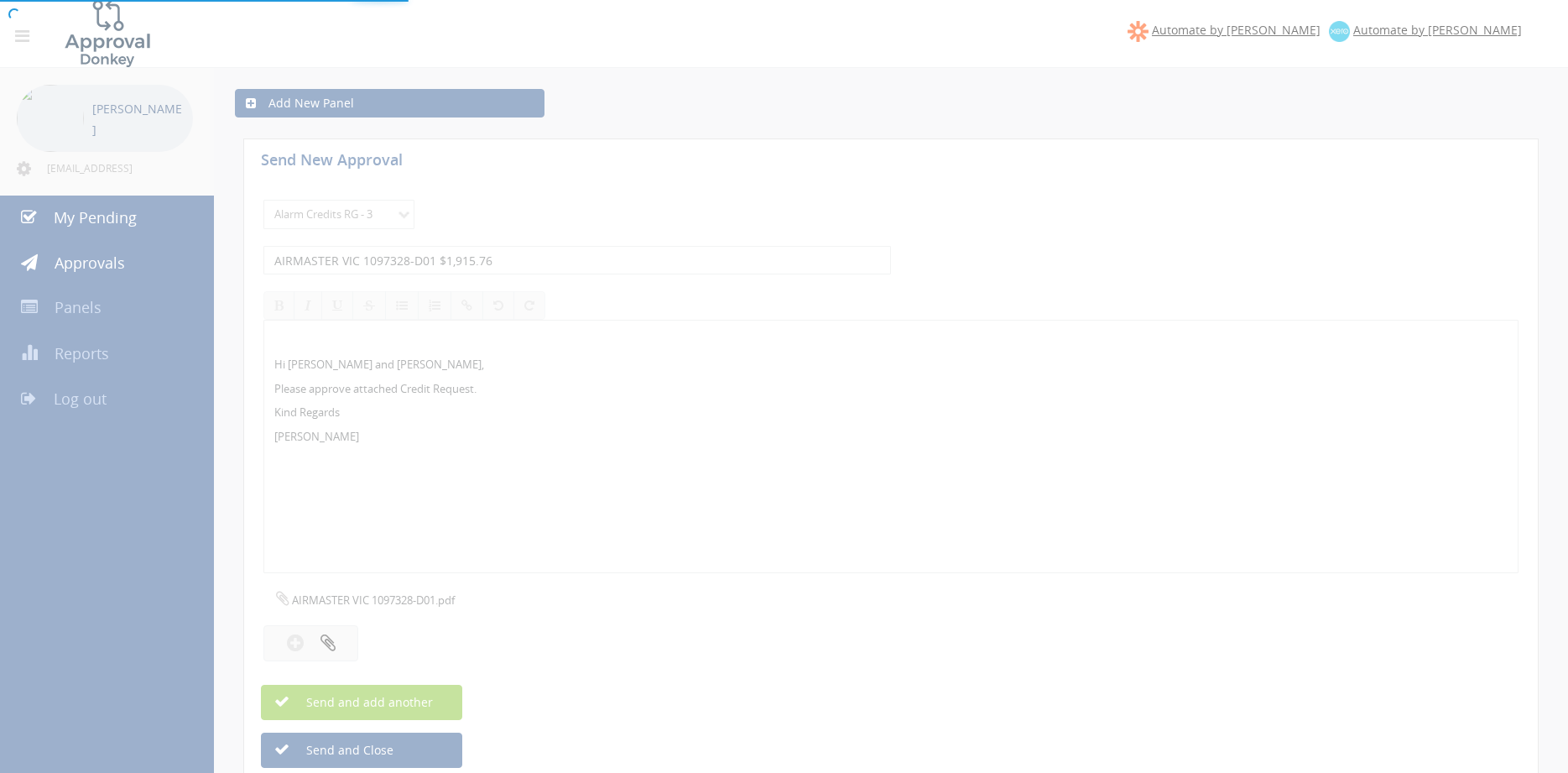
select select
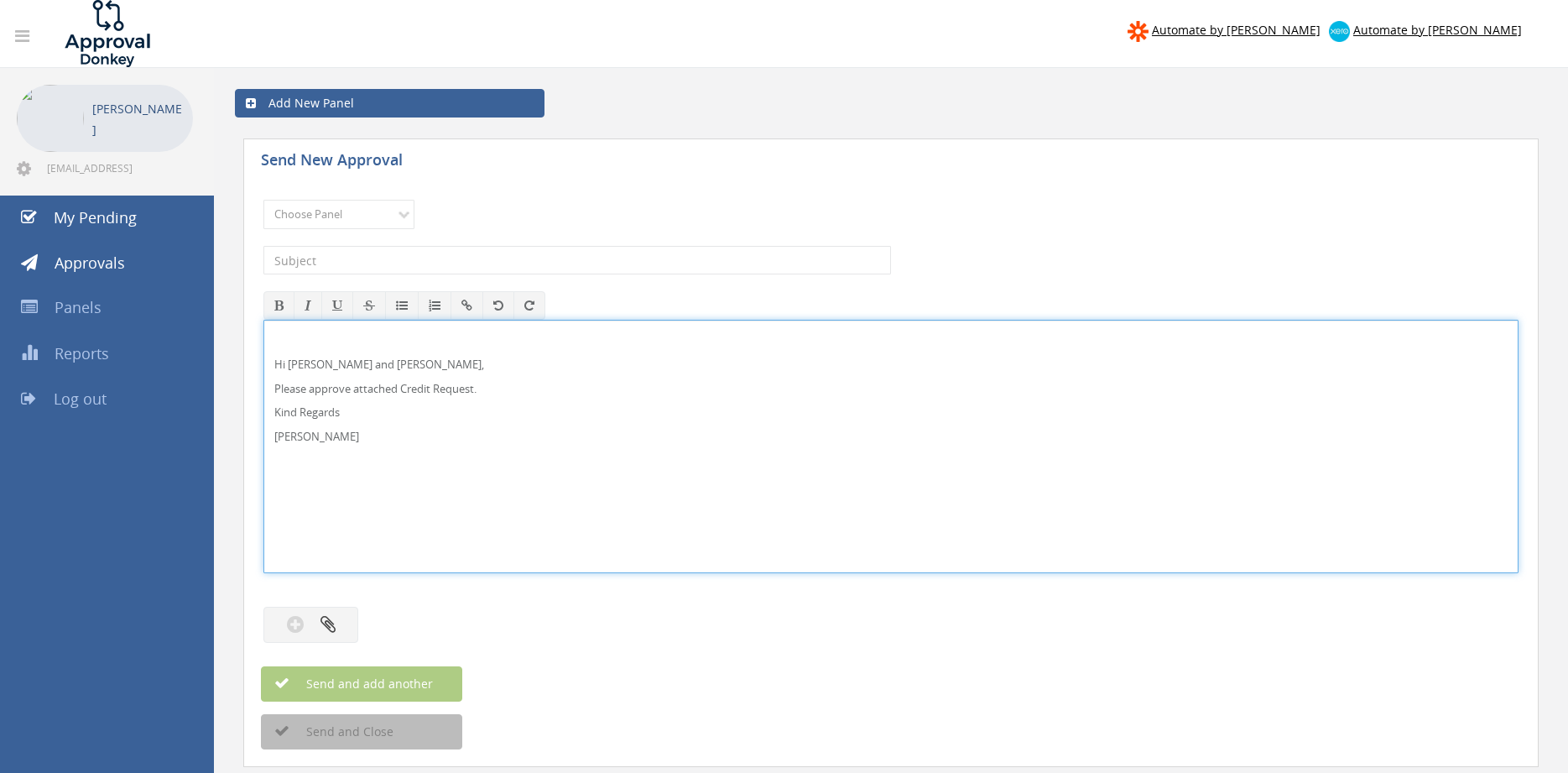
drag, startPoint x: 319, startPoint y: 365, endPoint x: 400, endPoint y: 331, distance: 87.8
click at [319, 363] on p "Hi [PERSON_NAME] and [PERSON_NAME]," at bounding box center [890, 365] width 1233 height 16
drag, startPoint x: 324, startPoint y: 434, endPoint x: 262, endPoint y: 356, distance: 99.6
click at [263, 356] on div "Hi [PERSON_NAME] and [PERSON_NAME], Please approve attached Credit Request. Kin…" at bounding box center [890, 447] width 1255 height 253
click at [263, 199] on select "Choose Panel Alarm Credits RG - 3 NZ Utilities Cable and SAI Global NZ Alarms-1…" at bounding box center [338, 213] width 151 height 29
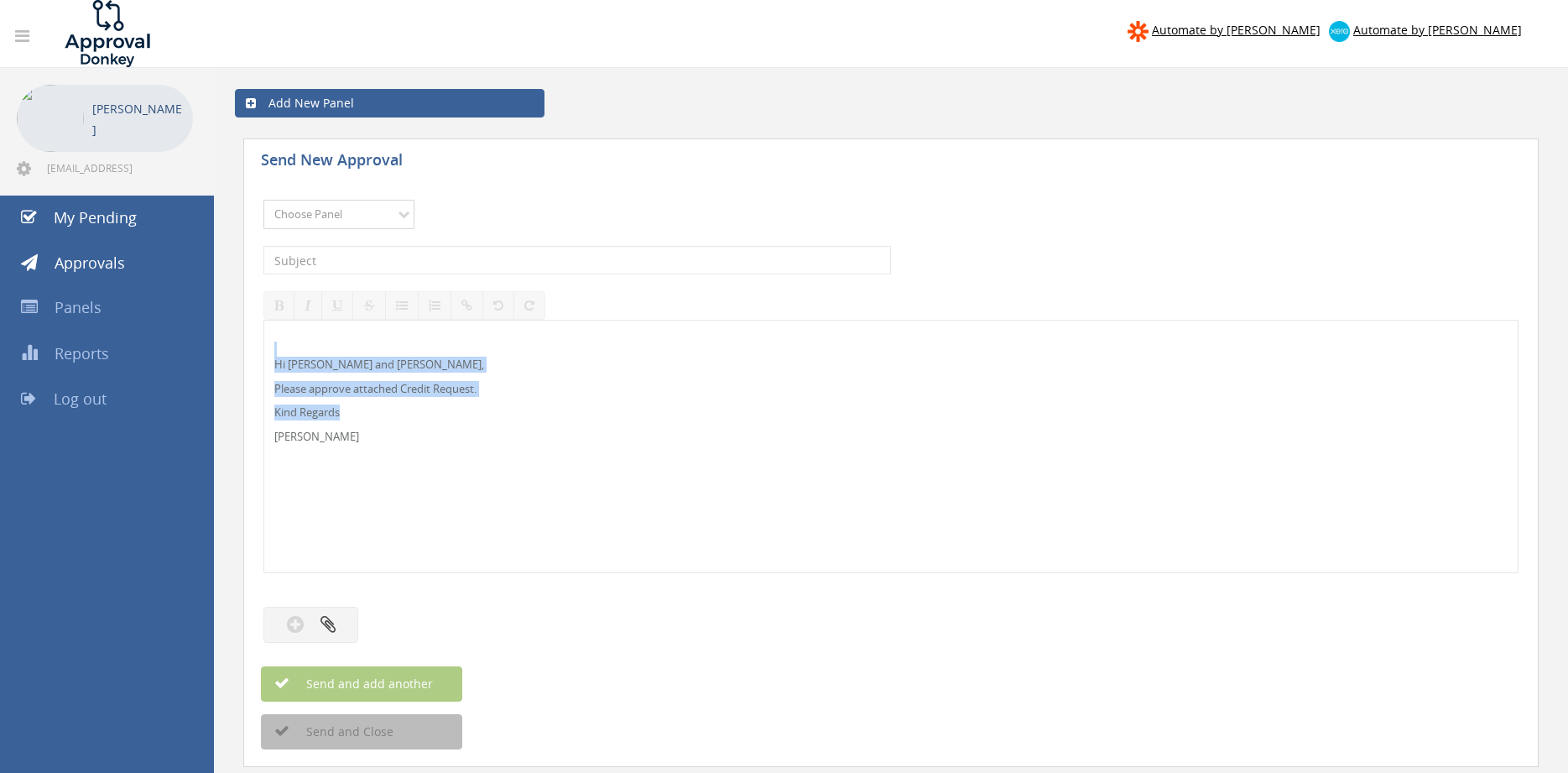
select select "9739"
click option "Credit Requests - 2" at bounding box center [0, 0] width 0 height 0
drag, startPoint x: 422, startPoint y: 256, endPoint x: 502, endPoint y: 248, distance: 80.4
click at [423, 255] on input "text" at bounding box center [576, 260] width 627 height 29
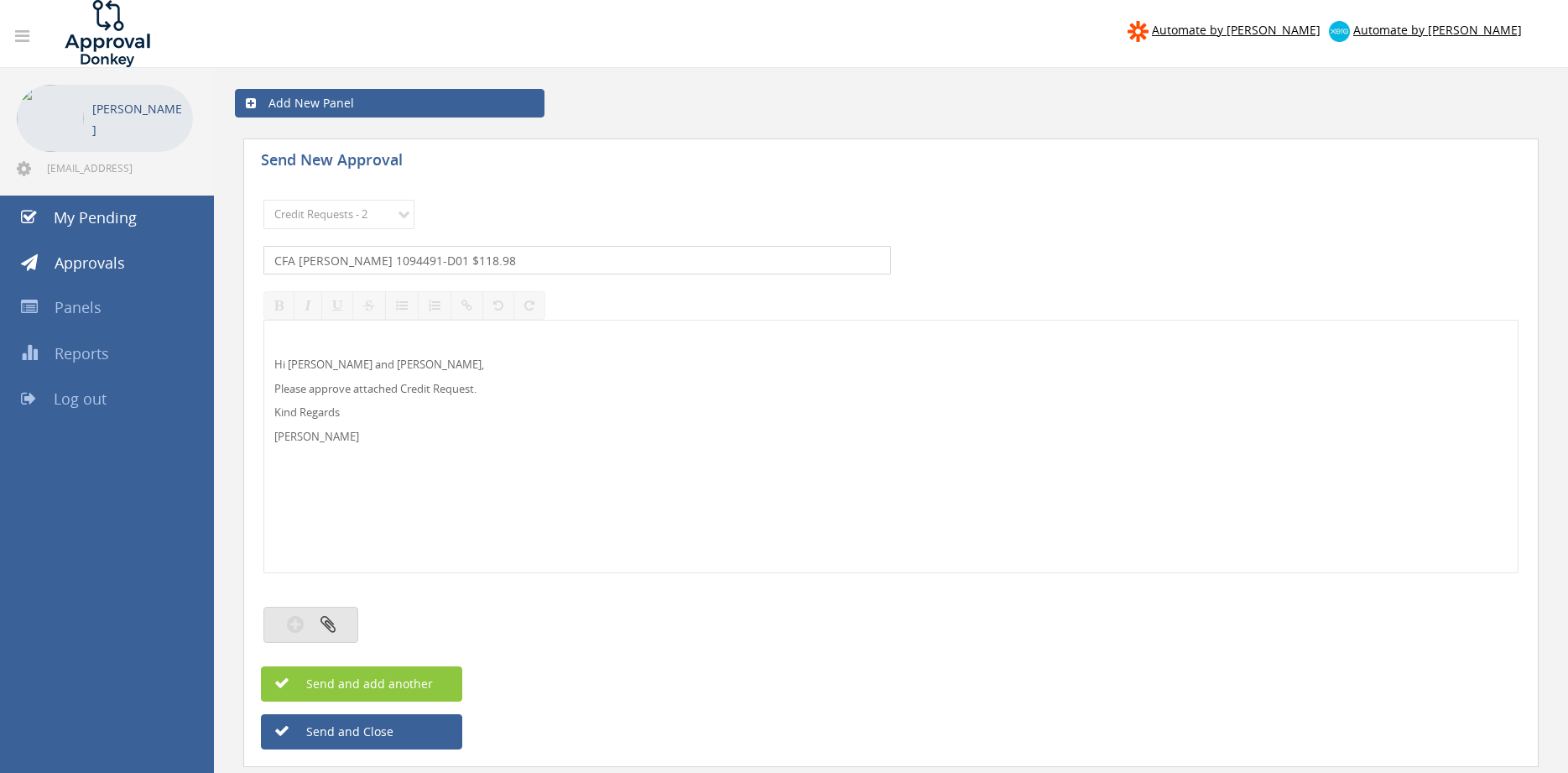
type input "CFA [PERSON_NAME] 1094491-D01 $118.98"
click at [319, 627] on button "button" at bounding box center [310, 624] width 95 height 36
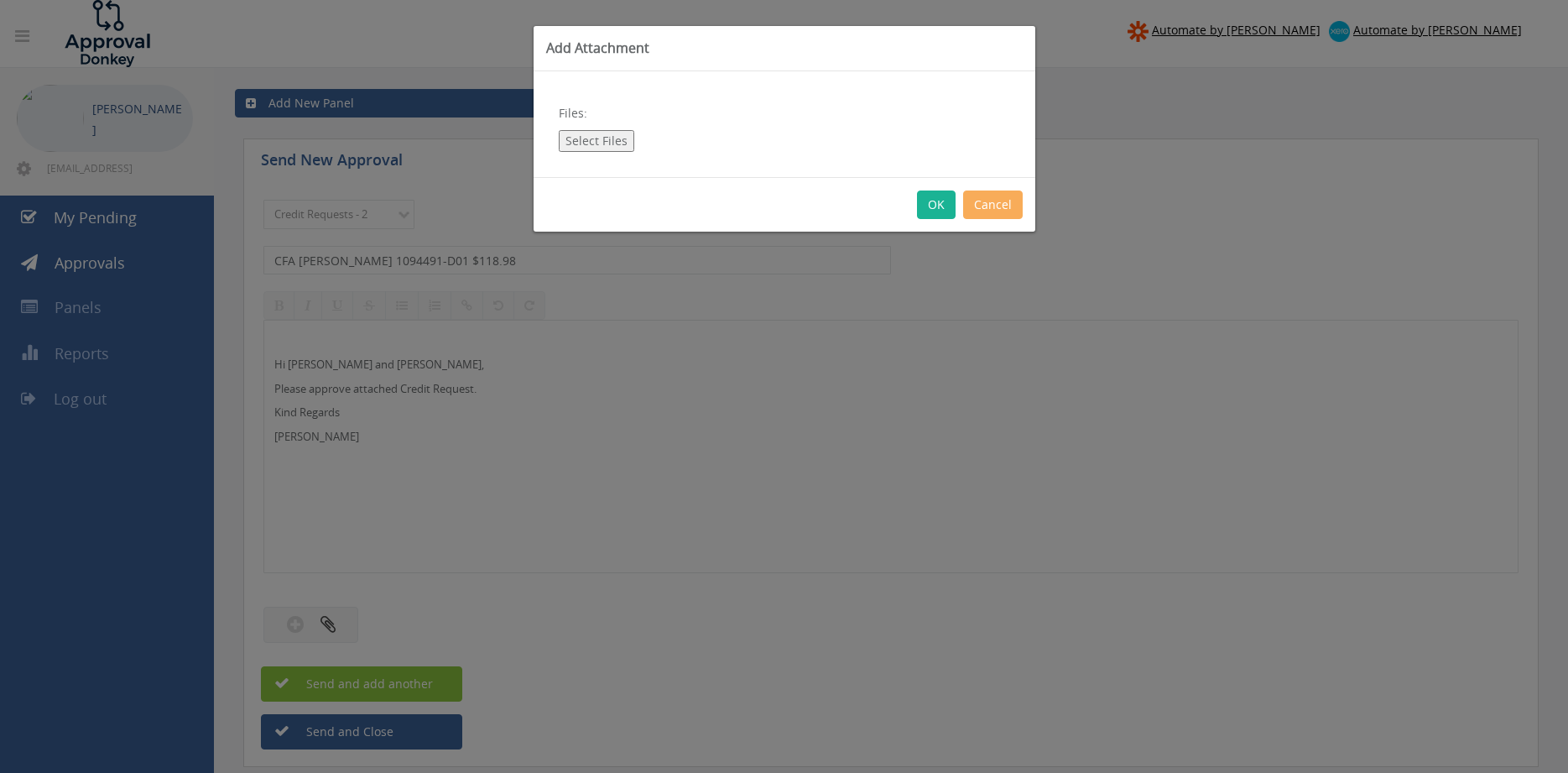
click at [604, 150] on button "Select Files" at bounding box center [596, 141] width 76 height 22
type input "C:\fakepath\CFA [PERSON_NAME] 1094491-D01.pdf"
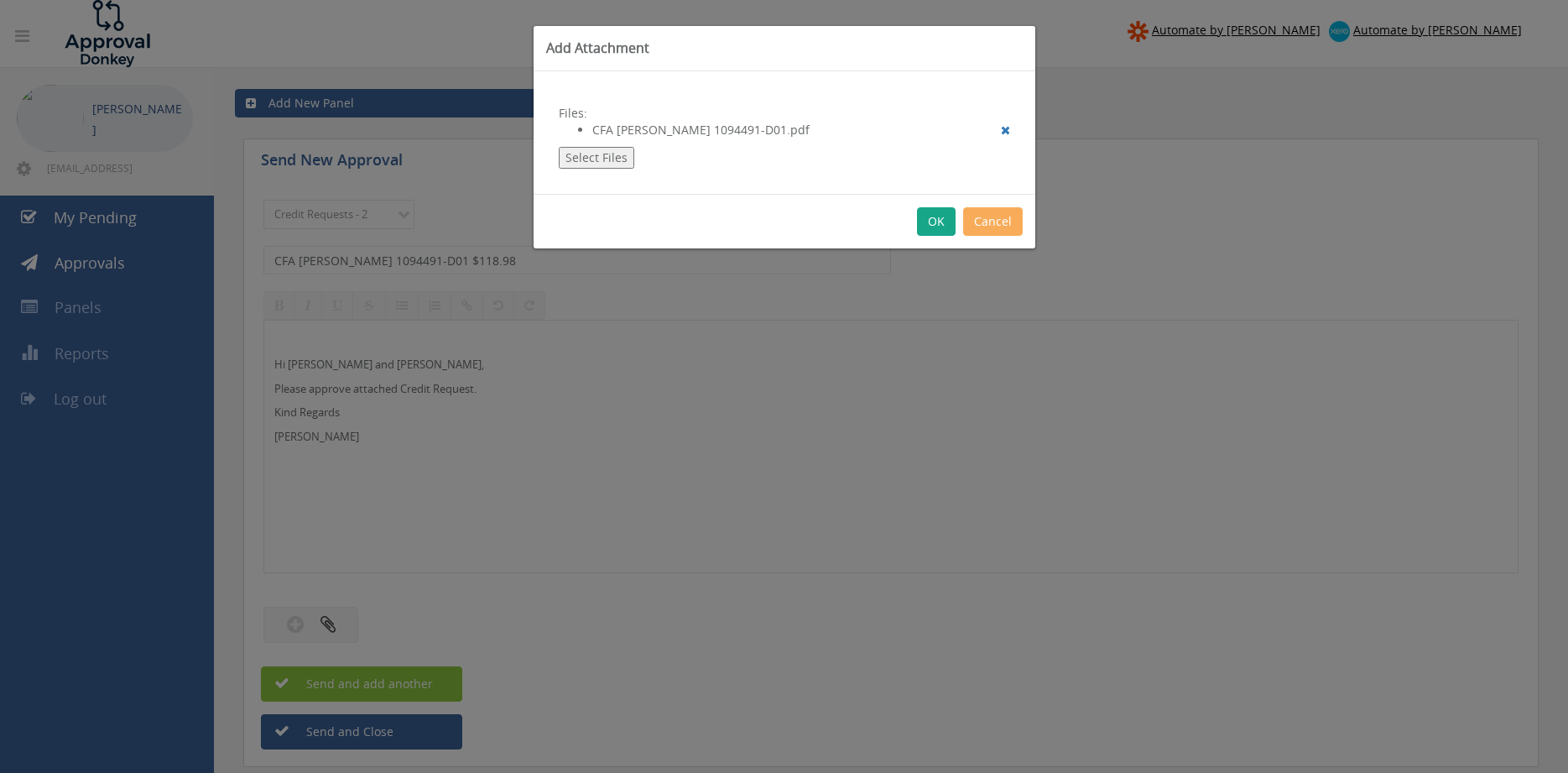
click at [933, 222] on button "OK" at bounding box center [936, 221] width 39 height 29
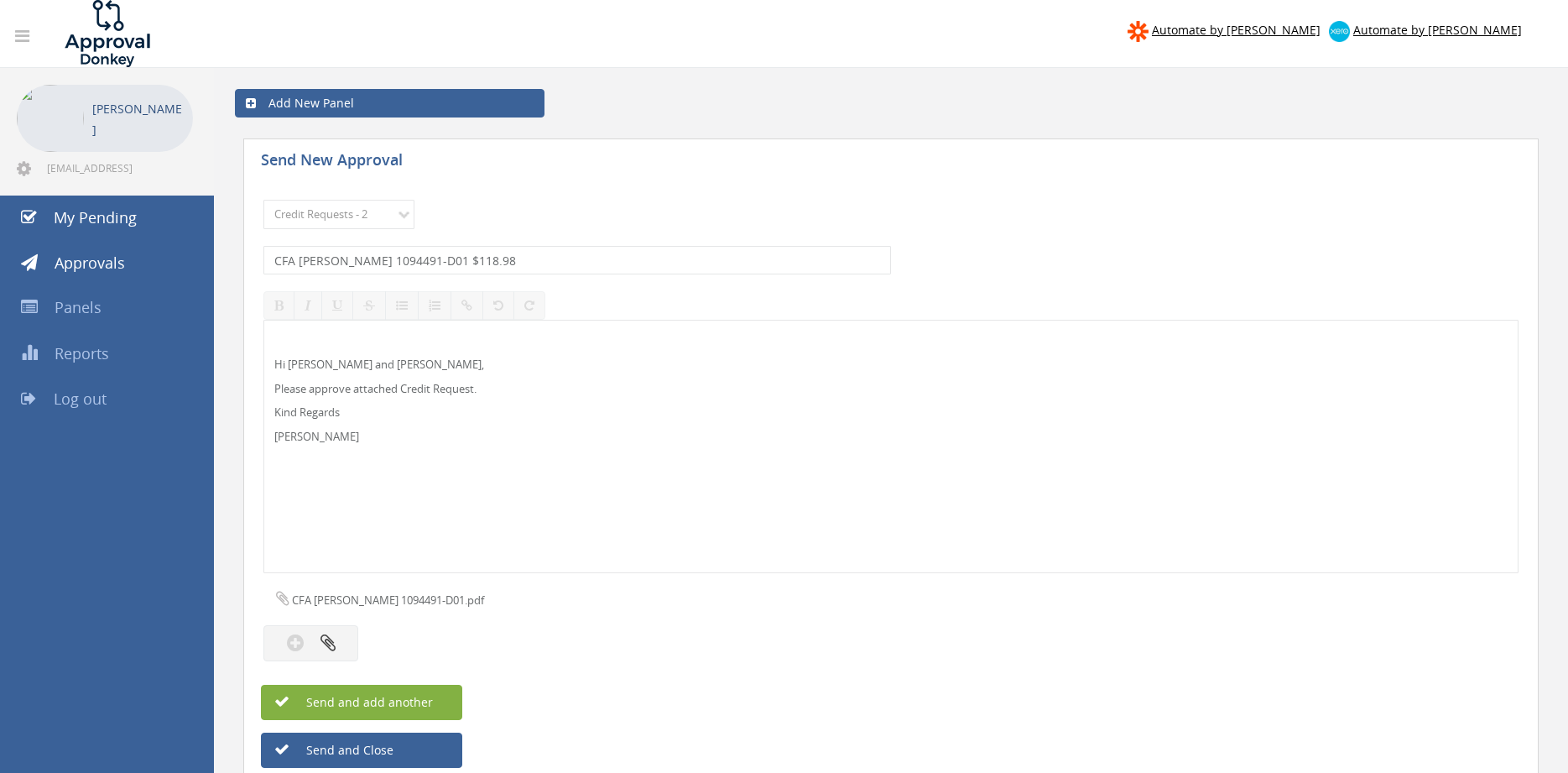
click at [451, 697] on button "Send and add another" at bounding box center [362, 702] width 201 height 35
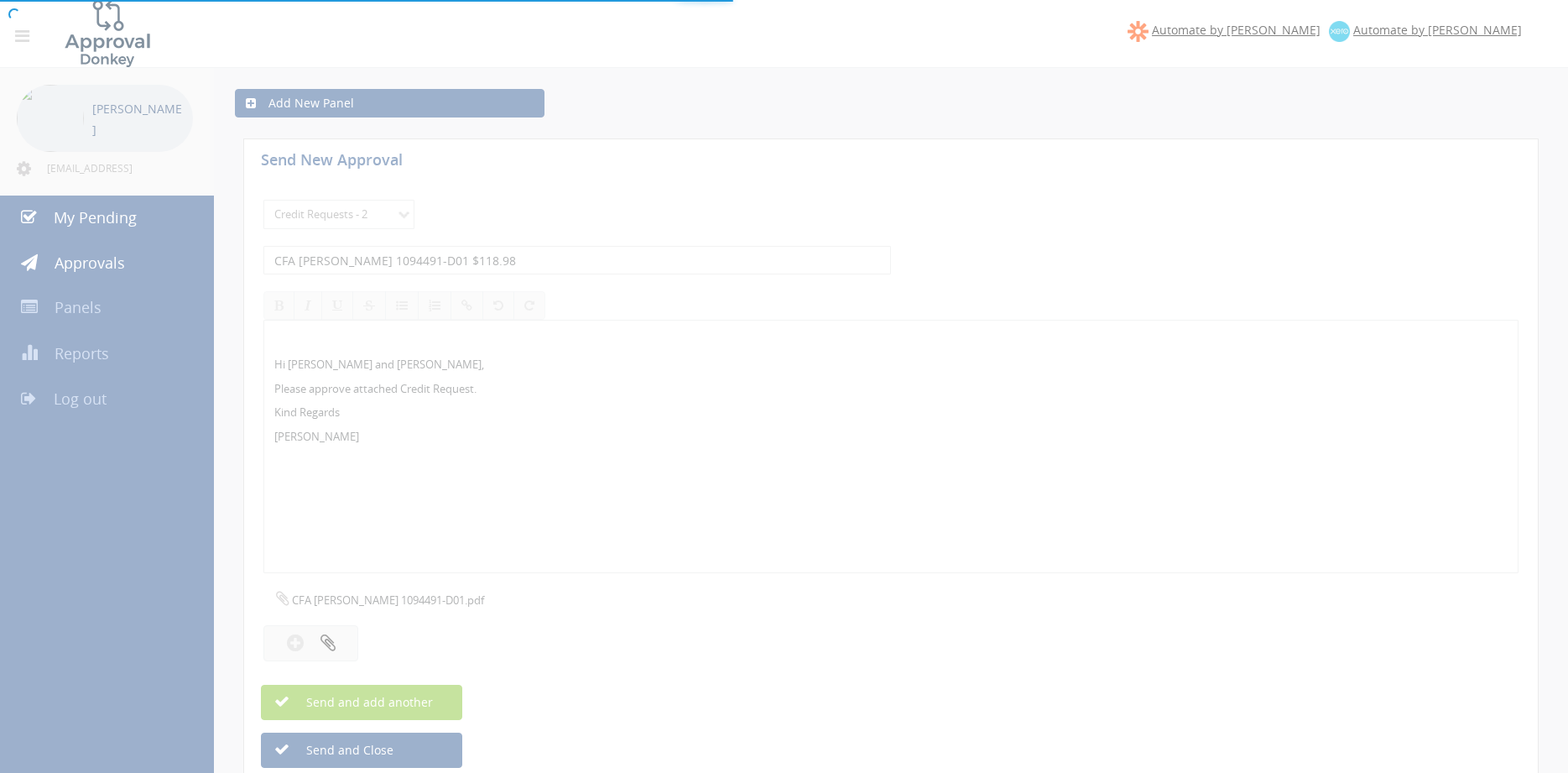
select select
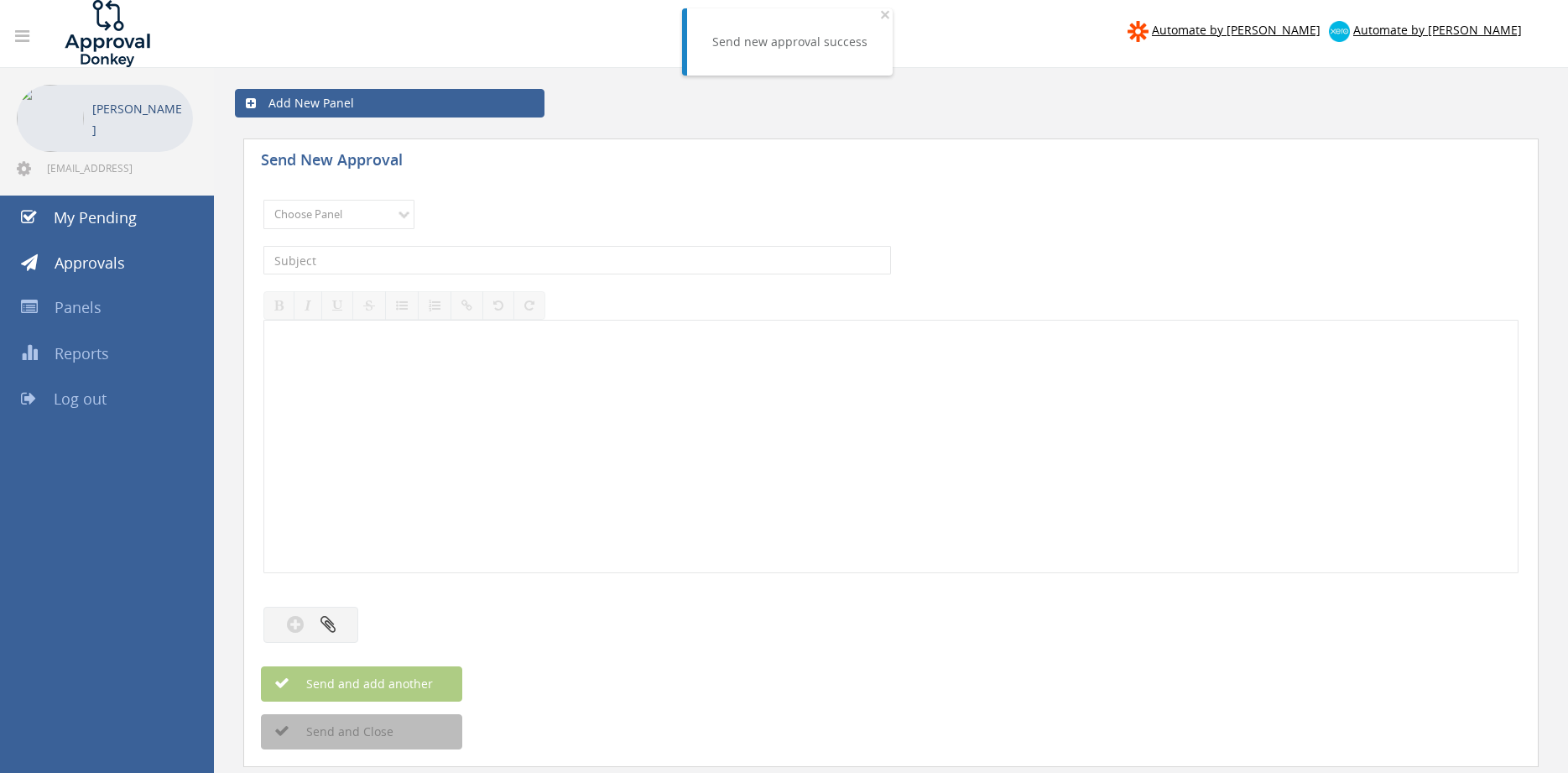
click at [695, 449] on div at bounding box center [890, 446] width 1253 height 251
